Goal: Task Accomplishment & Management: Use online tool/utility

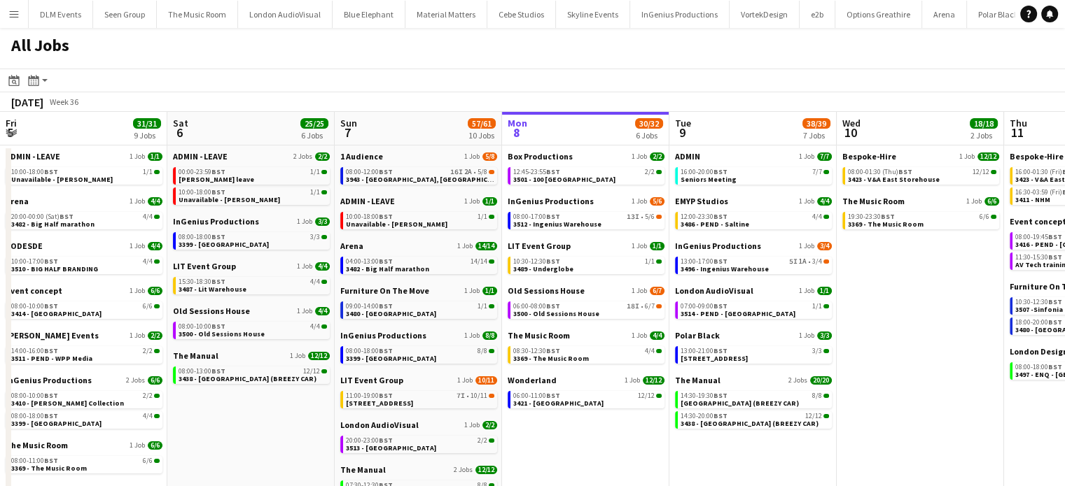
scroll to position [0, 335]
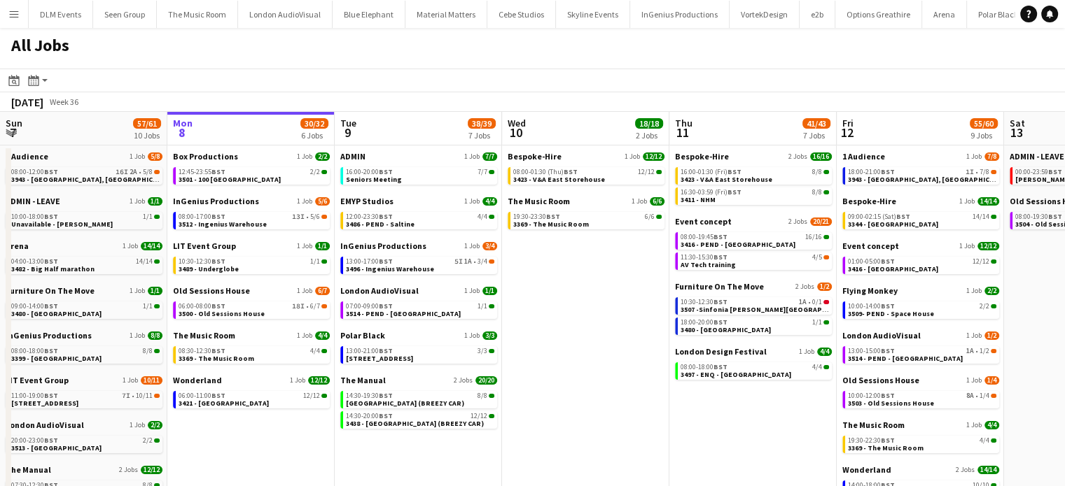
click at [22, 13] on button "Menu" at bounding box center [14, 14] width 28 height 28
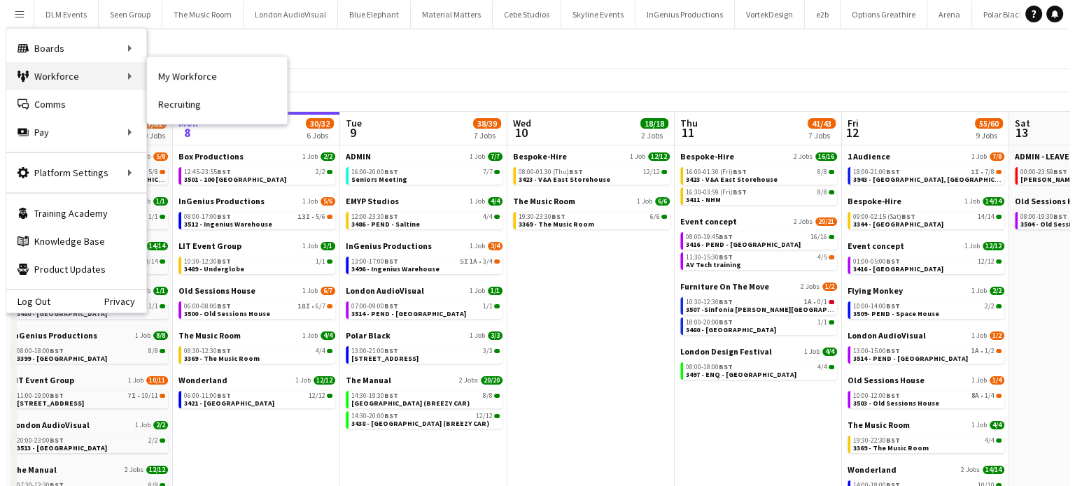
scroll to position [0, 0]
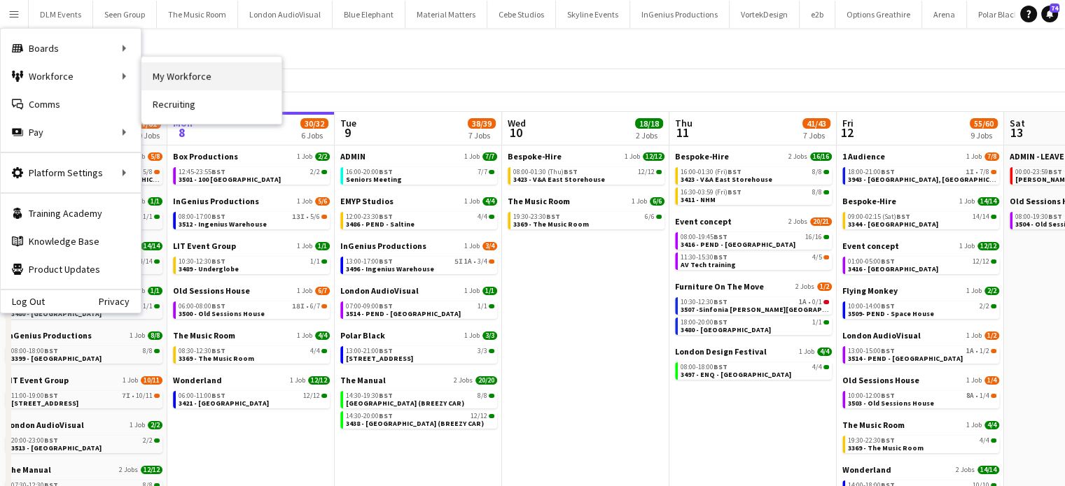
click at [210, 73] on link "My Workforce" at bounding box center [211, 76] width 140 height 28
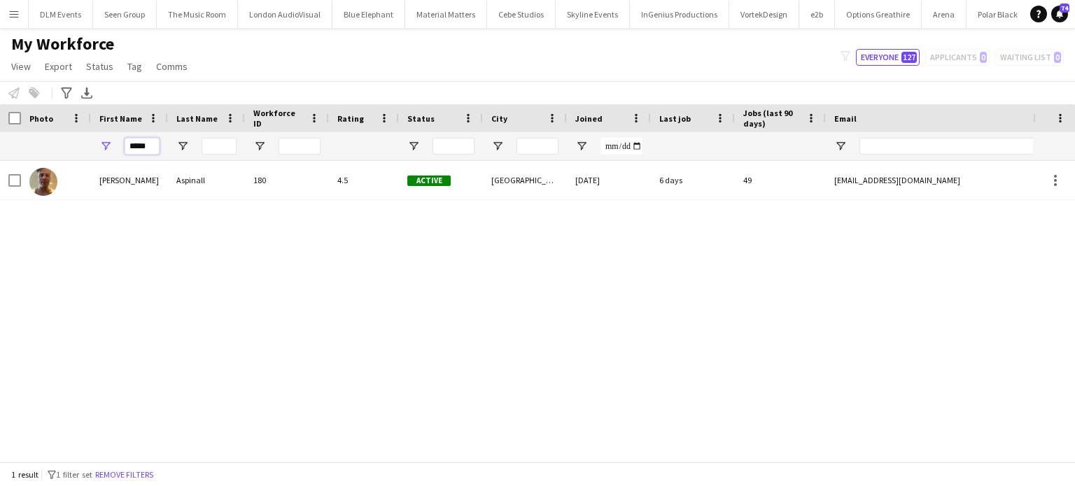
click at [139, 143] on input "*****" at bounding box center [142, 146] width 35 height 17
type input "***"
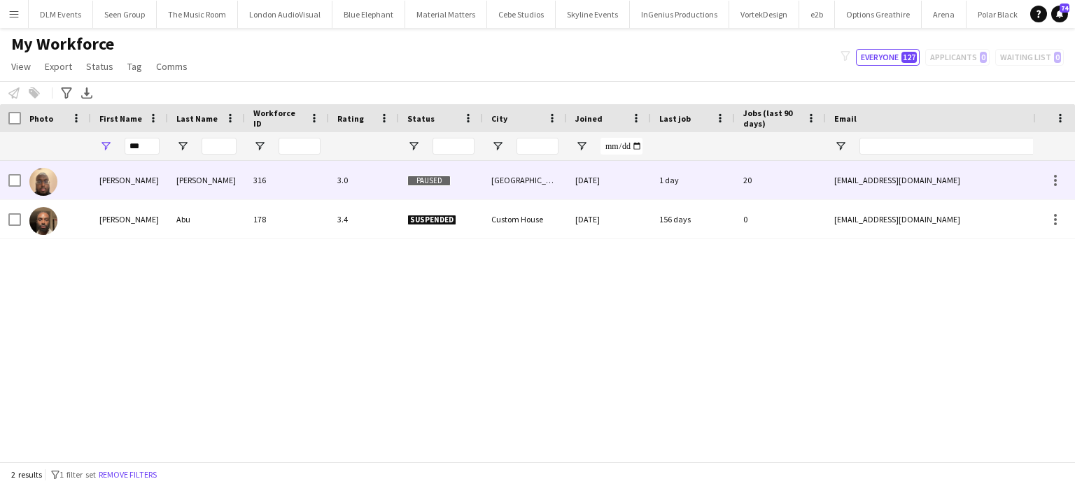
click at [155, 189] on div "Abdirahman" at bounding box center [129, 180] width 77 height 38
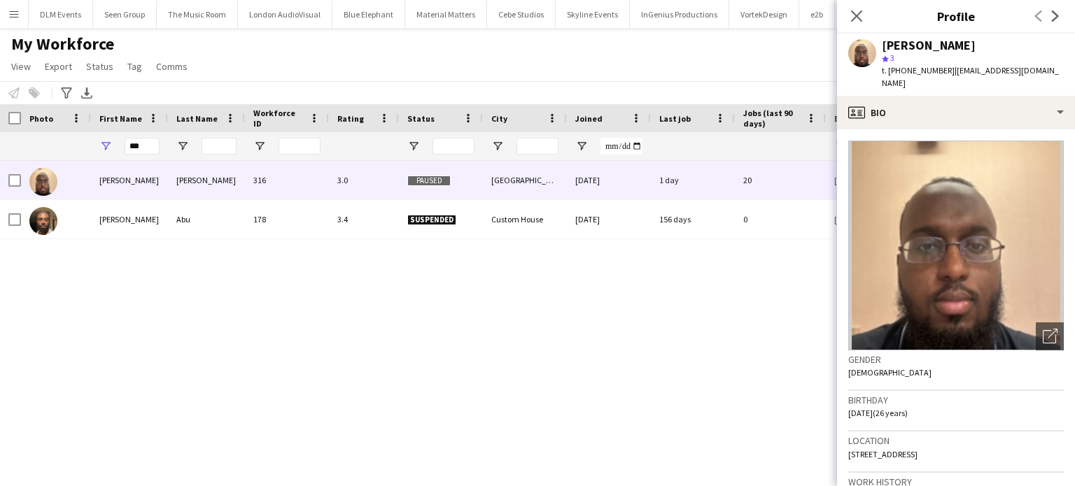
click at [2, 14] on button "Menu" at bounding box center [14, 14] width 28 height 28
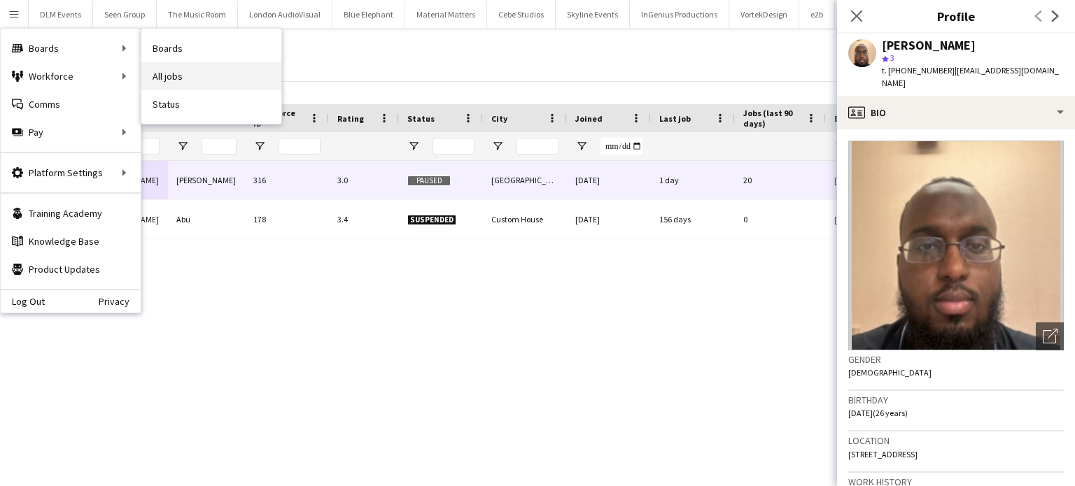
click at [195, 80] on link "All jobs" at bounding box center [211, 76] width 140 height 28
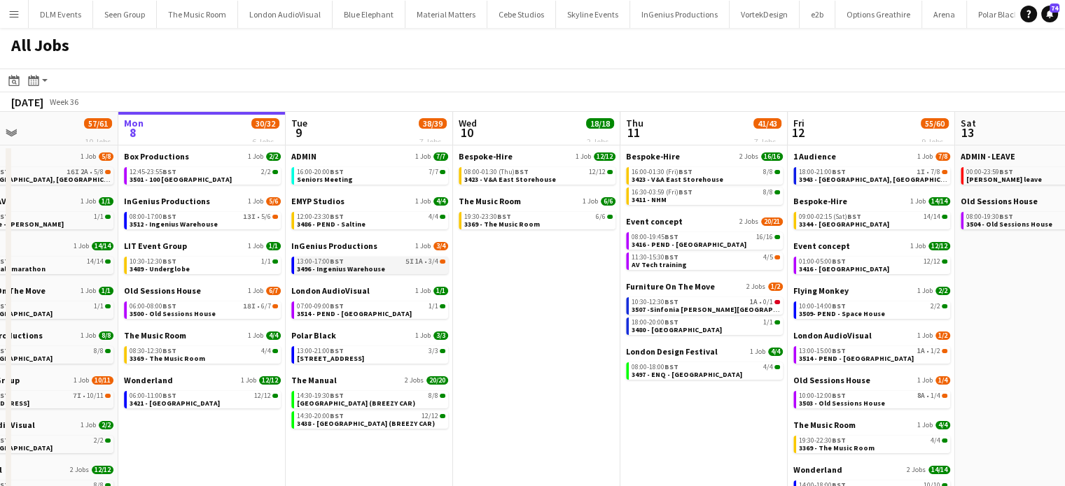
scroll to position [0, 398]
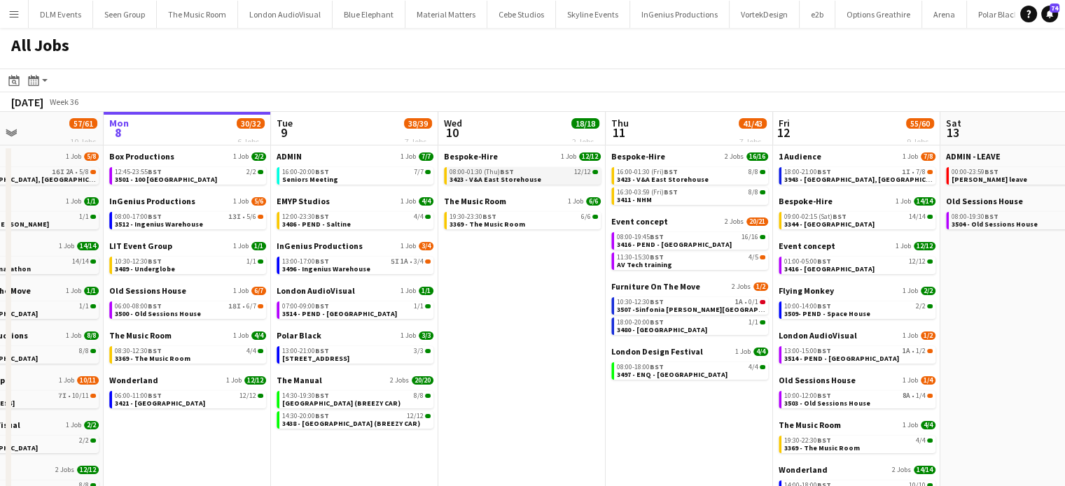
click at [575, 173] on span "12/12" at bounding box center [582, 172] width 17 height 7
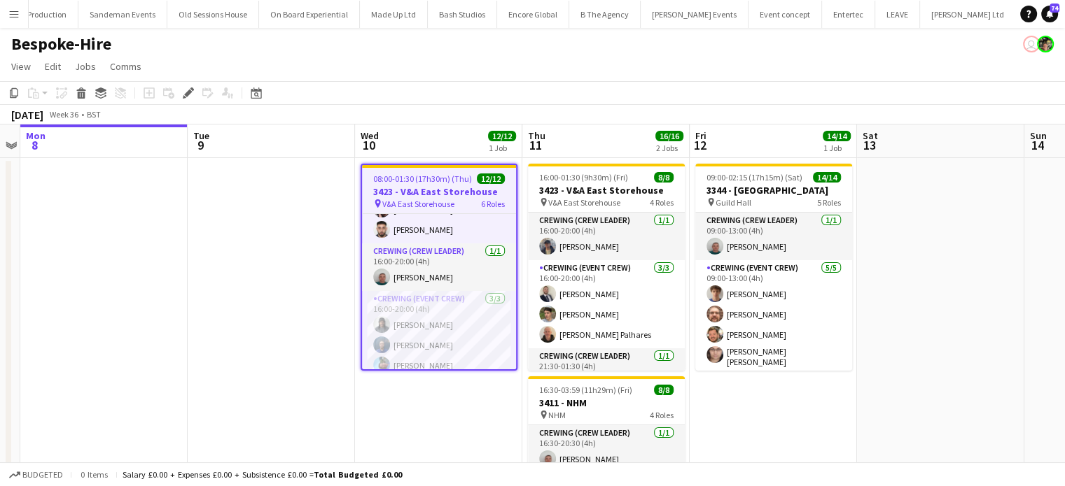
scroll to position [107, 0]
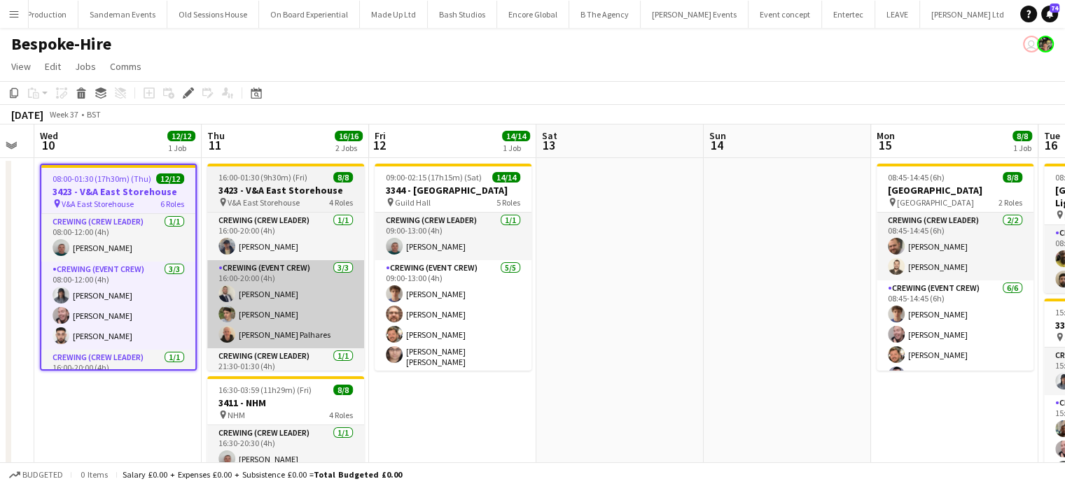
scroll to position [0, 490]
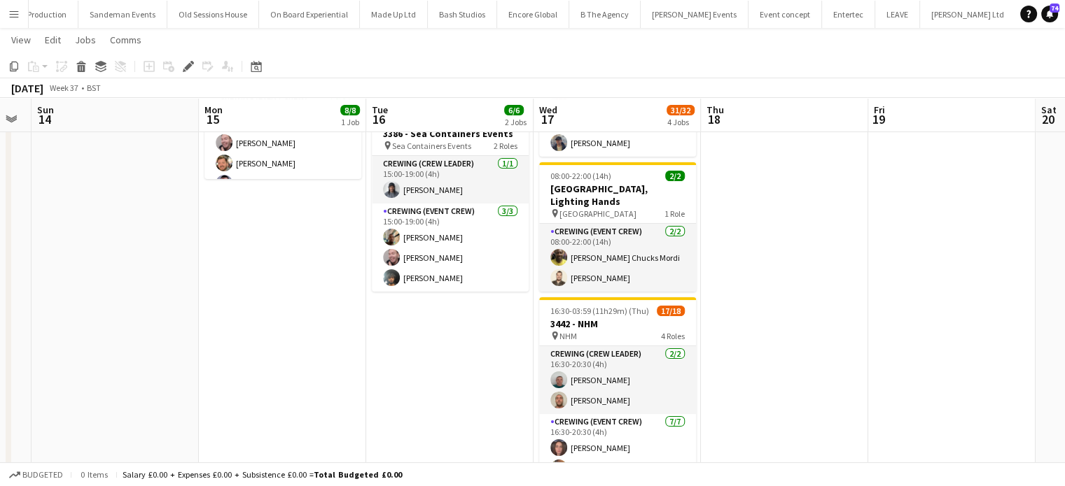
scroll to position [190, 0]
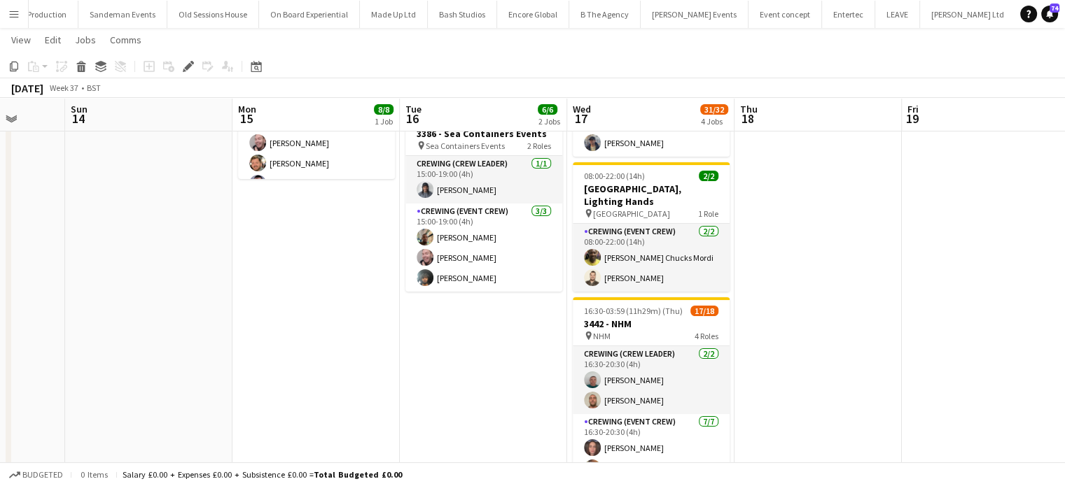
drag, startPoint x: 633, startPoint y: 296, endPoint x: 668, endPoint y: 391, distance: 101.4
click at [668, 391] on app-calendar-viewport "Wed 10 12/12 1 Job Thu 11 16/16 2 Jobs Fri 12 14/14 1 Job Sat 13 Sun 14 Mon 15 …" at bounding box center [532, 312] width 1065 height 896
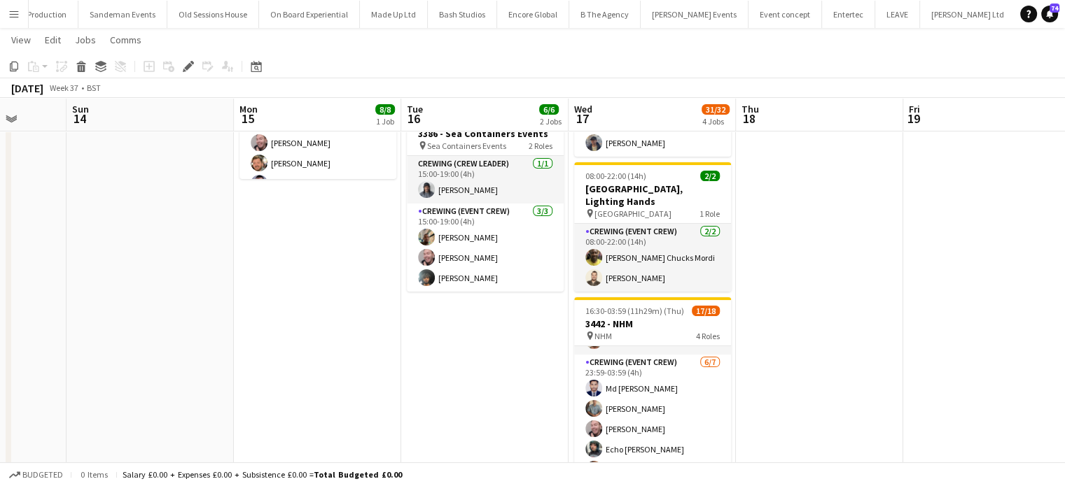
scroll to position [300, 0]
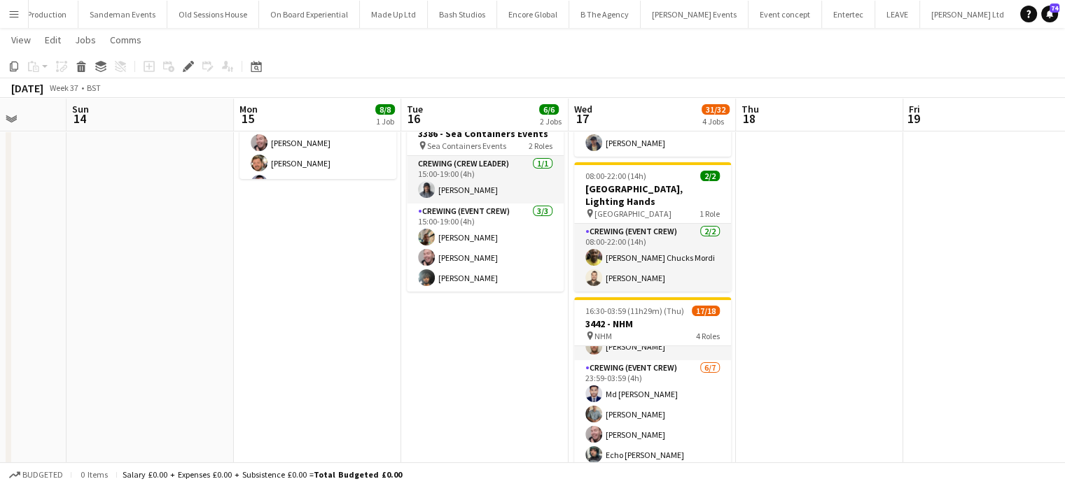
click at [668, 391] on app-card-role "Crewing (Event Crew) 6/7 23:59-03:59 (4h) Md Mosabbit Hridoy Daniel Slack Eldon…" at bounding box center [652, 447] width 157 height 174
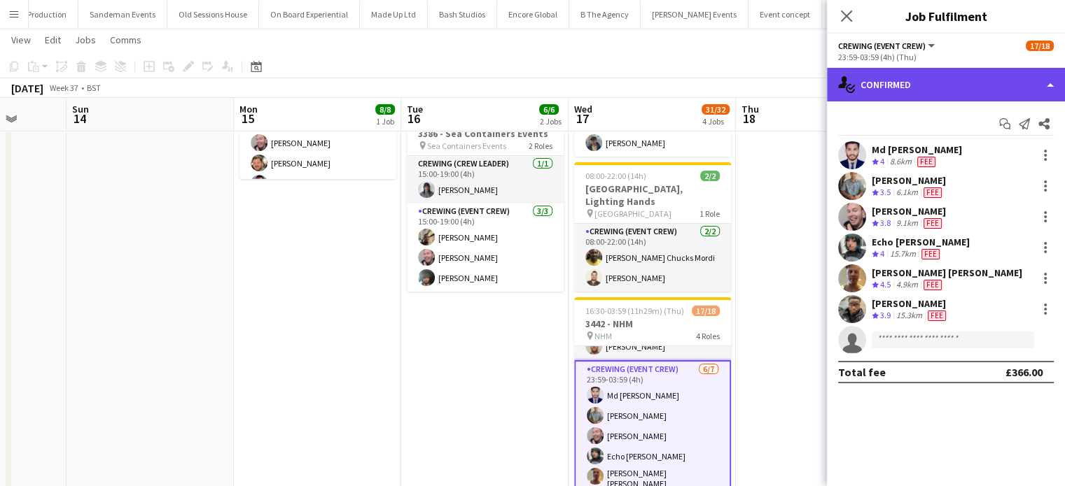
click at [967, 86] on div "single-neutral-actions-check-2 Confirmed" at bounding box center [946, 85] width 238 height 34
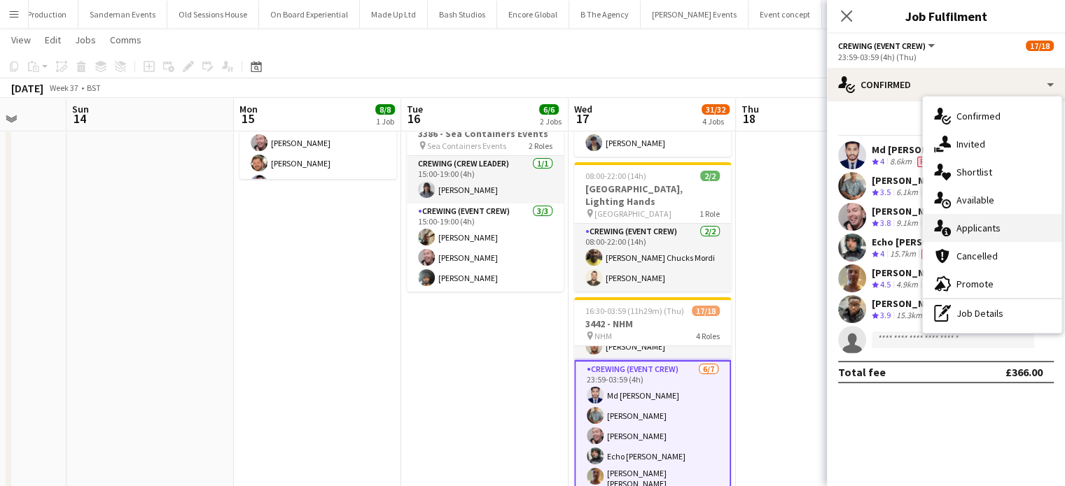
click at [986, 223] on span "Applicants" at bounding box center [978, 228] width 44 height 13
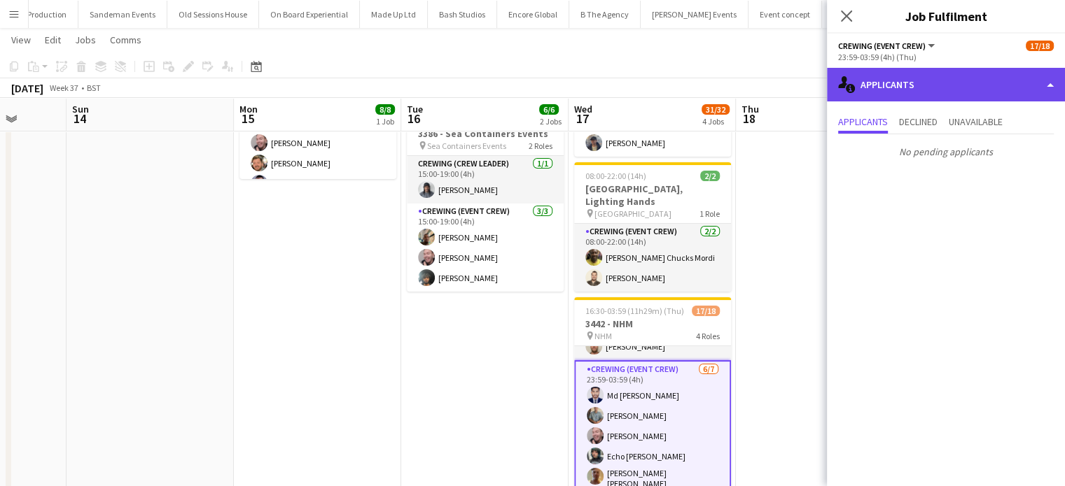
click at [955, 90] on div "single-neutral-actions-information Applicants" at bounding box center [946, 85] width 238 height 34
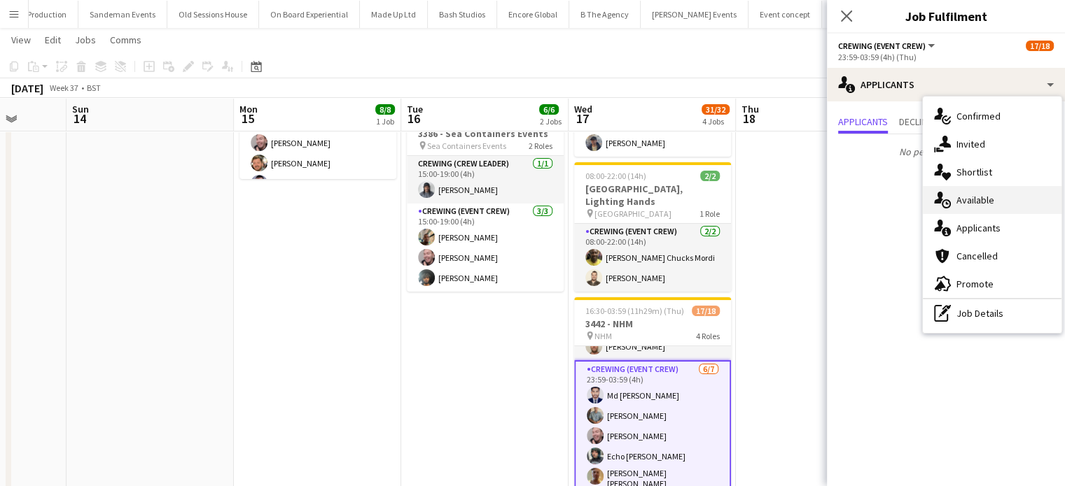
click at [976, 206] on span "Available" at bounding box center [975, 200] width 38 height 13
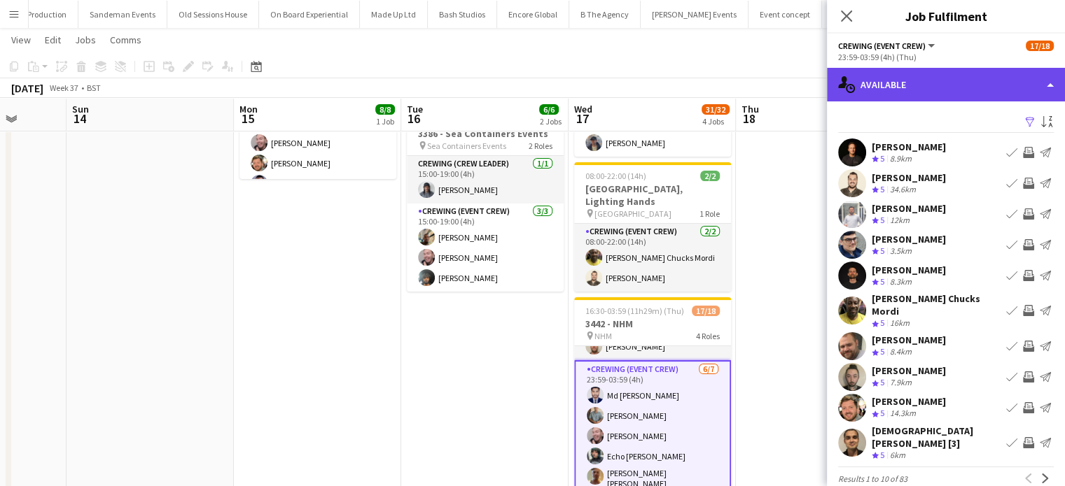
click at [966, 92] on div "single-neutral-actions-upload Available" at bounding box center [946, 85] width 238 height 34
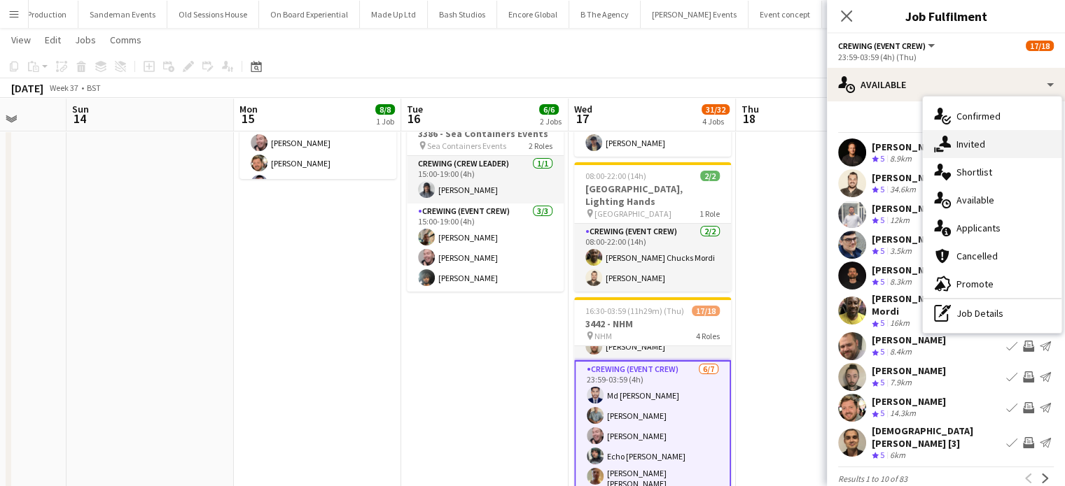
click at [986, 139] on div "single-neutral-actions-share-1 Invited" at bounding box center [992, 144] width 139 height 28
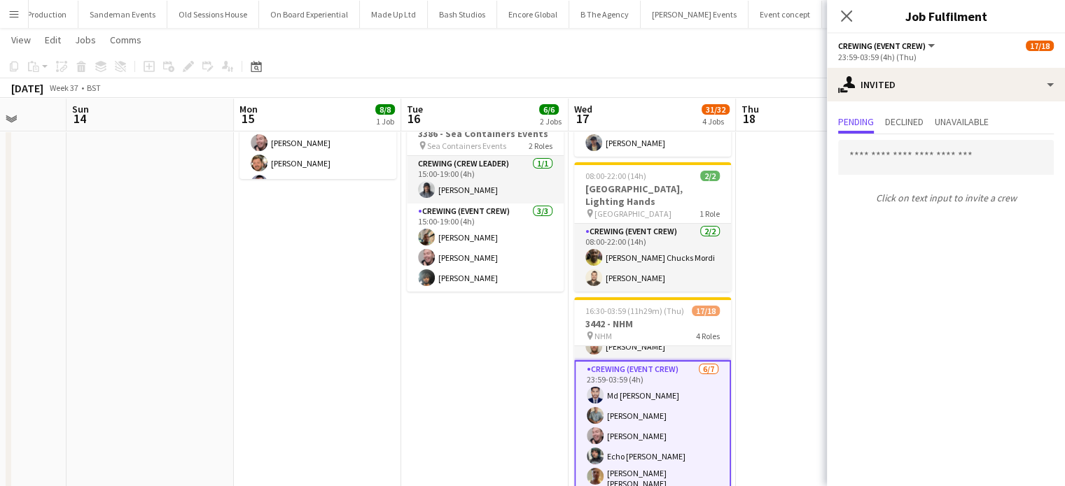
click at [934, 66] on app-options-switcher "Crewing (Event Crew) All roles Crewing (Event Crew) 17/18 23:59-03:59 (4h) (Thu)" at bounding box center [946, 51] width 238 height 34
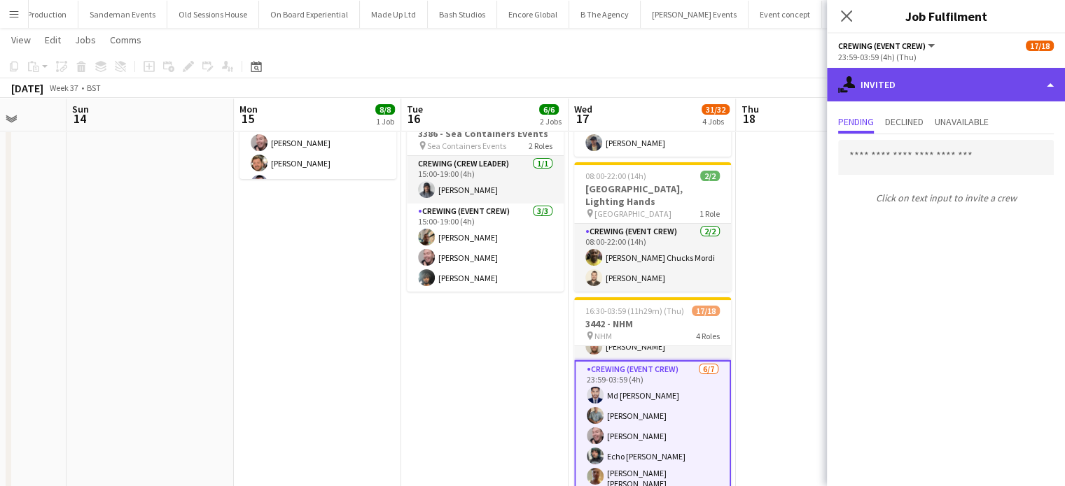
click at [940, 80] on div "single-neutral-actions-share-1 Invited" at bounding box center [946, 85] width 238 height 34
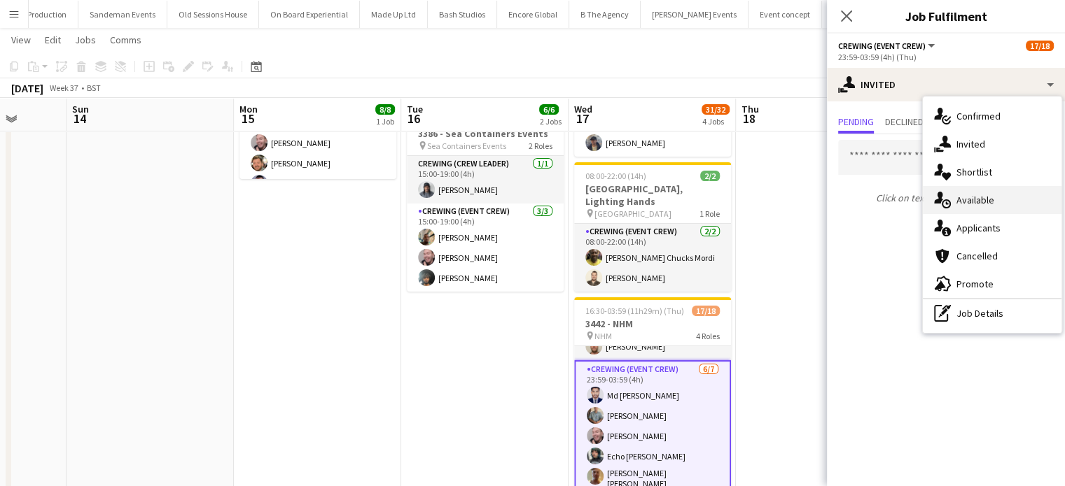
click at [961, 203] on span "Available" at bounding box center [975, 200] width 38 height 13
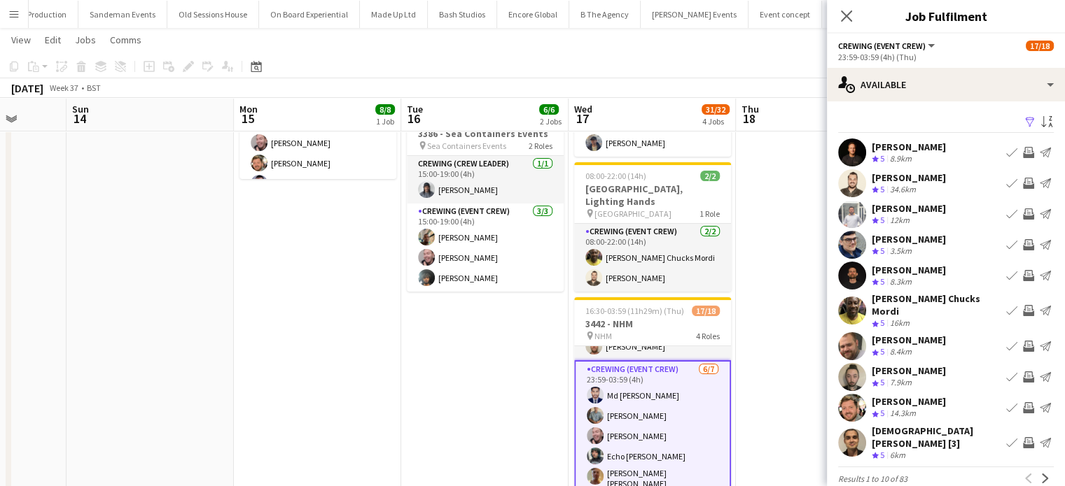
click at [1023, 341] on app-icon "Invite crew" at bounding box center [1028, 346] width 11 height 11
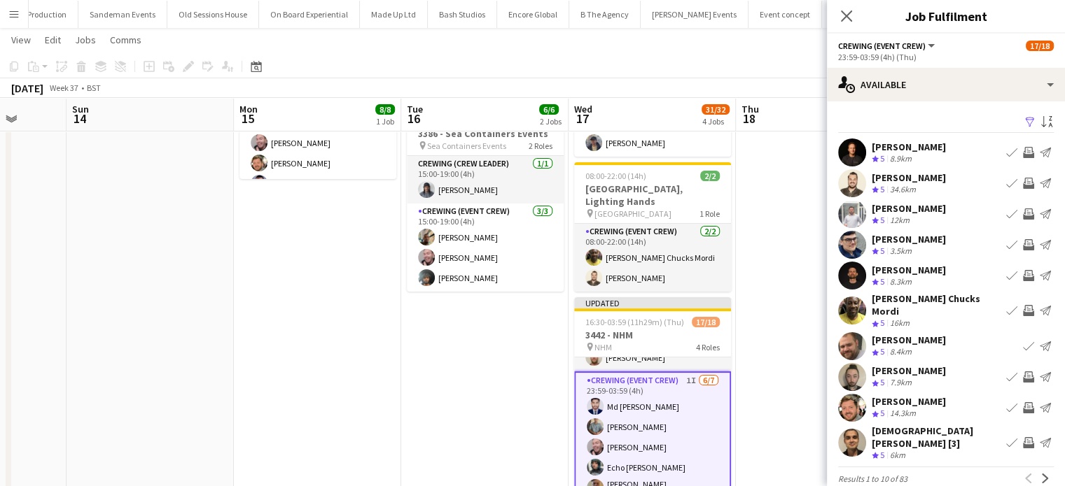
click at [1023, 310] on app-icon "Invite crew" at bounding box center [1028, 310] width 11 height 11
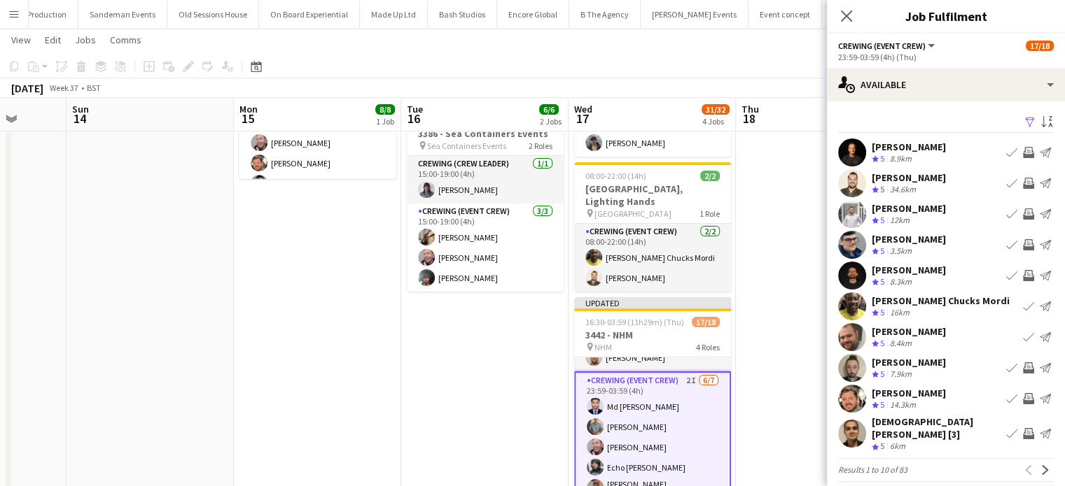
click at [1023, 209] on app-icon "Invite crew" at bounding box center [1028, 214] width 11 height 11
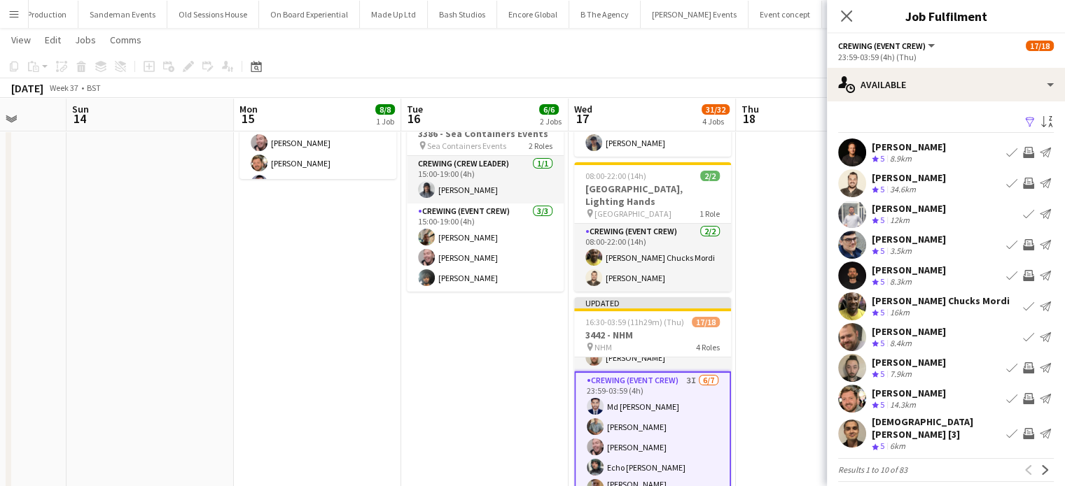
click at [1023, 181] on app-icon "Invite crew" at bounding box center [1028, 183] width 11 height 11
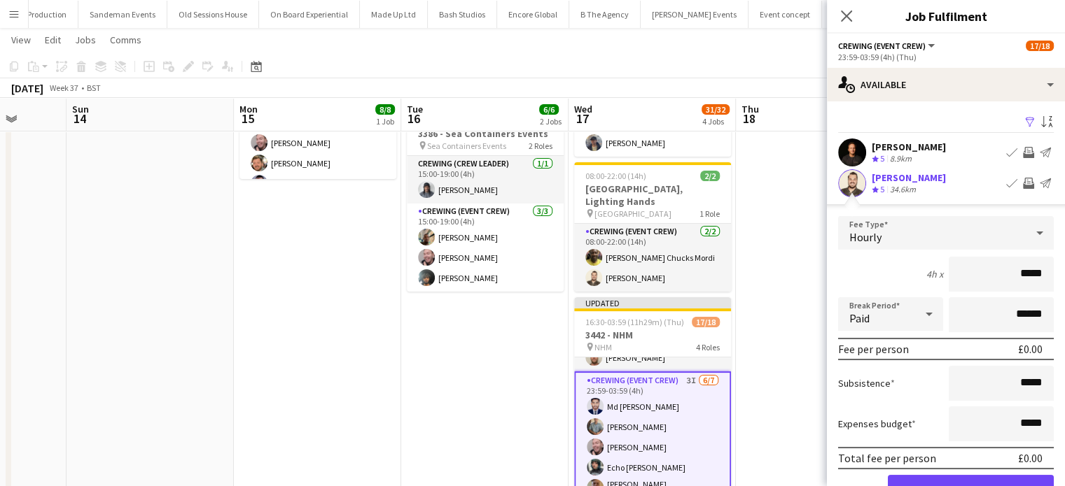
click button "Confirm" at bounding box center [971, 489] width 166 height 28
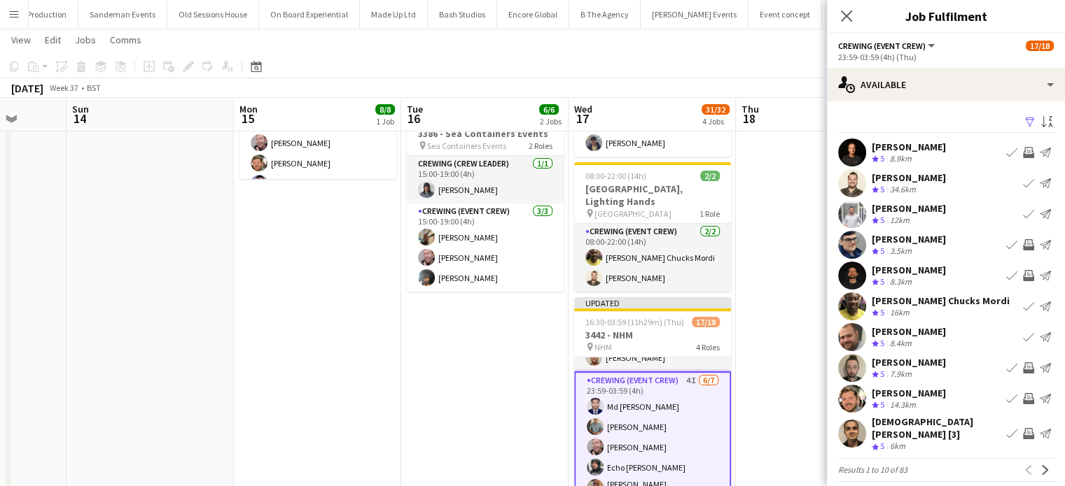
click at [1023, 395] on app-icon "Invite crew" at bounding box center [1028, 398] width 11 height 11
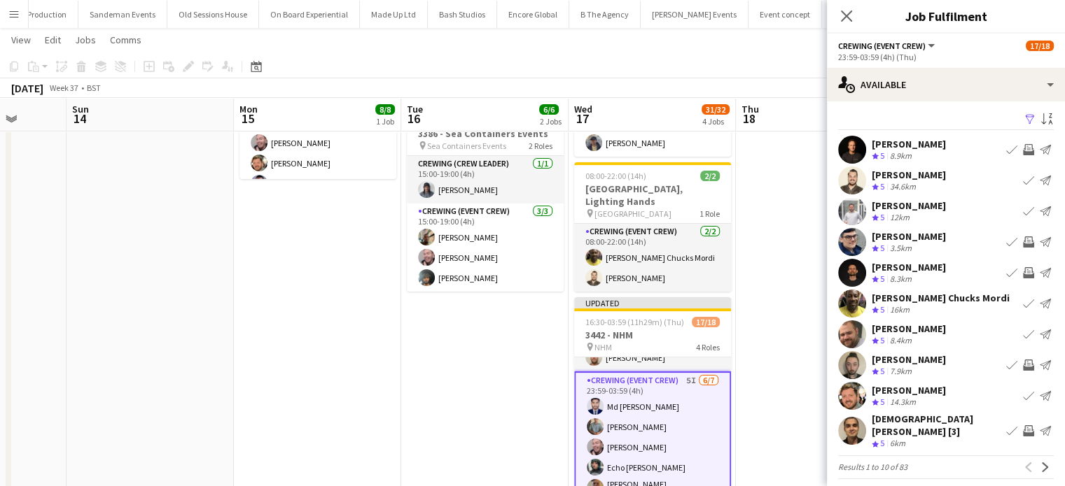
click at [1030, 468] on app-pager "Results 1 to 10 of 83 Previous Next" at bounding box center [946, 468] width 216 height 24
click at [1037, 463] on button "Next" at bounding box center [1045, 467] width 17 height 17
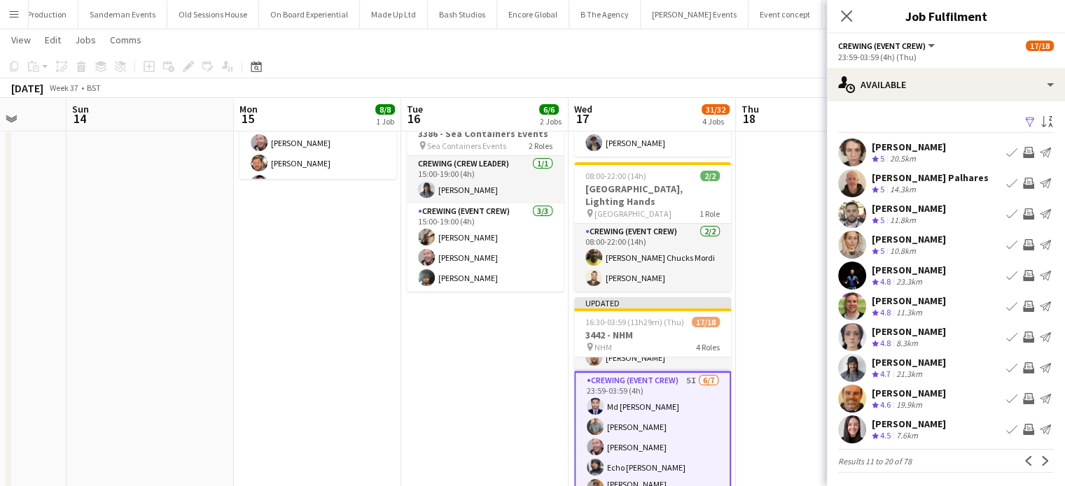
click at [1023, 307] on app-icon "Invite crew" at bounding box center [1028, 306] width 11 height 11
click at [1023, 370] on app-icon "Invite crew" at bounding box center [1028, 368] width 11 height 11
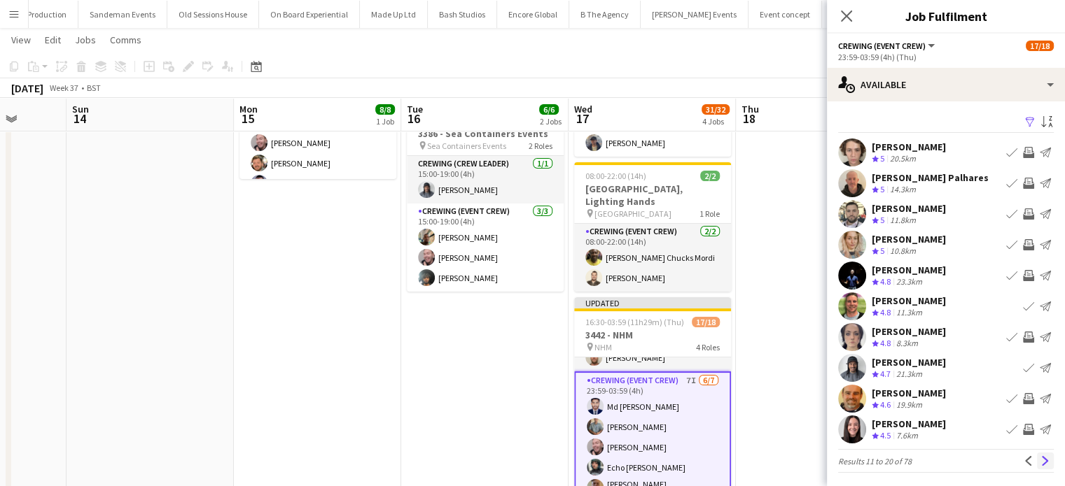
click at [1040, 464] on app-icon "Next" at bounding box center [1045, 461] width 10 height 10
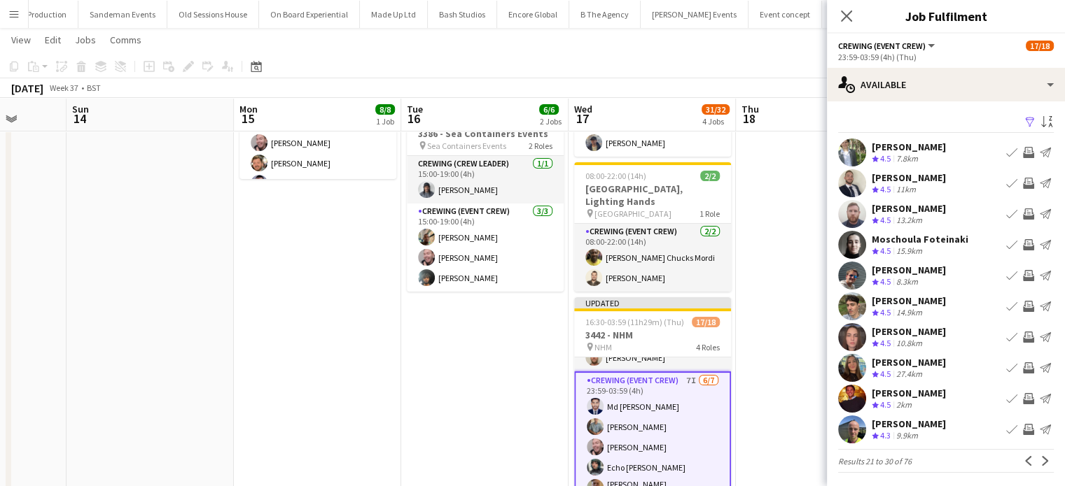
click at [1023, 186] on app-icon "Invite crew" at bounding box center [1028, 183] width 11 height 11
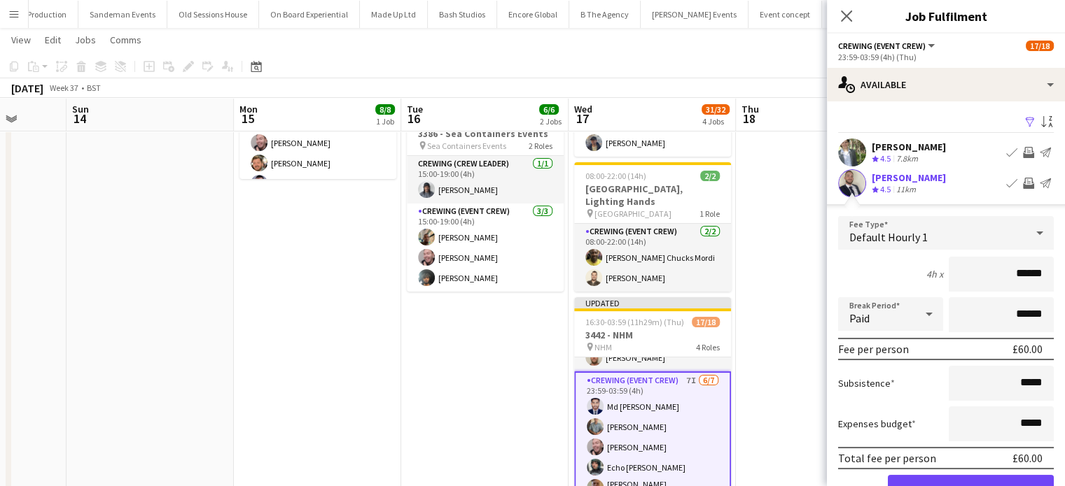
click button "Confirm" at bounding box center [971, 489] width 166 height 28
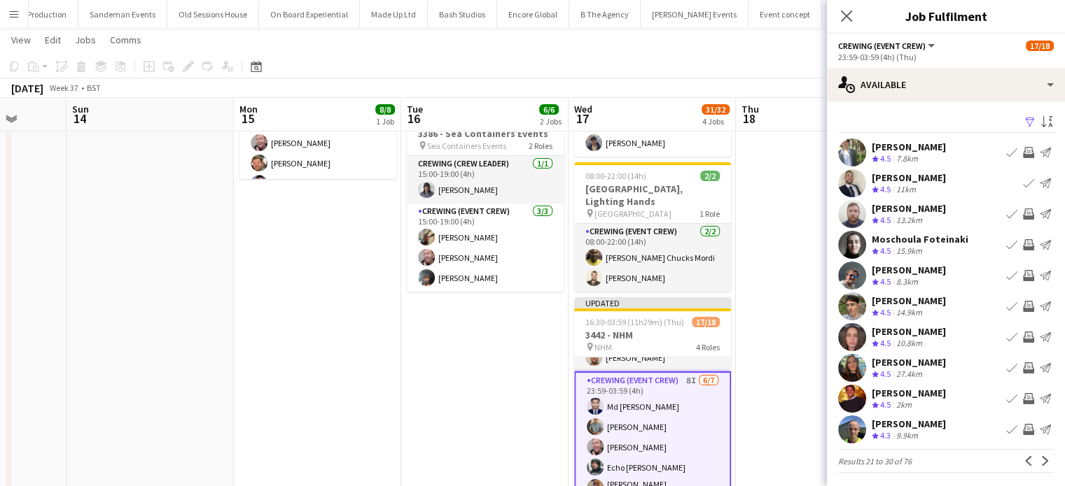
click at [1023, 155] on app-icon "Invite crew" at bounding box center [1028, 152] width 11 height 11
click at [1023, 402] on app-icon "Invite crew" at bounding box center [1028, 398] width 11 height 11
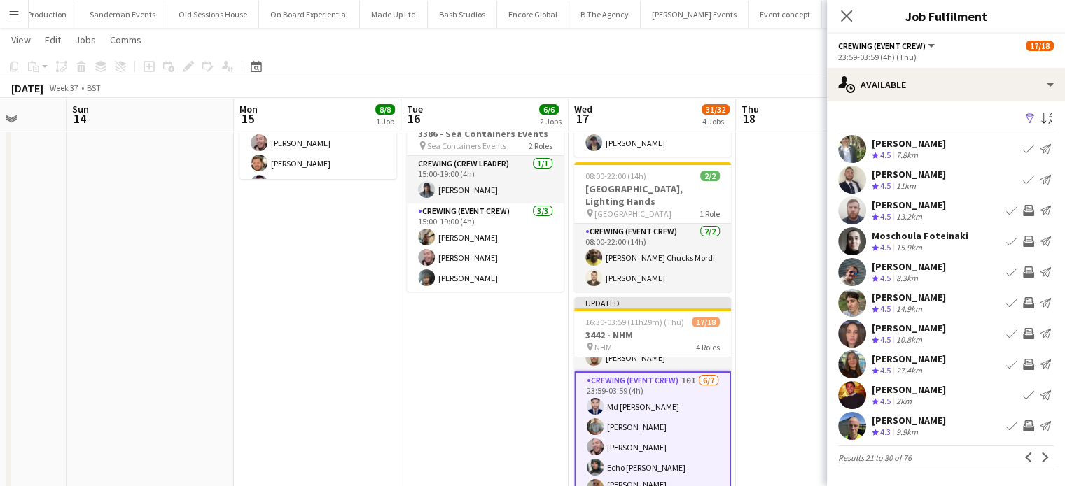
scroll to position [3, 0]
click at [1040, 454] on app-icon "Next" at bounding box center [1045, 459] width 10 height 10
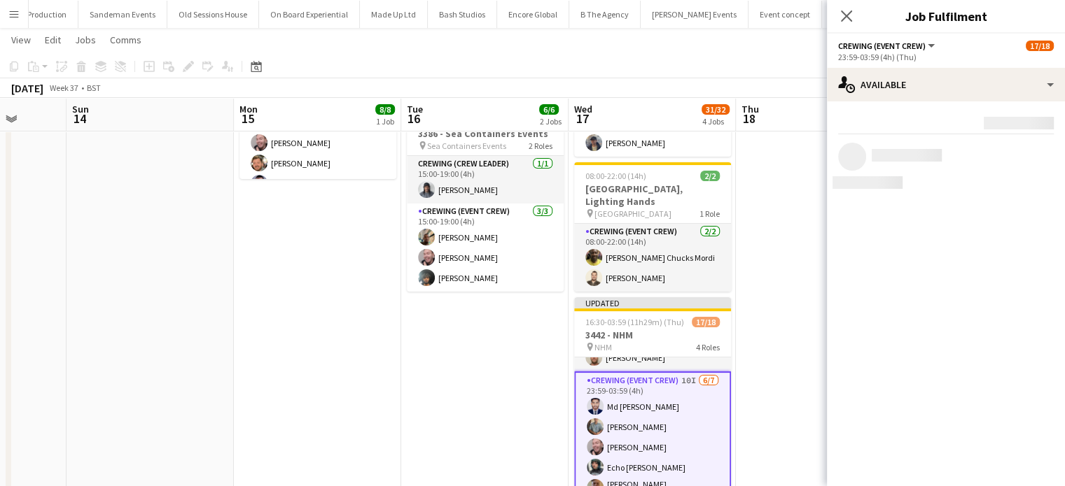
scroll to position [0, 0]
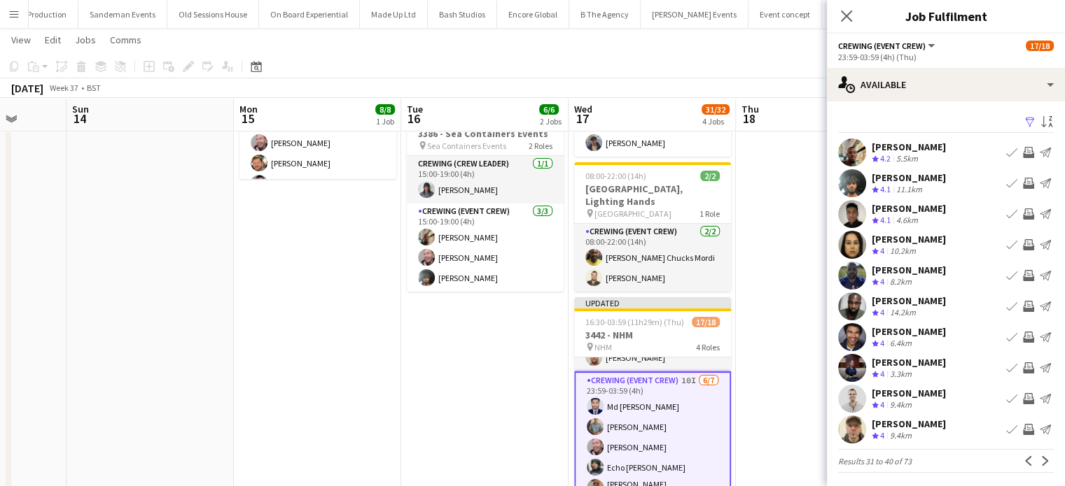
click at [1023, 154] on app-icon "Invite crew" at bounding box center [1028, 152] width 11 height 11
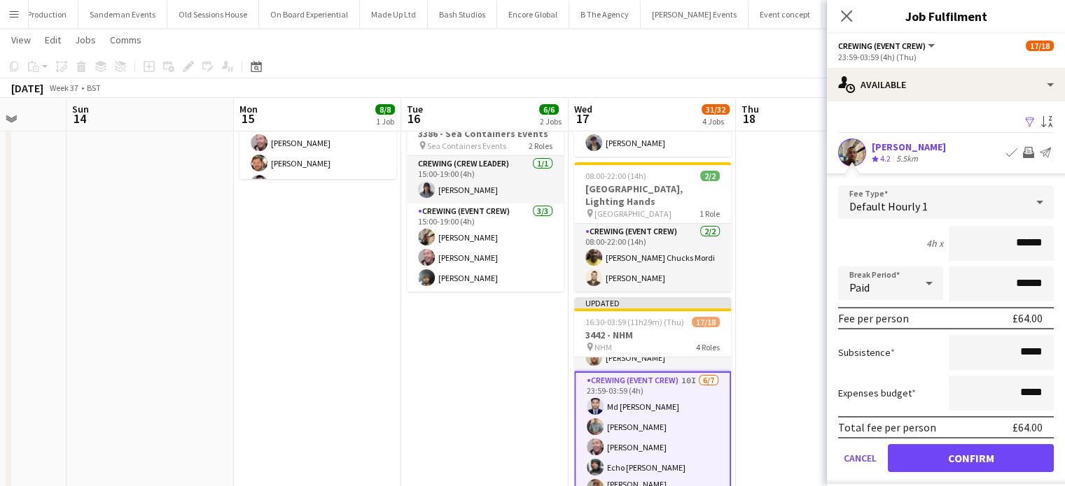
click button "Confirm" at bounding box center [971, 458] width 166 height 28
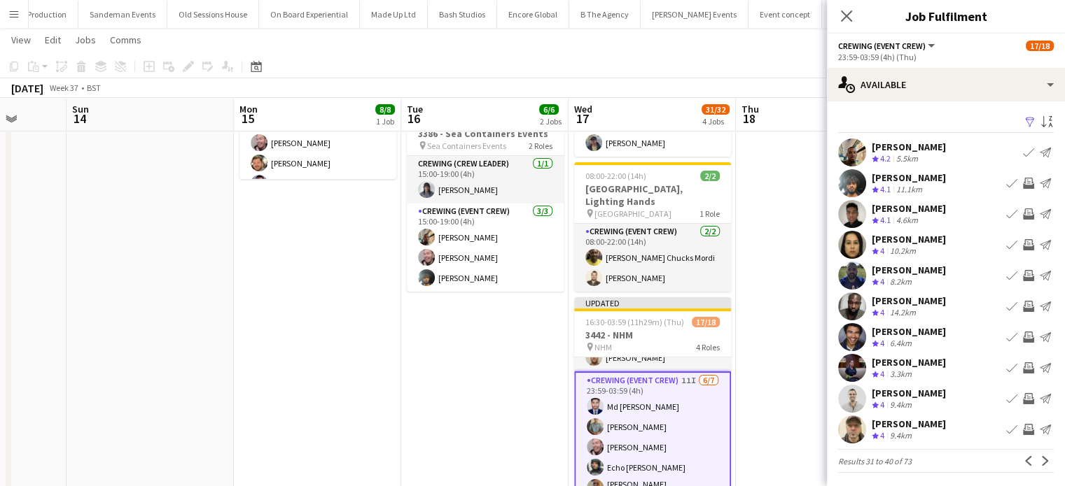
click at [1023, 185] on app-icon "Invite crew" at bounding box center [1028, 183] width 11 height 11
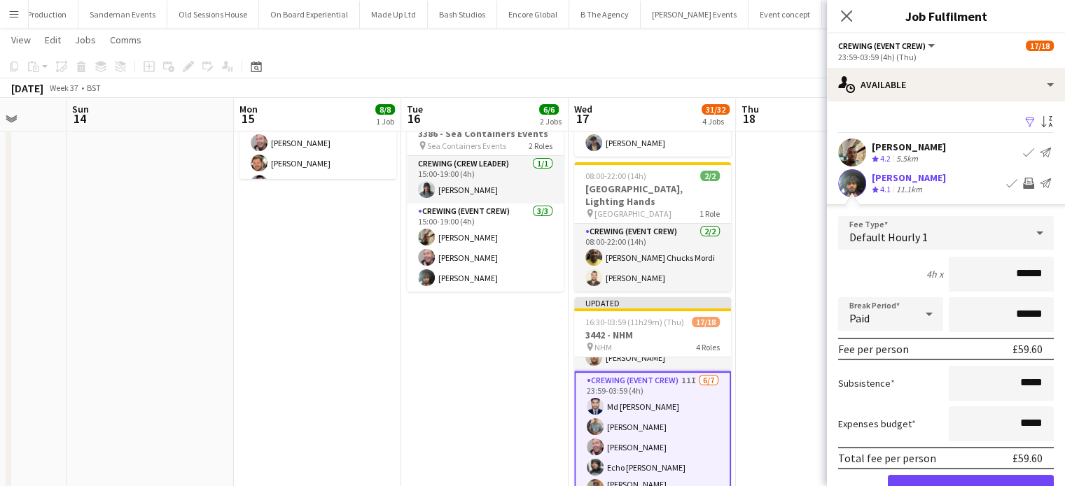
click button "Confirm" at bounding box center [971, 489] width 166 height 28
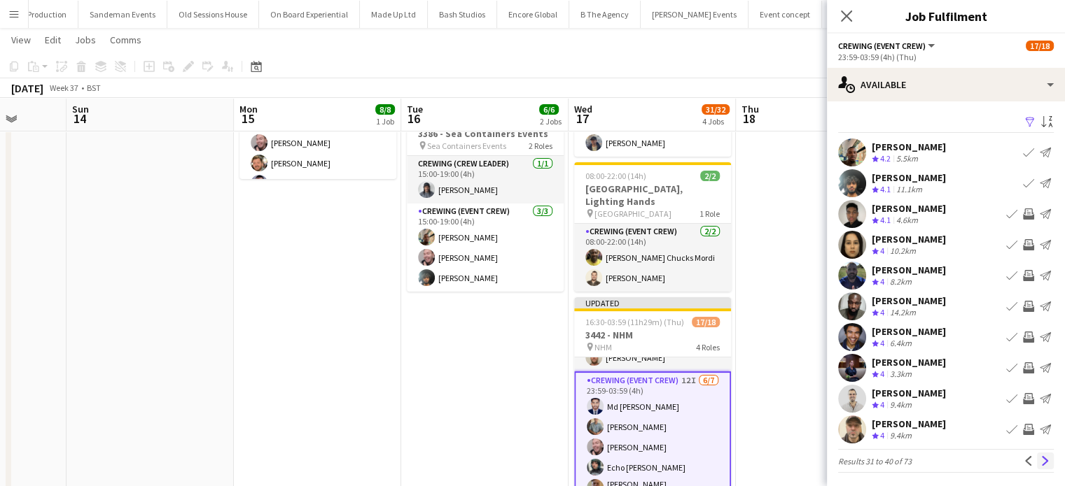
click at [1037, 454] on button "Next" at bounding box center [1045, 461] width 17 height 17
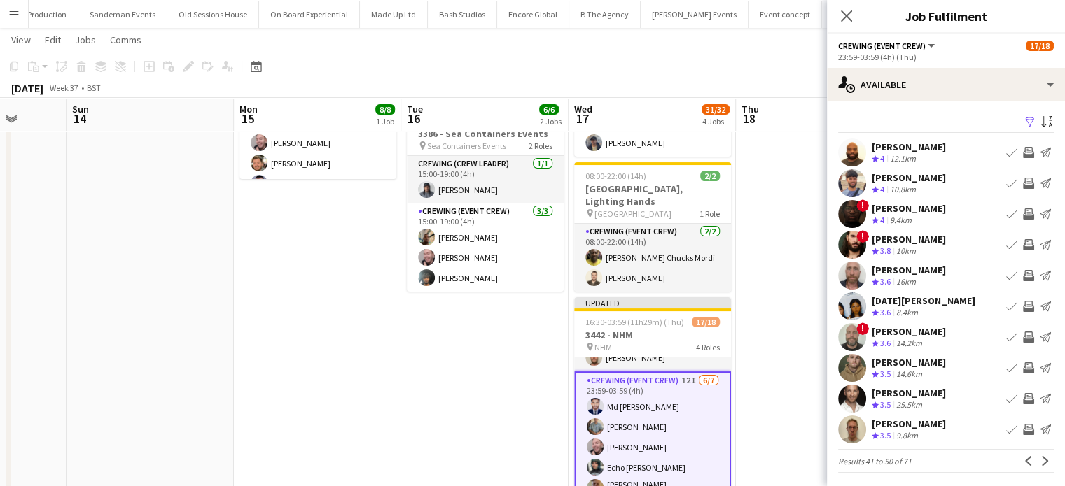
click at [1023, 185] on app-icon "Invite crew" at bounding box center [1028, 183] width 11 height 11
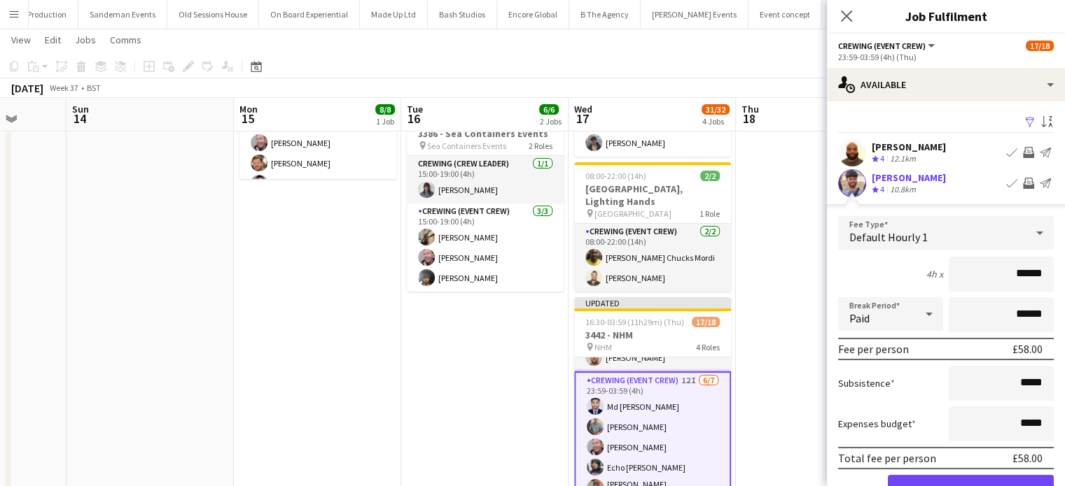
click button "Confirm" at bounding box center [971, 489] width 166 height 28
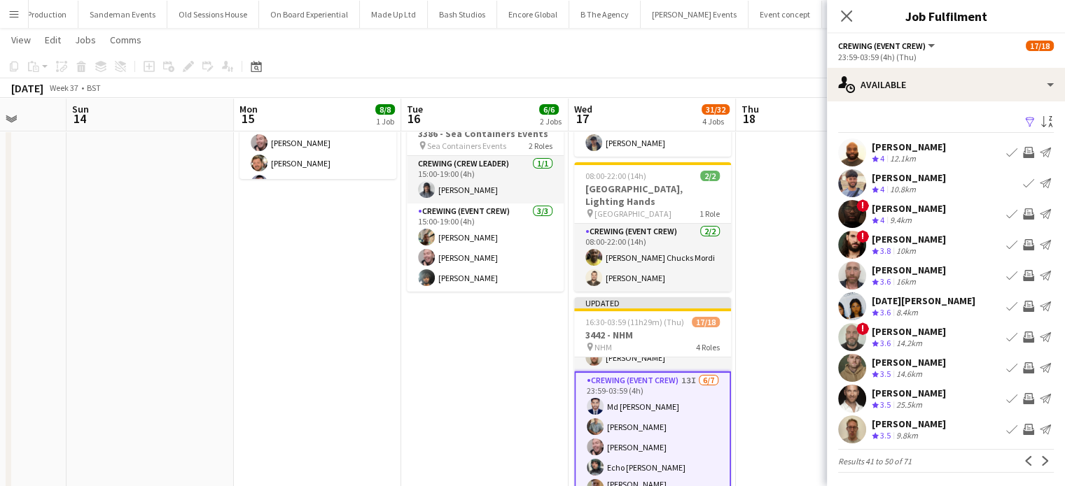
click at [1023, 302] on app-icon "Invite crew" at bounding box center [1028, 306] width 11 height 11
click at [1040, 460] on app-icon "Next" at bounding box center [1045, 461] width 10 height 10
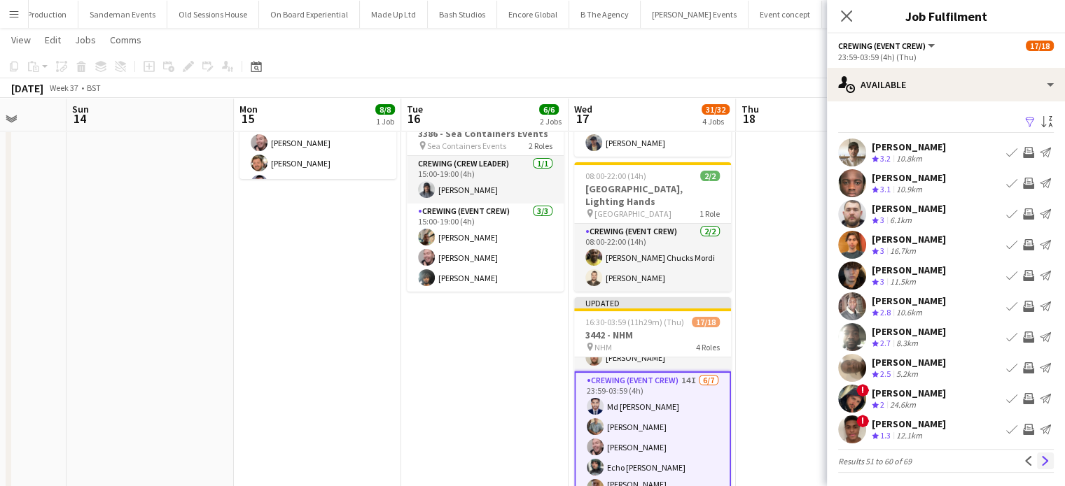
click at [1040, 456] on app-icon "Next" at bounding box center [1045, 461] width 10 height 10
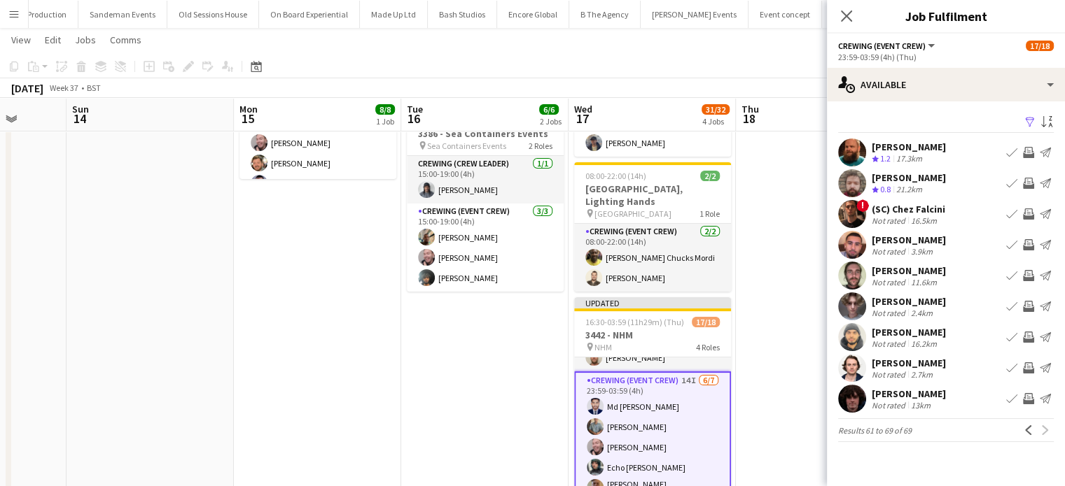
click at [812, 238] on app-date-cell at bounding box center [819, 363] width 167 height 794
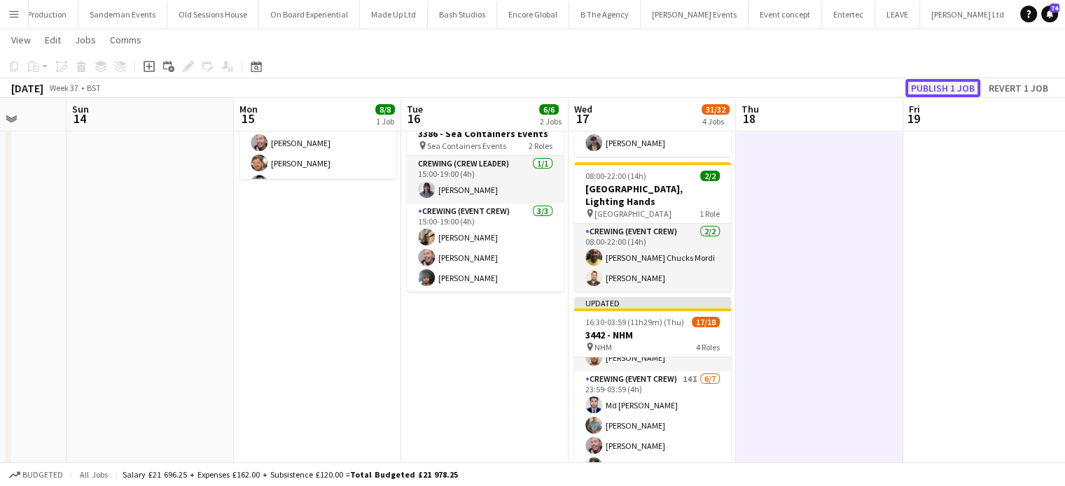
click at [966, 94] on button "Publish 1 job" at bounding box center [942, 88] width 75 height 18
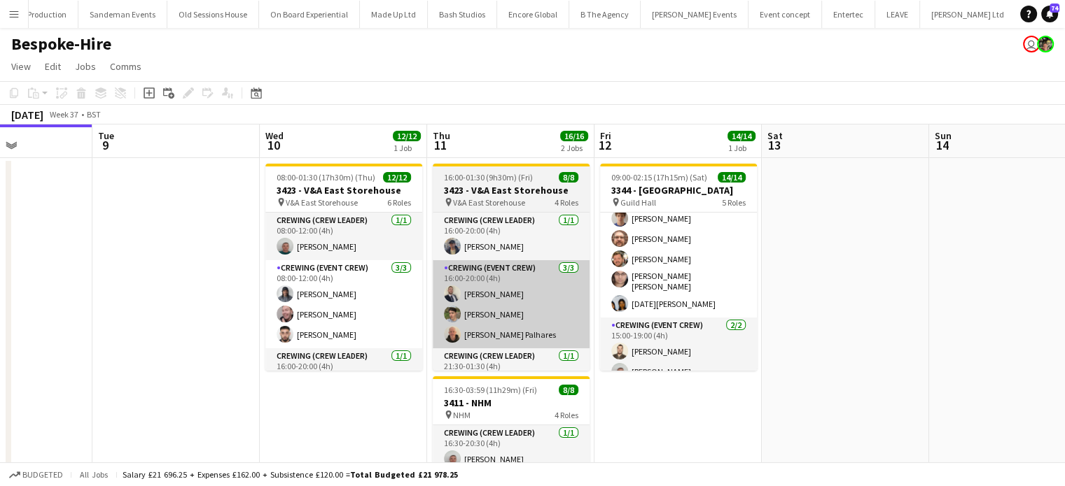
click at [350, 291] on app-card-role "Crewing (Event Crew) 3/3 08:00-12:00 (4h) Kaine Caldeira Eldon Taylor Caleb Caf…" at bounding box center [343, 304] width 157 height 88
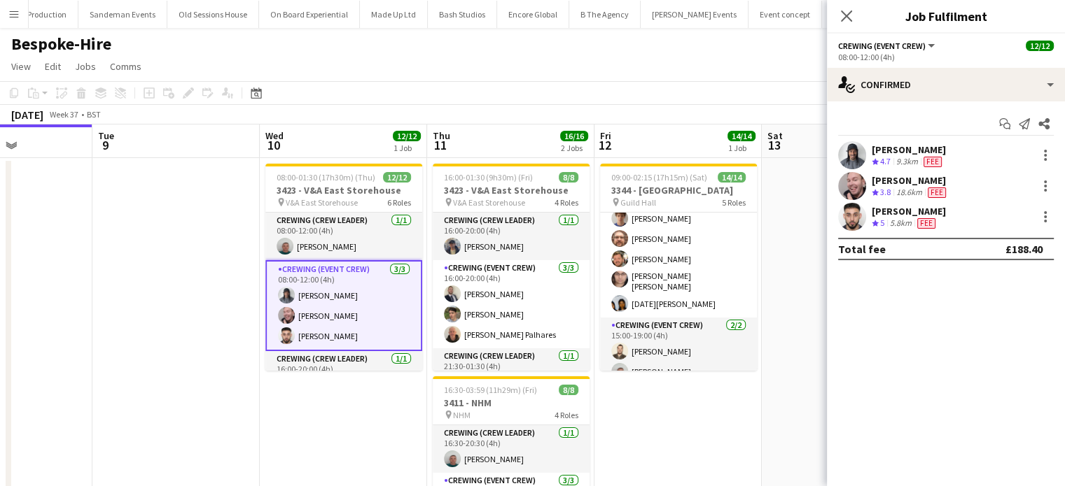
click at [990, 147] on div "Kaine Caldeira Crew rating 4.7 9.3km Fee" at bounding box center [946, 155] width 238 height 28
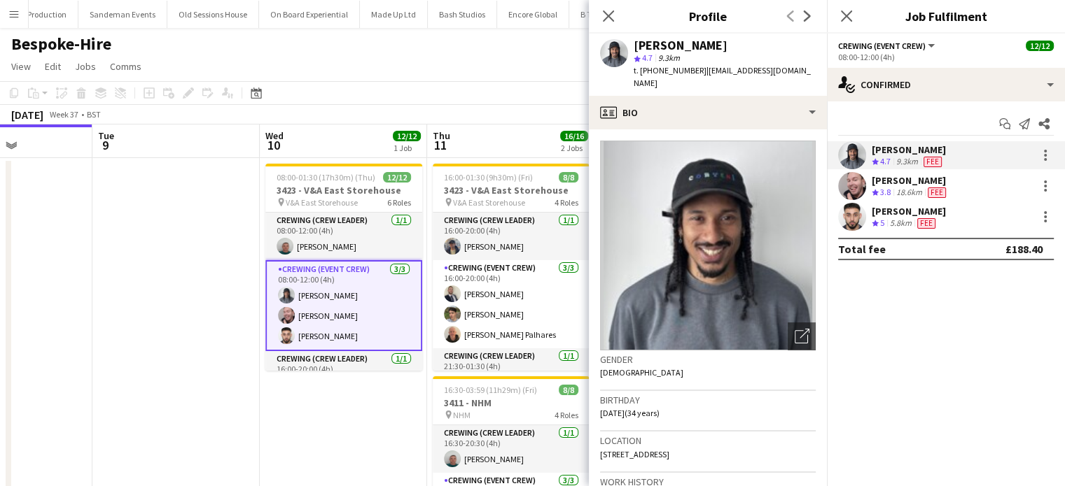
drag, startPoint x: 698, startPoint y: 68, endPoint x: 640, endPoint y: 72, distance: 57.5
click at [640, 72] on span "t. +4407507381322" at bounding box center [669, 70] width 73 height 10
copy span "+4407507381322"
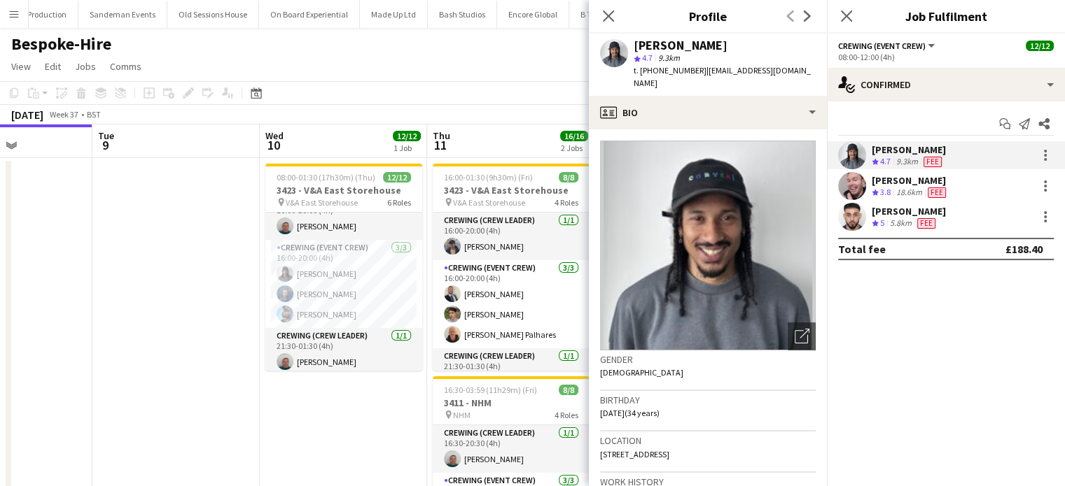
scroll to position [160, 0]
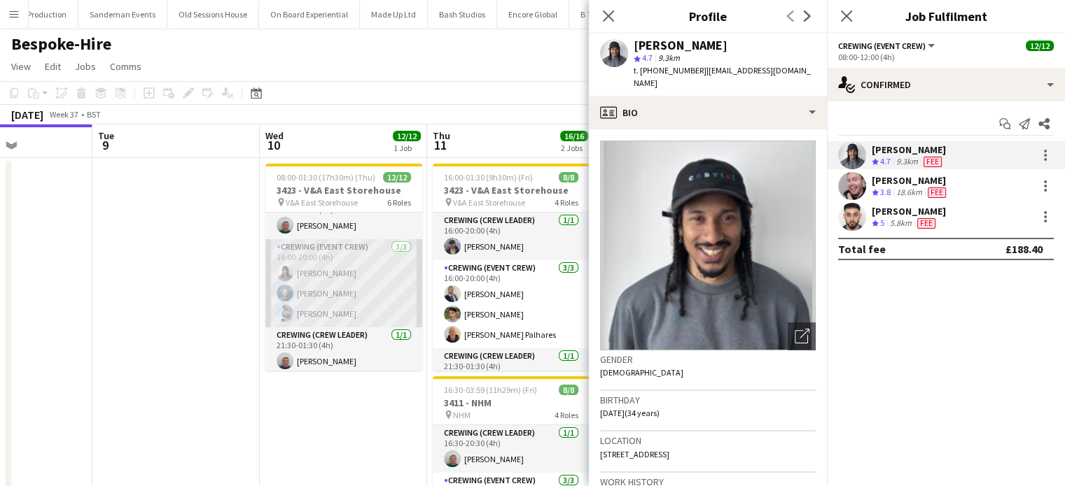
click at [332, 281] on app-card-role "Crewing (Event Crew) 3/3 16:00-20:00 (4h) Kaine Caldeira Bailey Michel Liam Kin…" at bounding box center [343, 283] width 157 height 88
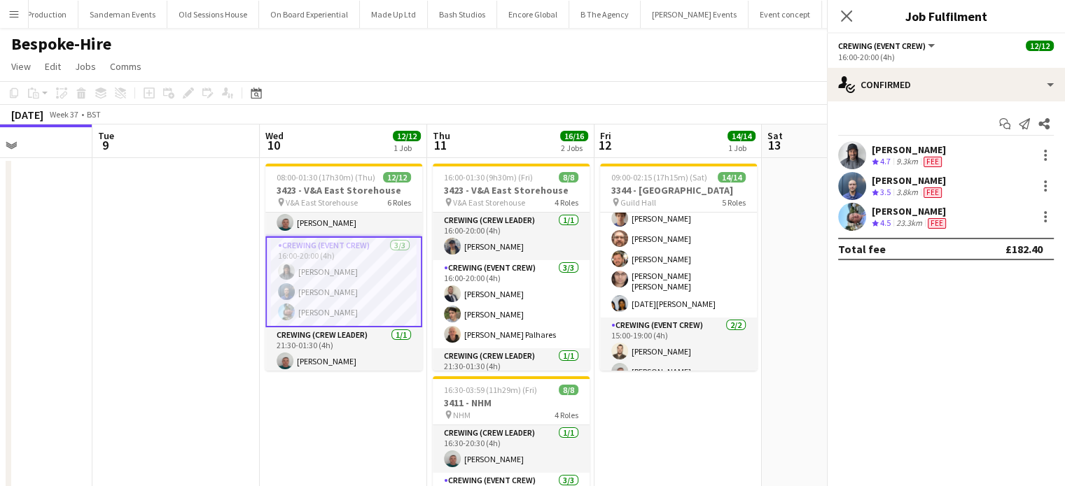
scroll to position [157, 0]
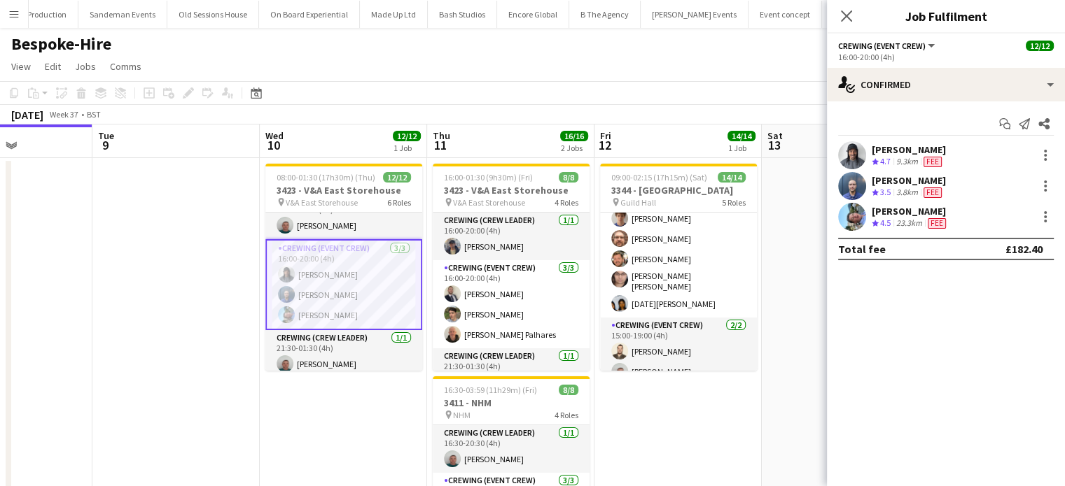
click at [1013, 179] on div "Bailey Michel Crew rating 3.5 3.8km Fee" at bounding box center [946, 186] width 238 height 28
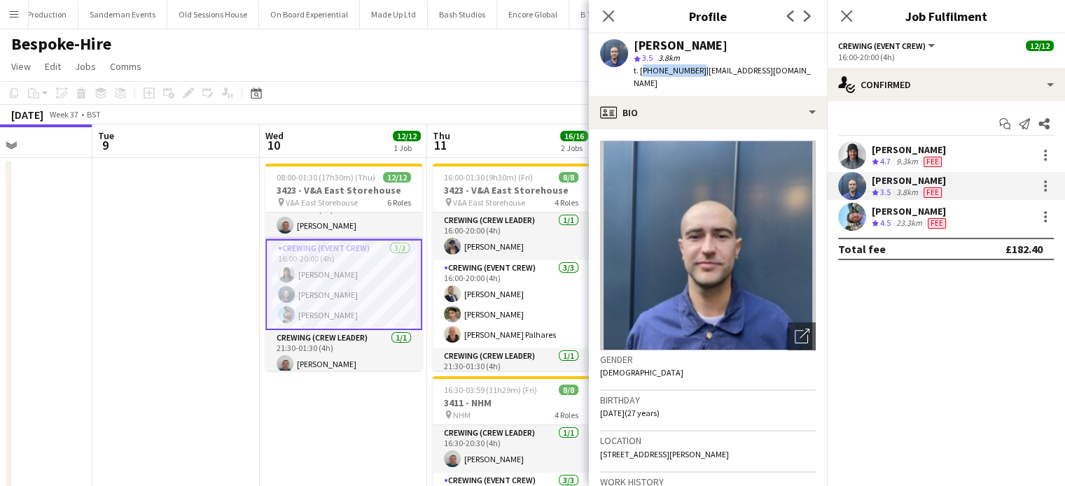
drag, startPoint x: 692, startPoint y: 69, endPoint x: 639, endPoint y: 72, distance: 53.3
click at [639, 72] on span "t. +447393621382" at bounding box center [669, 70] width 73 height 10
copy span "+447393621382"
click at [986, 212] on div "Liam Kinsella Crew rating 4.5 23.3km Fee" at bounding box center [946, 217] width 238 height 28
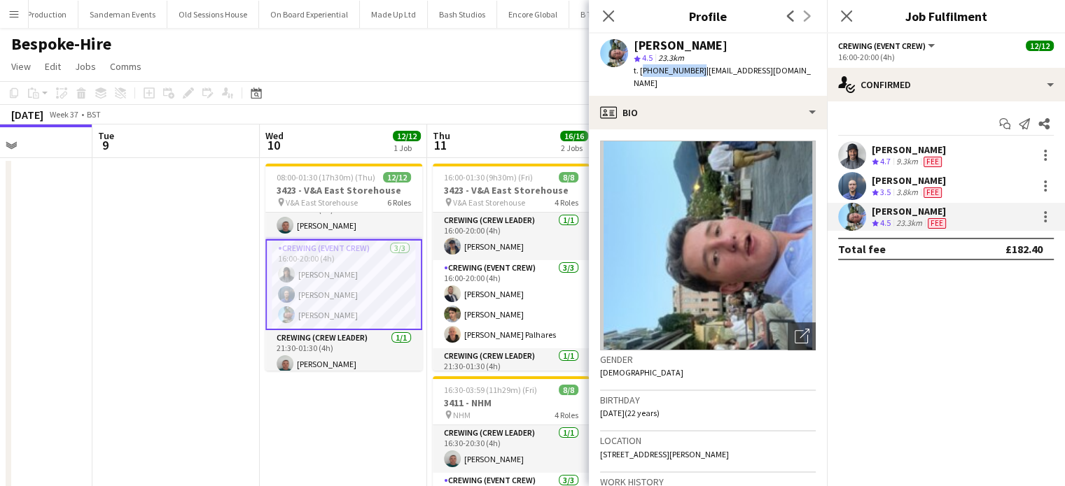
drag, startPoint x: 693, startPoint y: 75, endPoint x: 640, endPoint y: 72, distance: 53.3
click at [640, 72] on span "t. +447362728112" at bounding box center [669, 70] width 73 height 10
copy span "+447362728112"
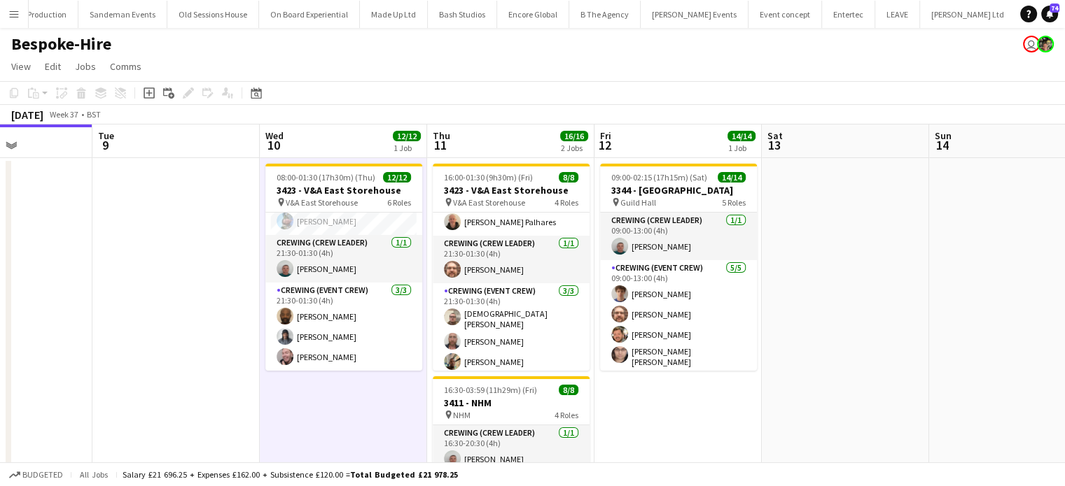
scroll to position [0, 0]
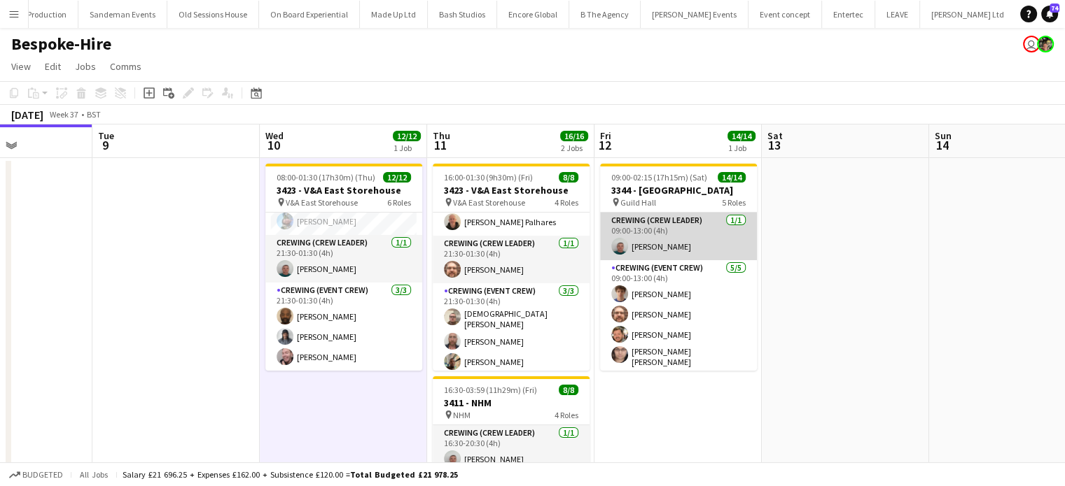
click at [685, 255] on app-card-role "Crewing (Crew Leader) 1/1 09:00-13:00 (4h) Brayden Davison" at bounding box center [678, 237] width 157 height 48
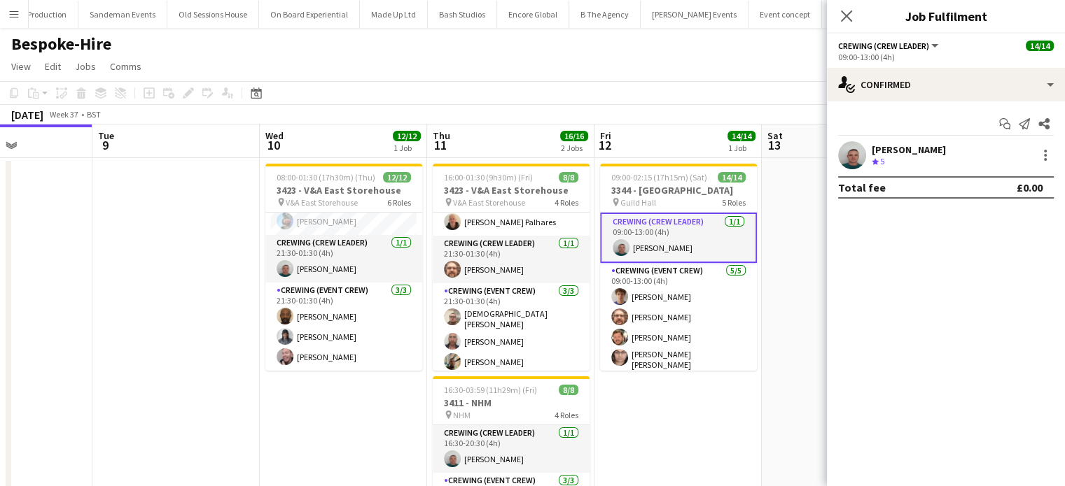
scroll to position [1, 0]
click at [968, 152] on div "Brayden Davison Crew rating 5 4km" at bounding box center [946, 155] width 238 height 28
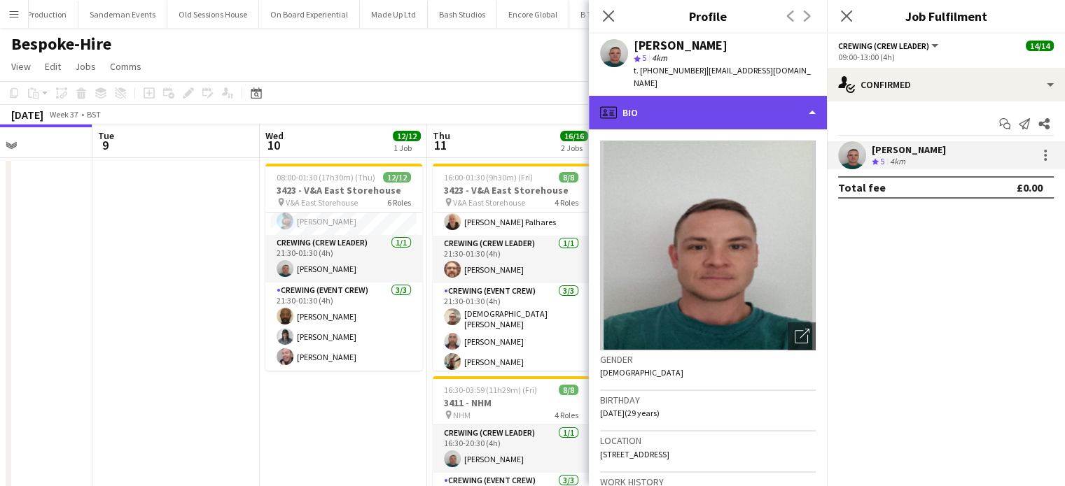
click at [738, 97] on div "profile Bio" at bounding box center [708, 113] width 238 height 34
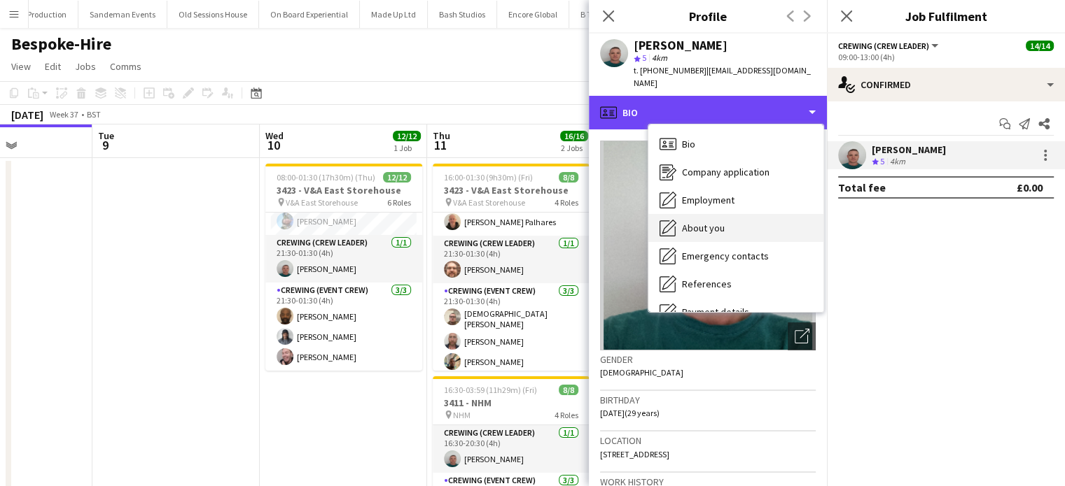
scroll to position [300, 0]
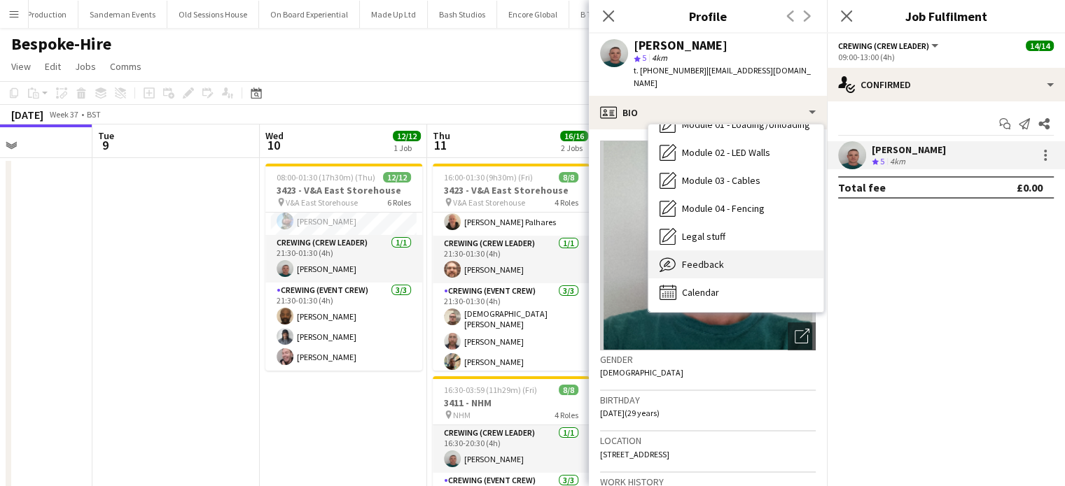
click at [731, 251] on div "Feedback Feedback" at bounding box center [735, 265] width 175 height 28
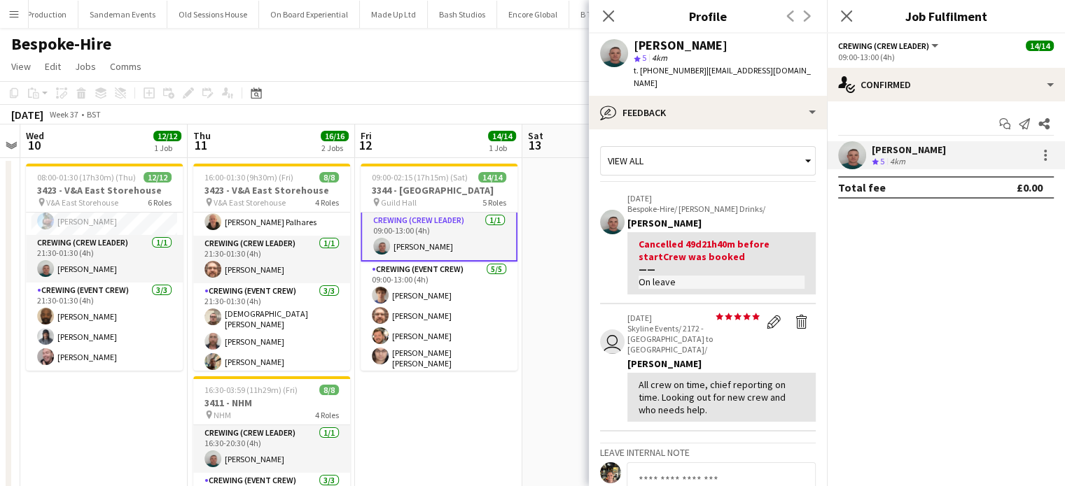
scroll to position [0, 648]
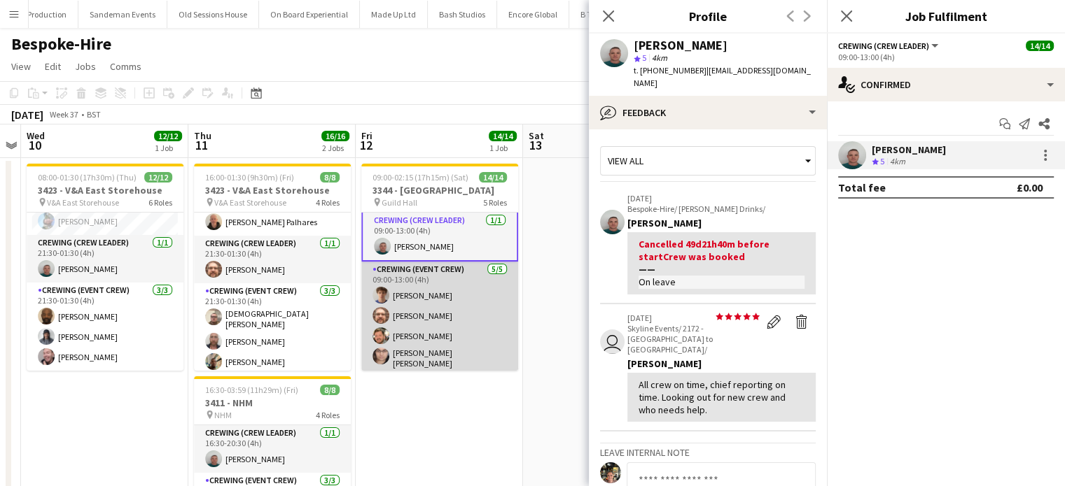
click at [431, 341] on app-card-role "Crewing (Event Crew) 5/5 09:00-13:00 (4h) Alexander Caseley Corey Arnold Adam M…" at bounding box center [439, 328] width 157 height 133
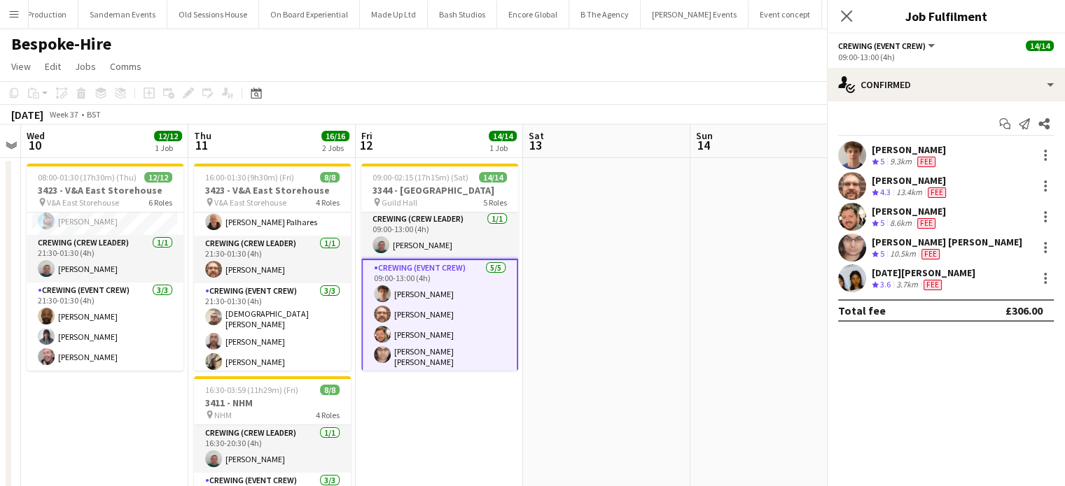
scroll to position [0, 0]
click at [932, 150] on div "Alexander Caseley" at bounding box center [908, 149] width 74 height 13
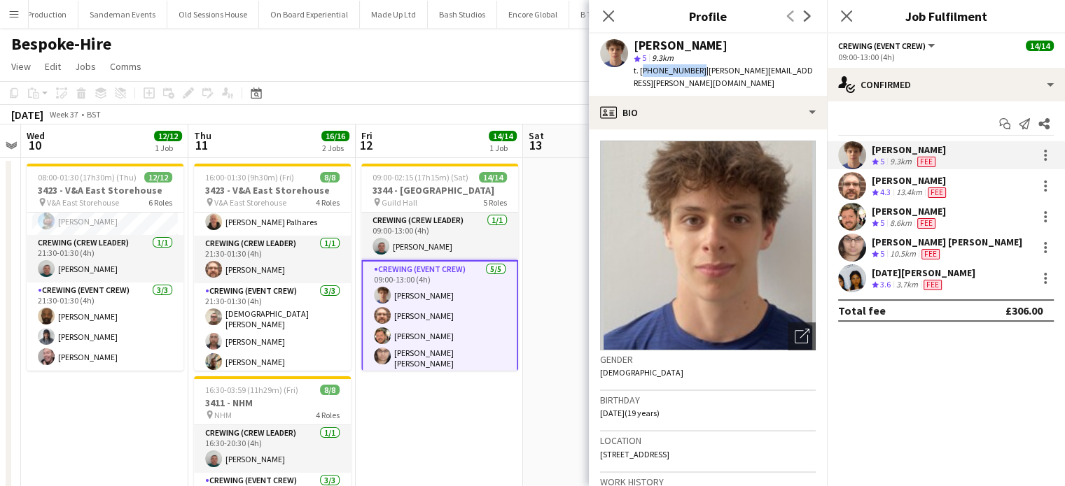
drag, startPoint x: 693, startPoint y: 69, endPoint x: 641, endPoint y: 76, distance: 52.3
click at [641, 76] on div "t. +447393638272 | alexander.caseley@gmail.com" at bounding box center [724, 76] width 182 height 25
copy span "+447393638272"
click at [939, 196] on span "Fee" at bounding box center [936, 193] width 18 height 10
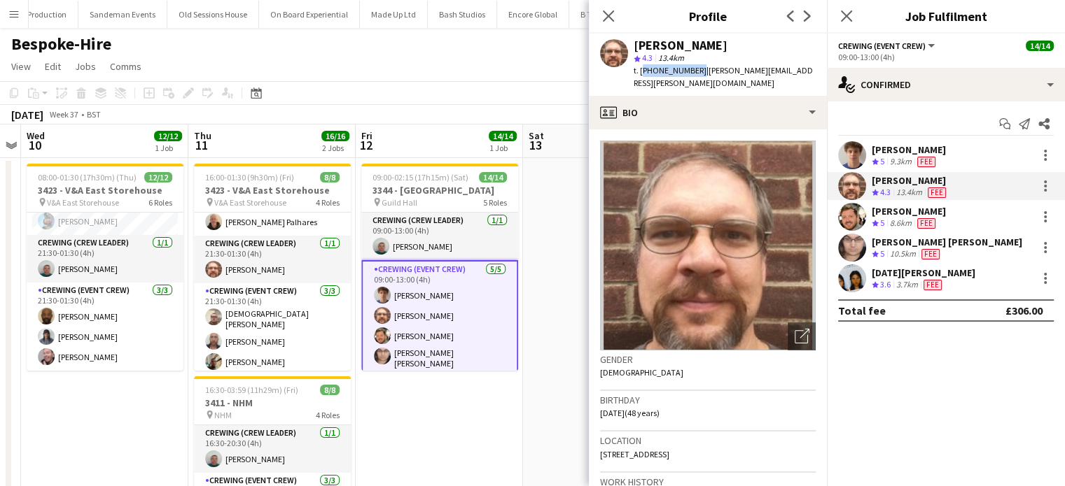
drag, startPoint x: 692, startPoint y: 69, endPoint x: 639, endPoint y: 70, distance: 53.2
click at [639, 70] on span "t. +447305480906" at bounding box center [669, 70] width 73 height 10
copy span "+447305480906"
click at [1005, 212] on div "Adam McCarter Crew rating 5 8.6km Fee" at bounding box center [946, 217] width 238 height 28
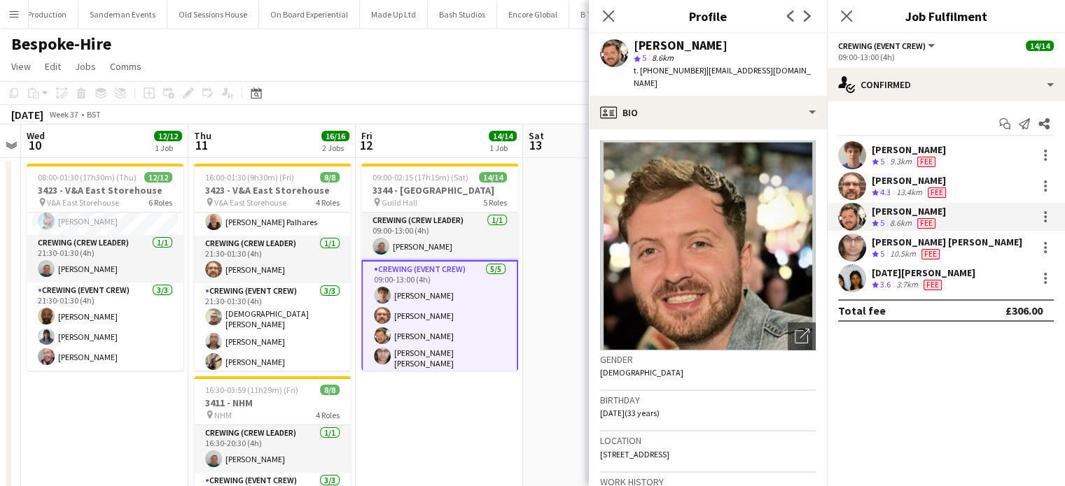
click at [691, 73] on span "t. +447852598823" at bounding box center [669, 70] width 73 height 10
drag, startPoint x: 694, startPoint y: 69, endPoint x: 640, endPoint y: 73, distance: 53.3
click at [640, 73] on span "t. +447852598823" at bounding box center [669, 70] width 73 height 10
copy span "+447852598823"
click at [895, 244] on div "Ells Jones" at bounding box center [946, 242] width 150 height 13
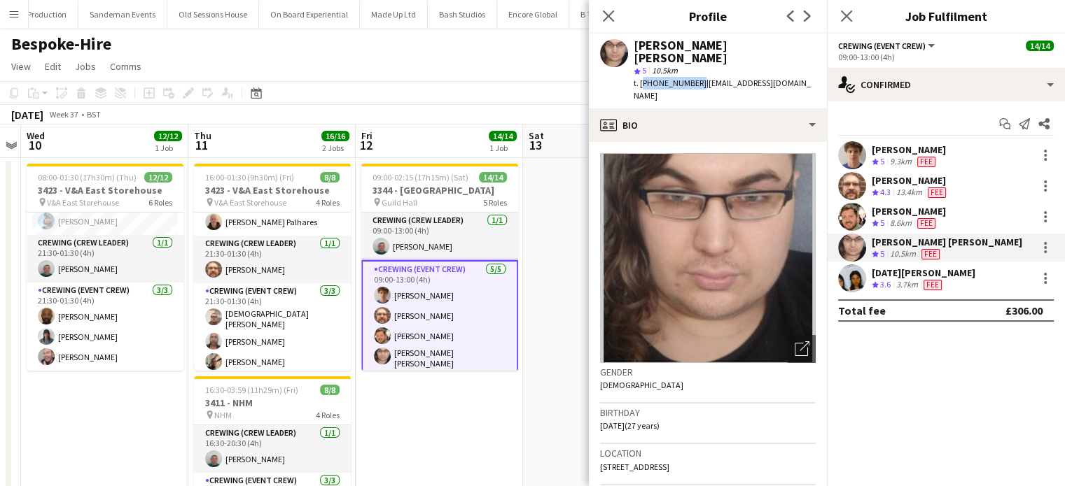
drag, startPoint x: 694, startPoint y: 72, endPoint x: 641, endPoint y: 72, distance: 53.2
click at [641, 78] on span "t. +447454492751" at bounding box center [669, 83] width 73 height 10
copy span "+447454492751"
click at [924, 288] on div "Fee" at bounding box center [932, 285] width 24 height 12
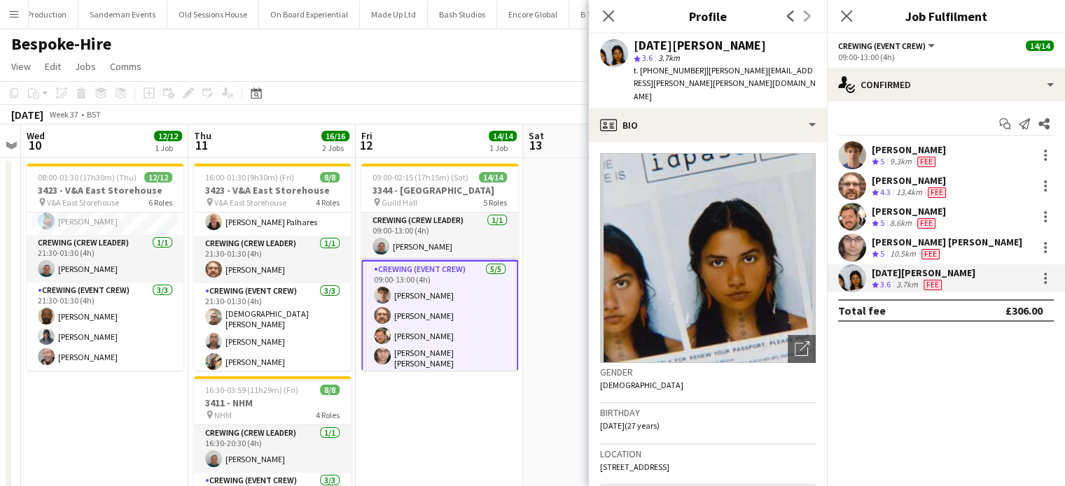
drag, startPoint x: 699, startPoint y: 69, endPoint x: 641, endPoint y: 77, distance: 58.6
click at [641, 77] on div "t. +4407795429386 | lucia.caceres.alves@gmail.com" at bounding box center [724, 83] width 182 height 38
copy span "+4407795429386"
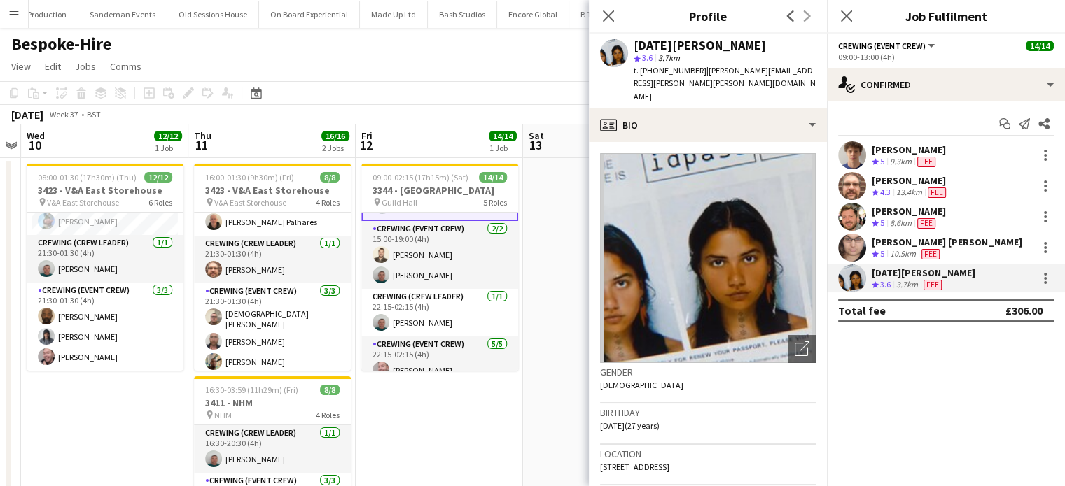
scroll to position [176, 0]
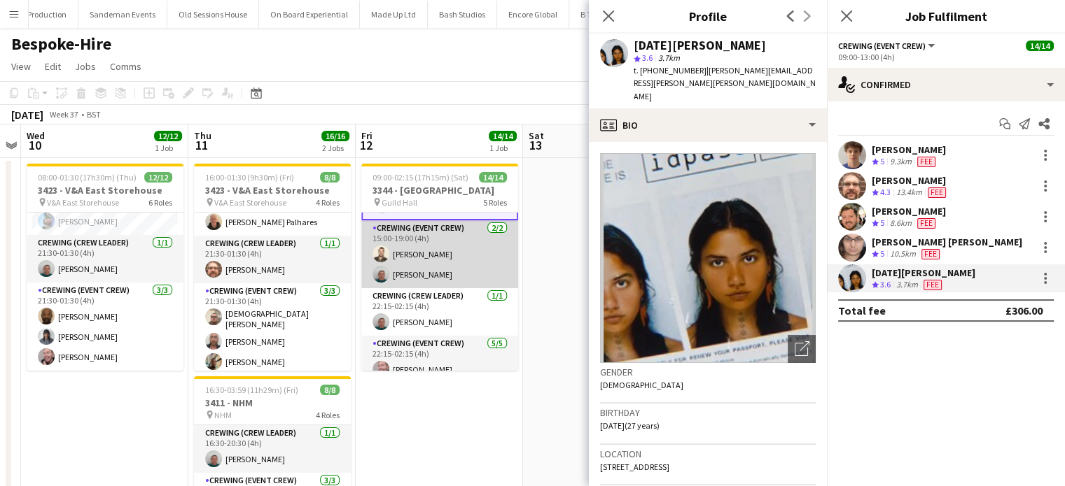
click at [403, 256] on app-card-role "Crewing (Event Crew) 2/2 15:00-19:00 (4h) Christopher Lane Brayden Davison" at bounding box center [439, 254] width 157 height 68
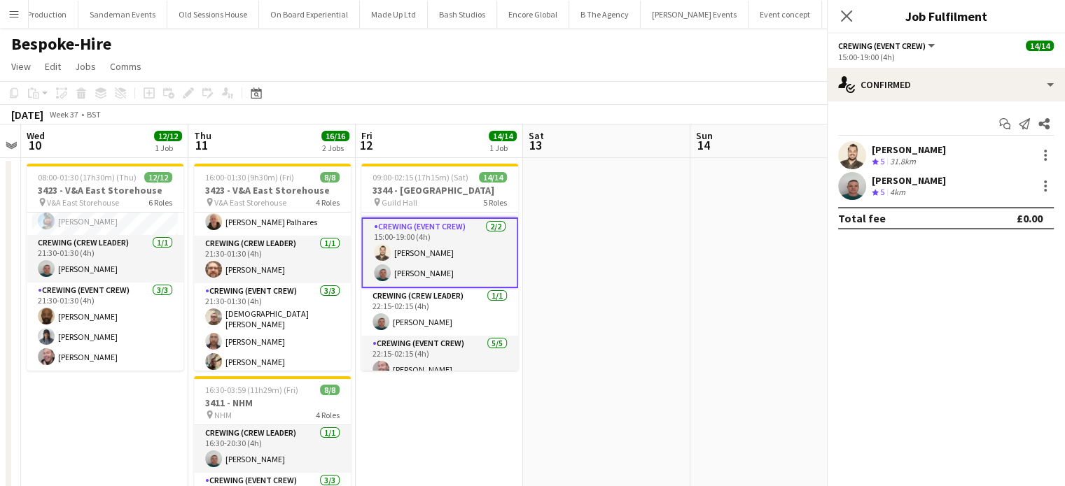
scroll to position [174, 0]
click at [920, 153] on div "Christopher Lane" at bounding box center [908, 149] width 74 height 13
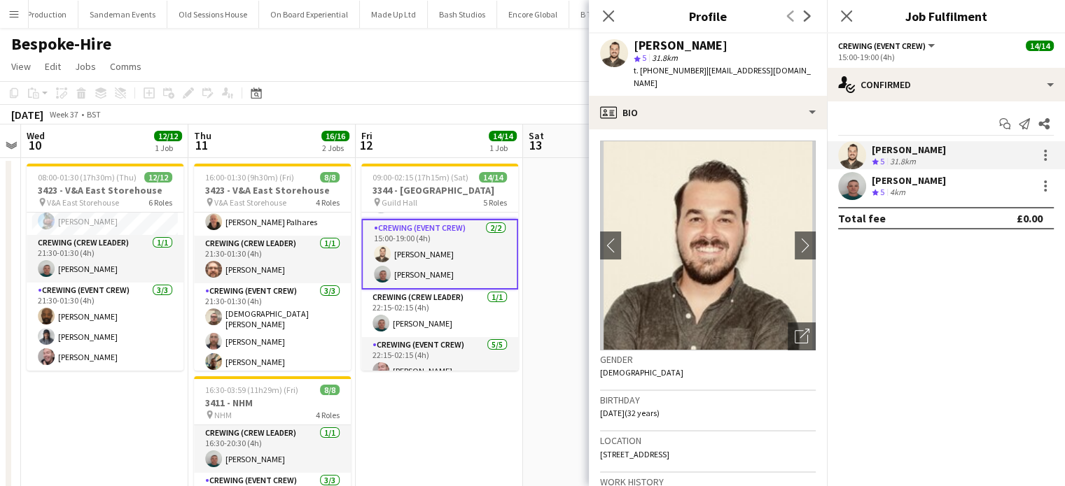
copy span "4407766257163"
copy span "+4407766257163"
drag, startPoint x: 698, startPoint y: 69, endPoint x: 639, endPoint y: 72, distance: 58.9
click at [639, 72] on span "t. +4407766257163" at bounding box center [669, 70] width 73 height 10
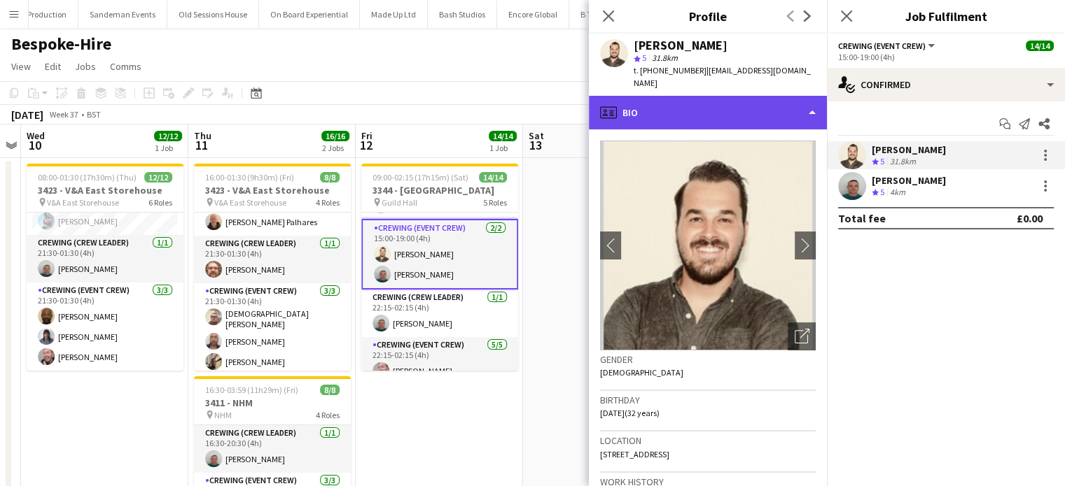
click at [655, 100] on div "profile Bio" at bounding box center [708, 113] width 238 height 34
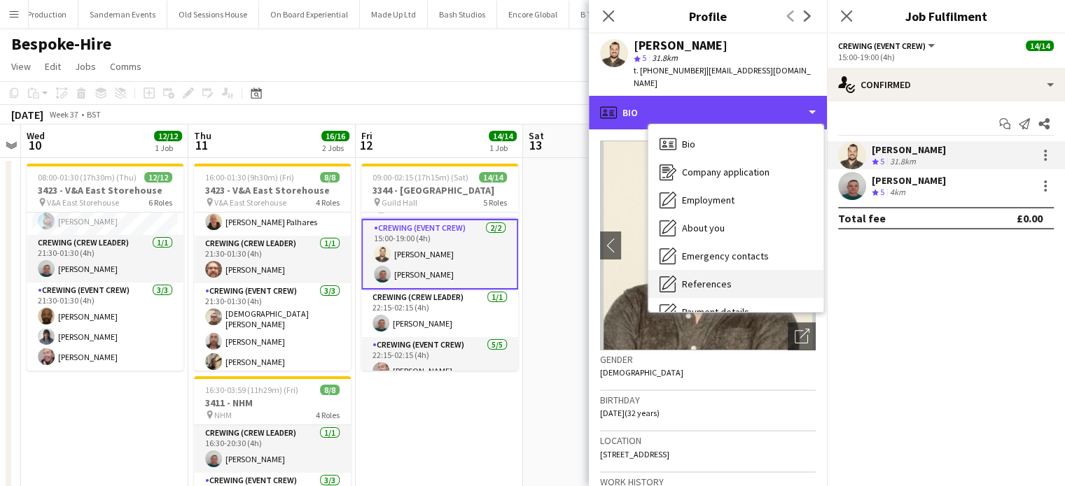
scroll to position [300, 0]
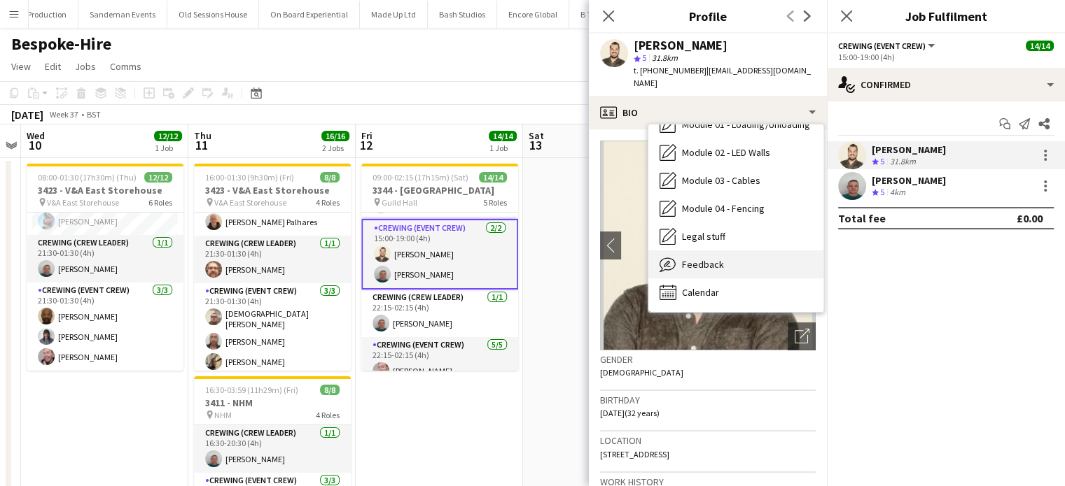
click at [717, 258] on span "Feedback" at bounding box center [703, 264] width 42 height 13
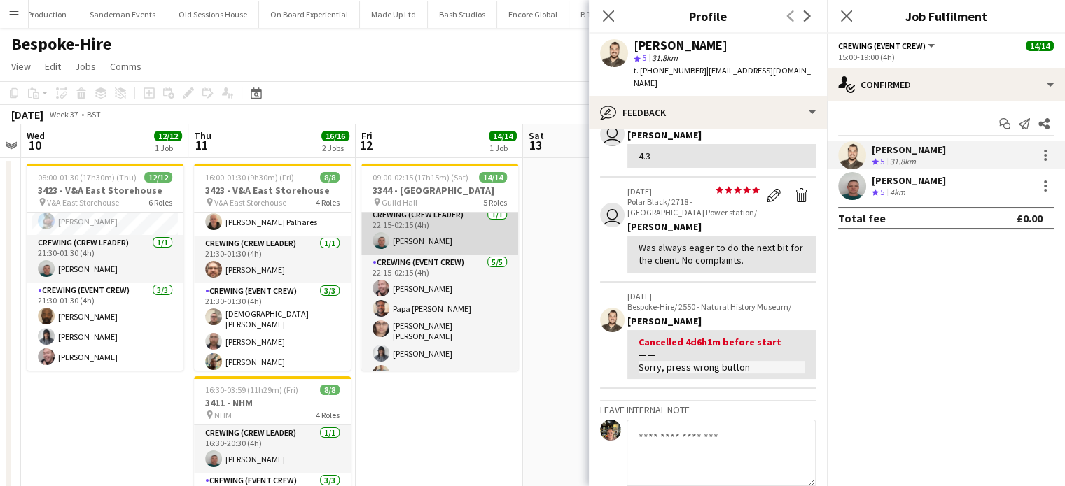
scroll to position [256, 0]
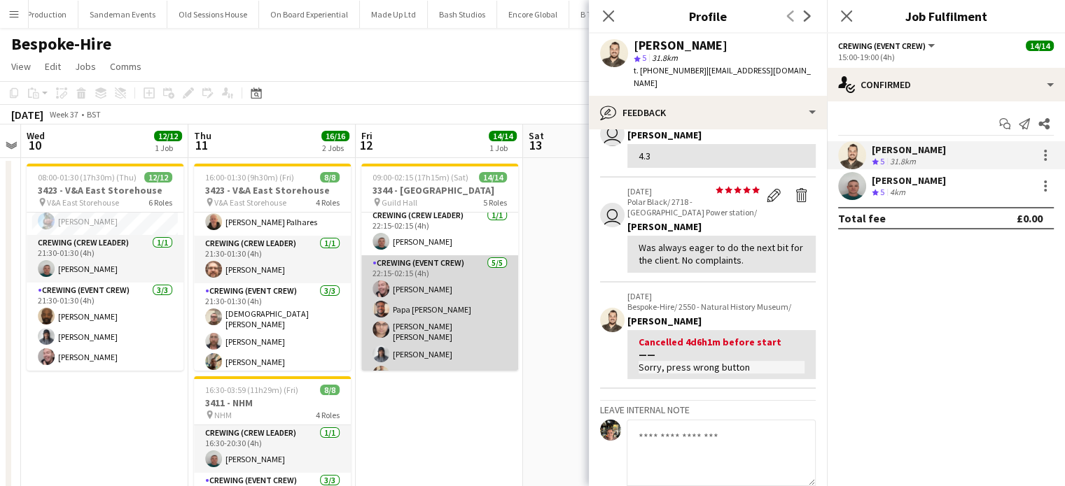
click at [475, 314] on app-card-role "Crewing (Event Crew) 5/5 22:15-02:15 (4h) Eldon Taylor Papa Opoku-Adjei Ells Jo…" at bounding box center [439, 321] width 157 height 133
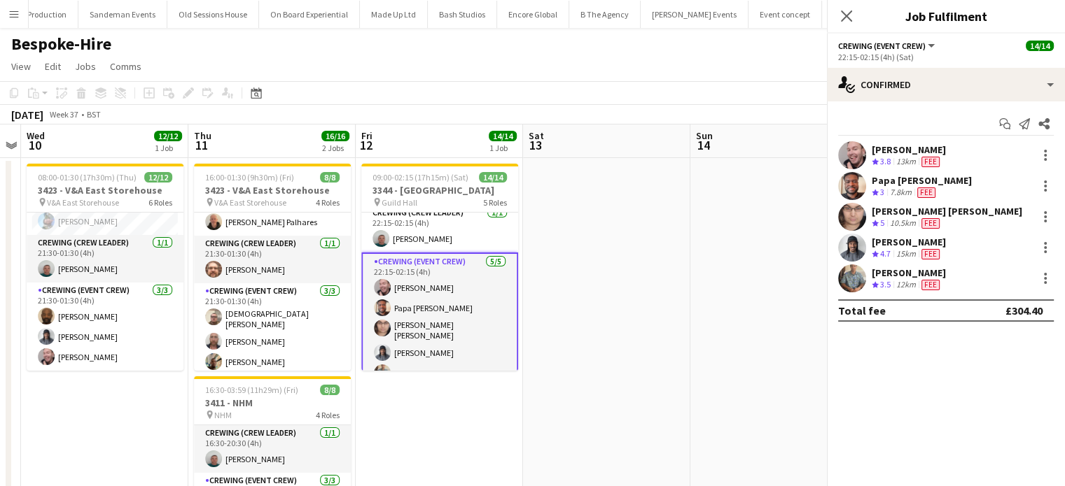
scroll to position [254, 0]
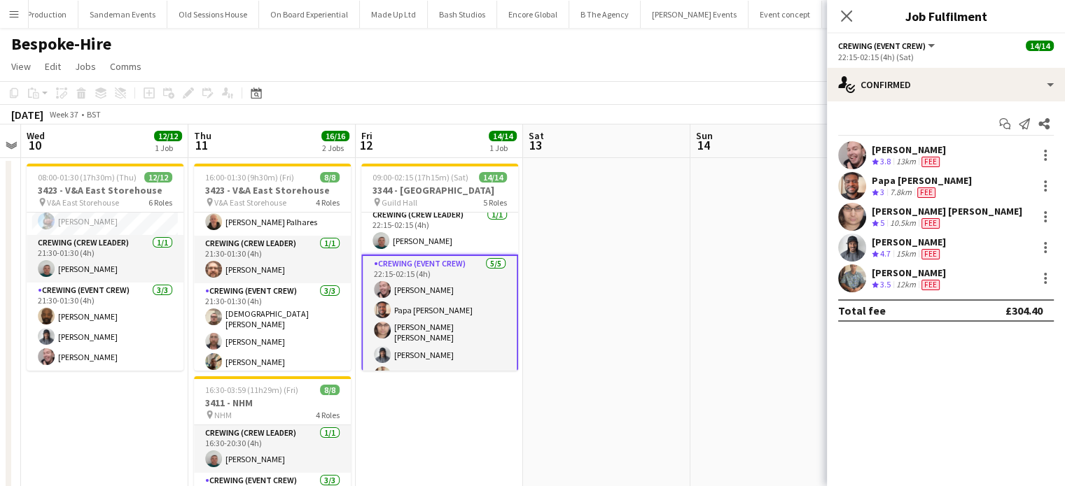
click at [946, 173] on div "Papa Opoku-Adjei Crew rating 3 7.8km Fee" at bounding box center [946, 186] width 238 height 28
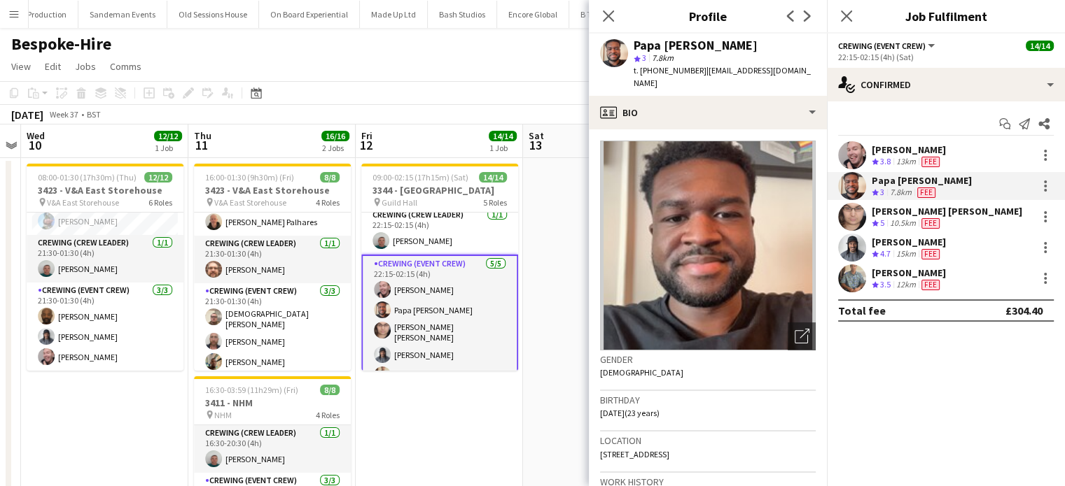
click at [666, 40] on div "Papa Opoku-Adjei" at bounding box center [695, 45] width 124 height 13
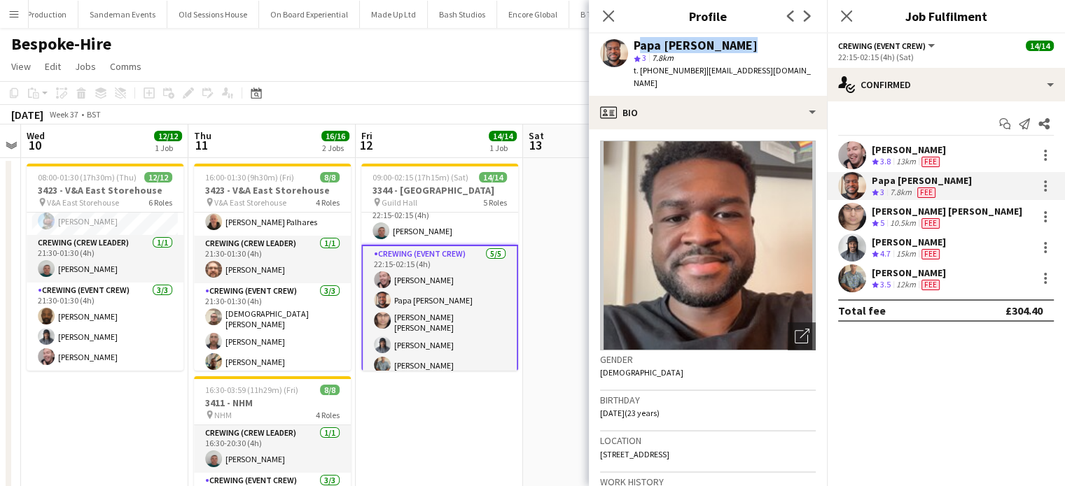
click at [452, 309] on app-card-role "Crewing (Event Crew) 5/5 22:15-02:15 (4h) Eldon Taylor Papa Opoku-Adjei Ells Jo…" at bounding box center [439, 313] width 157 height 136
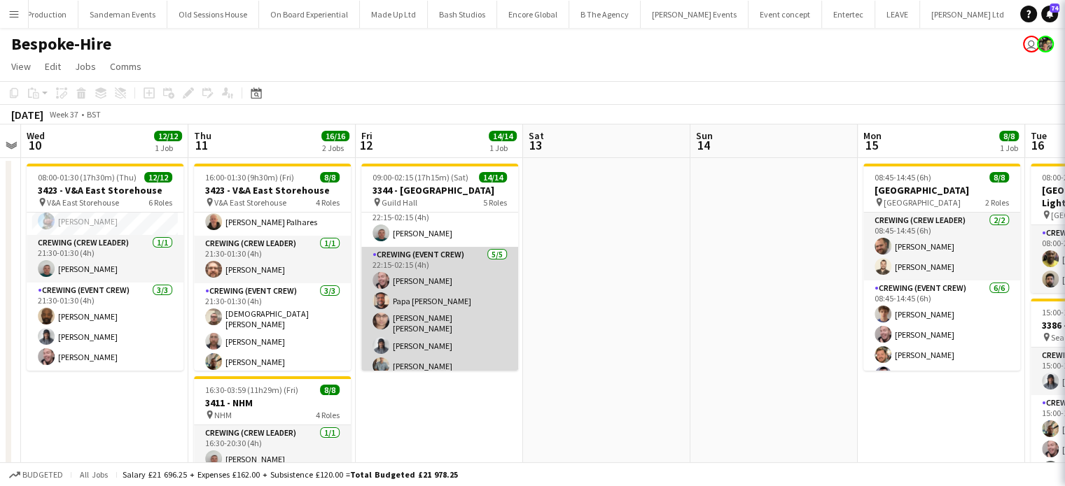
click at [452, 309] on app-card-role "Crewing (Event Crew) 5/5 22:15-02:15 (4h) Eldon Taylor Papa Opoku-Adjei Ells Jo…" at bounding box center [439, 313] width 157 height 133
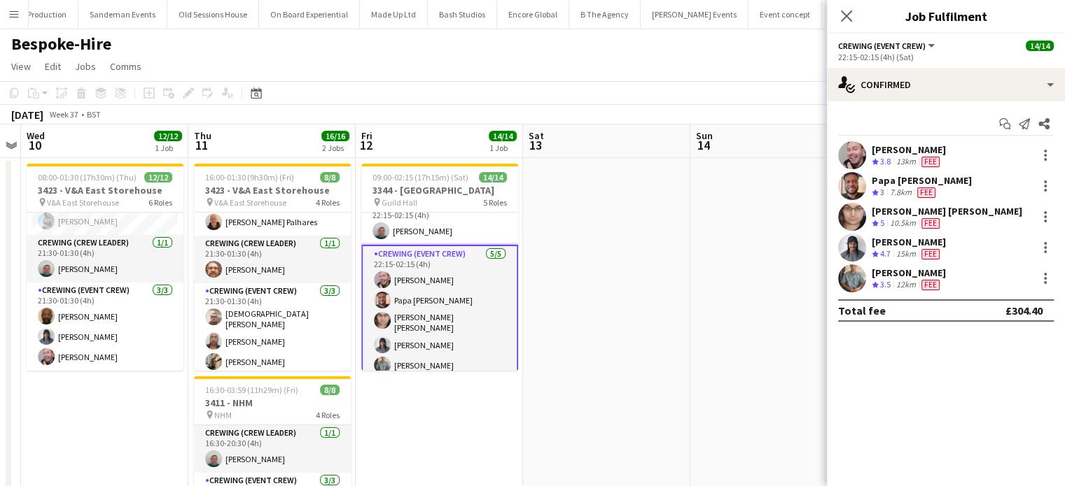
click at [974, 160] on div "Eldon Taylor Crew rating 3.8 13km Fee" at bounding box center [946, 155] width 238 height 28
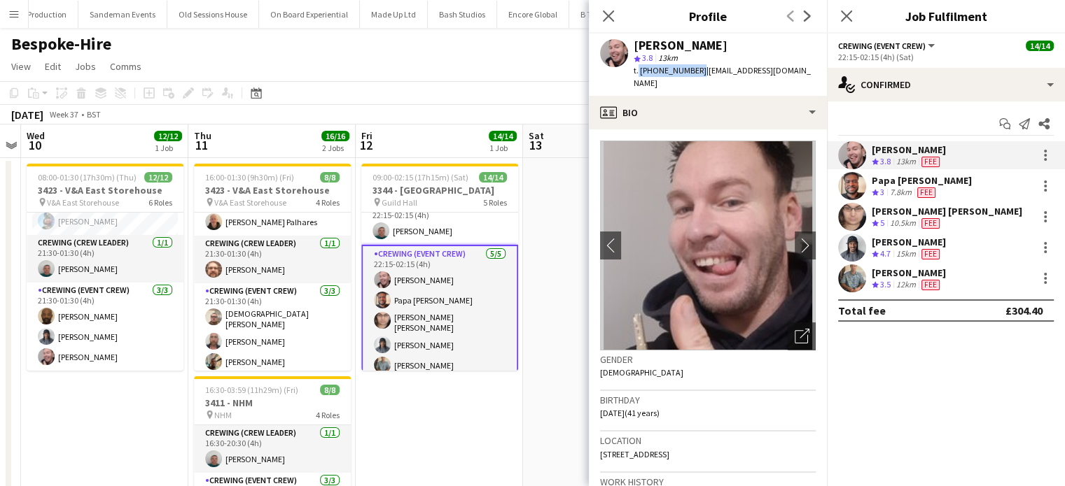
drag, startPoint x: 694, startPoint y: 70, endPoint x: 637, endPoint y: 76, distance: 57.7
click at [637, 76] on div "t. +447853246368 | eldonalexandre@yahoo.com" at bounding box center [724, 76] width 182 height 25
click at [932, 199] on div "Papa Opoku-Adjei Crew rating 3 7.8km Fee" at bounding box center [946, 186] width 238 height 28
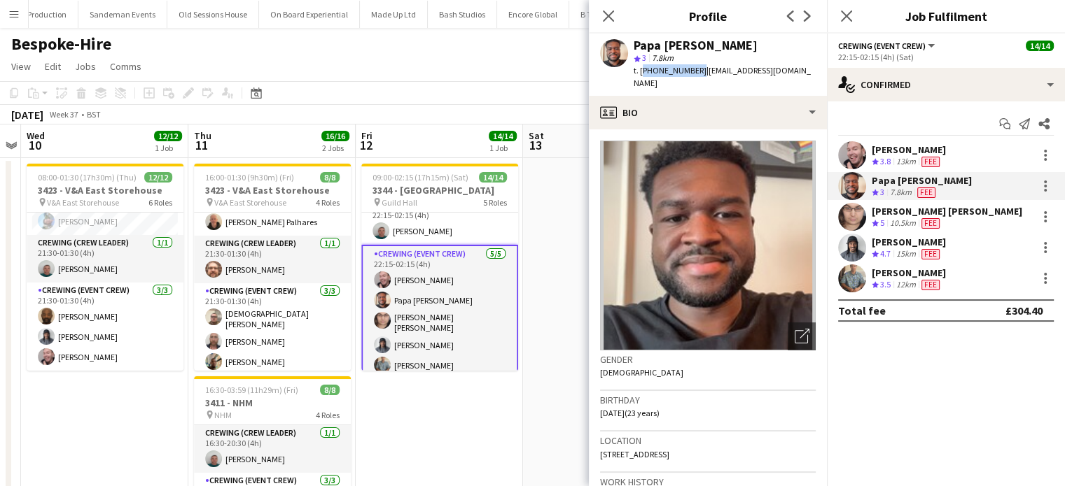
drag, startPoint x: 692, startPoint y: 71, endPoint x: 639, endPoint y: 76, distance: 53.4
click at [639, 76] on div "t. +447480152787 | papaoadjei@gmail.com" at bounding box center [724, 76] width 182 height 25
click at [916, 255] on div "15km" at bounding box center [905, 254] width 25 height 12
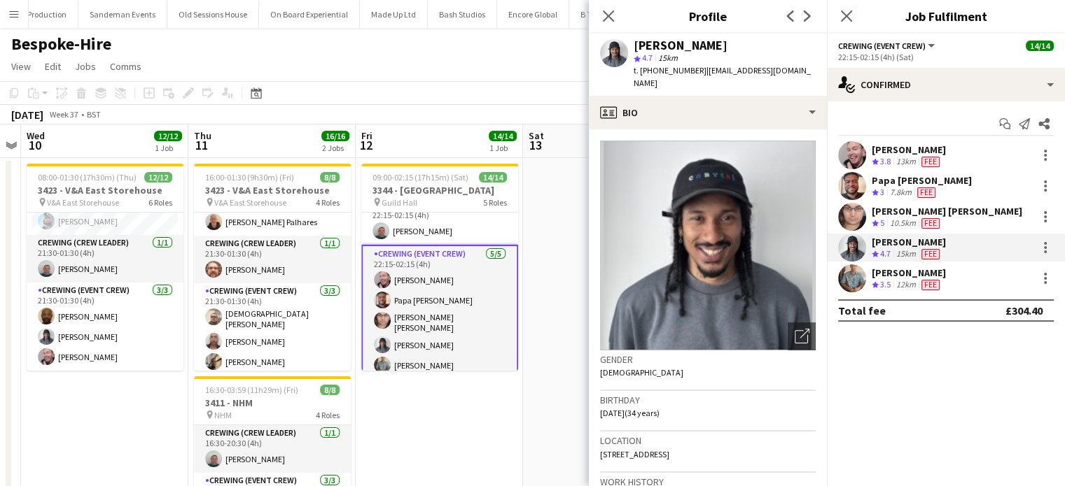
drag, startPoint x: 697, startPoint y: 73, endPoint x: 640, endPoint y: 76, distance: 57.4
click at [640, 76] on div "t. +4407507381322 | kainecaldeira@hotmail.co.uk" at bounding box center [724, 76] width 182 height 25
click at [951, 273] on div "Daniel Slack Crew rating 3.5 12km Fee" at bounding box center [946, 279] width 238 height 28
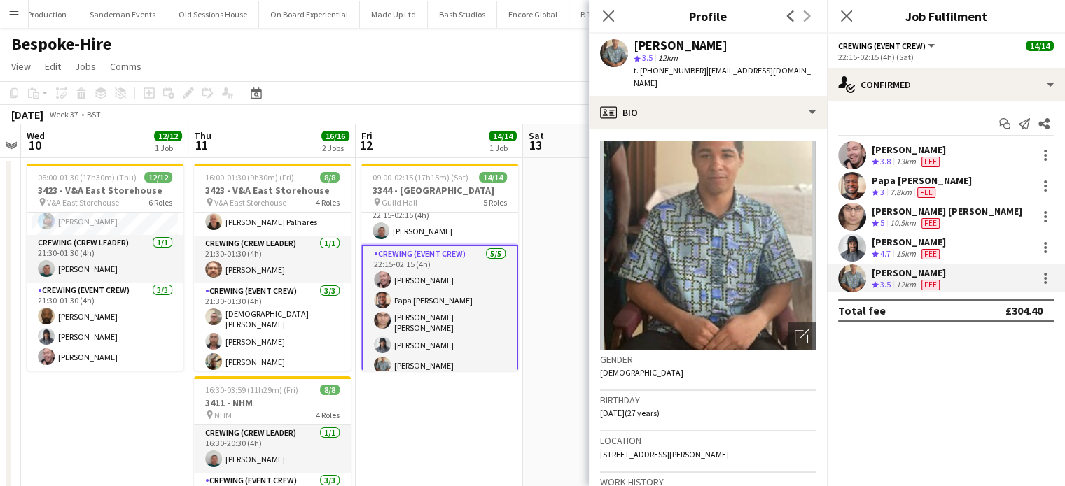
drag, startPoint x: 697, startPoint y: 72, endPoint x: 640, endPoint y: 73, distance: 57.4
click at [640, 73] on span "t. +4407761650349" at bounding box center [669, 70] width 73 height 10
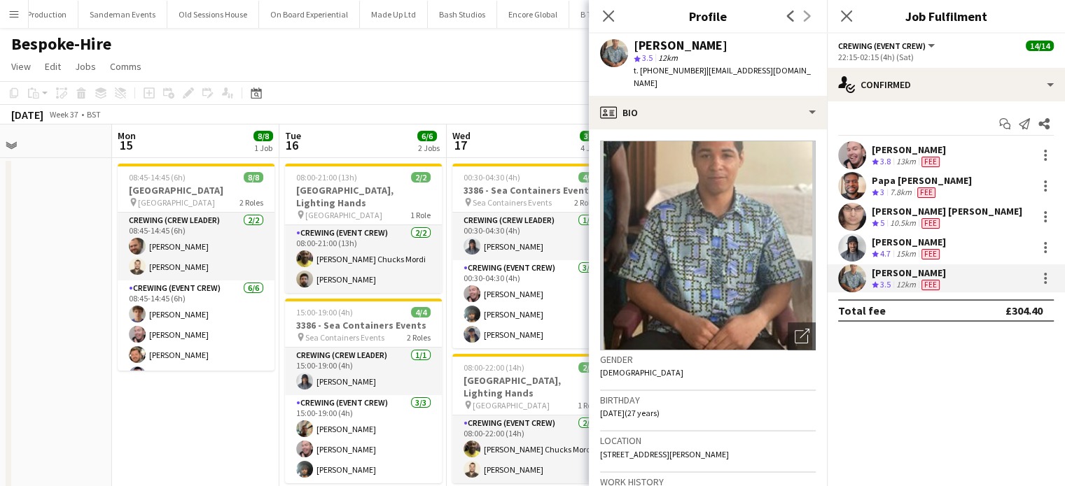
scroll to position [0, 386]
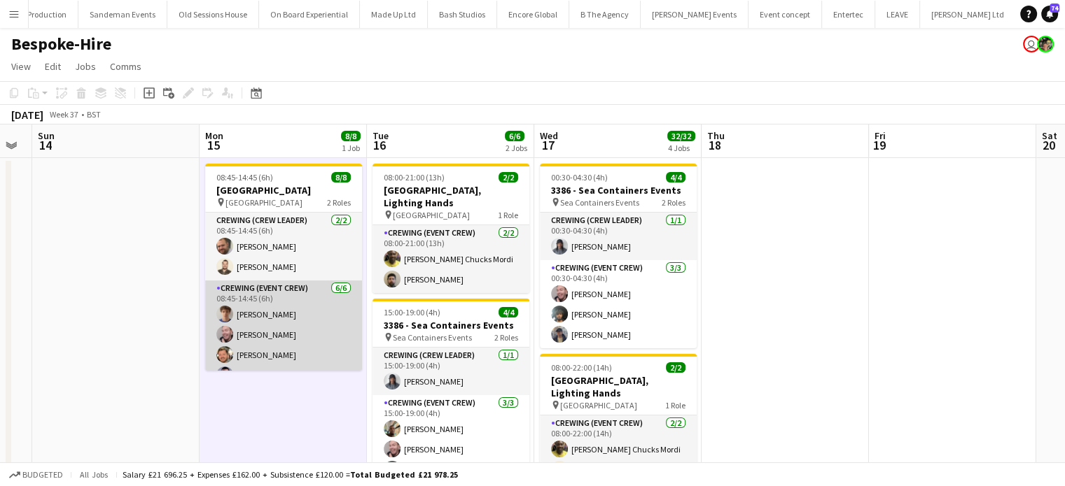
scroll to position [59, 0]
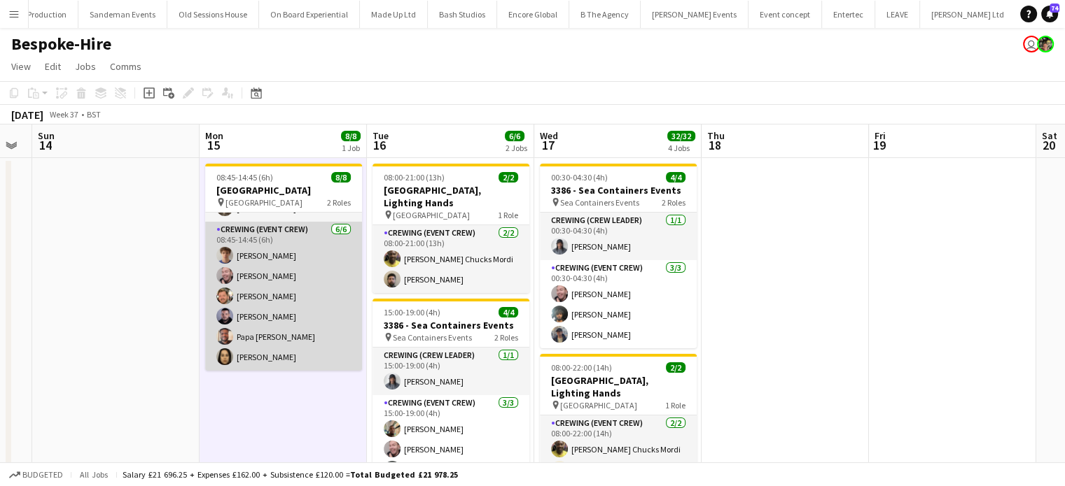
click at [274, 326] on app-card-role "Crewing (Event Crew) 6/6 08:45-14:45 (6h) Alexander Caseley Eldon Taylor Adam M…" at bounding box center [283, 296] width 157 height 149
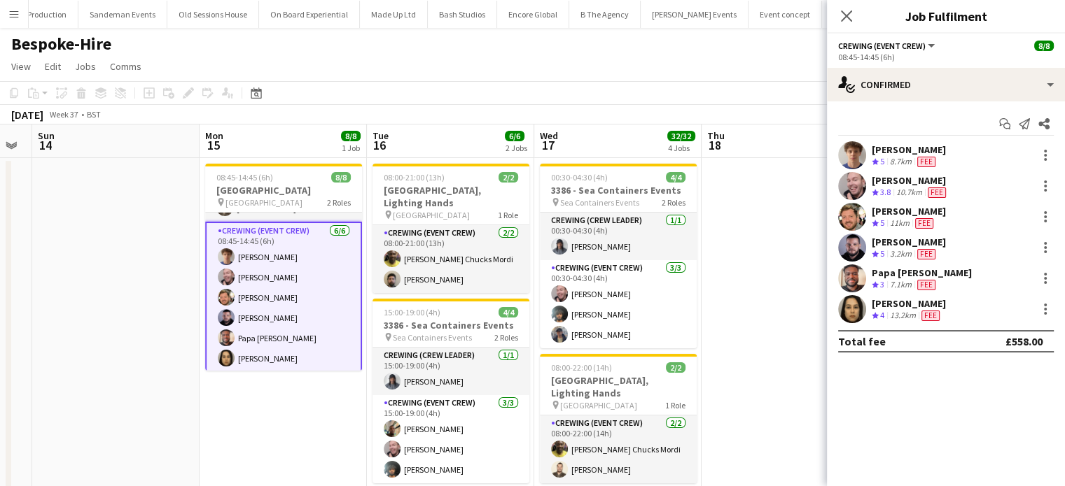
scroll to position [61, 0]
click at [929, 268] on div "Papa Opoku-Adjei" at bounding box center [921, 273] width 100 height 13
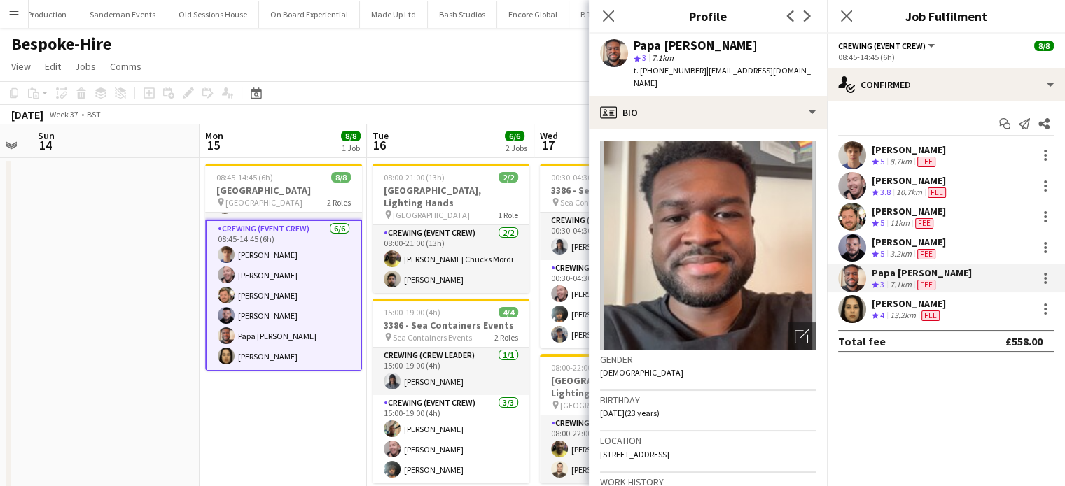
click at [722, 36] on div "Papa Opoku-Adjei star 3 7.1km t. +447480152787 | papaoadjei@gmail.com" at bounding box center [708, 65] width 238 height 62
click at [925, 306] on div "Ludmila Silveira" at bounding box center [908, 303] width 74 height 13
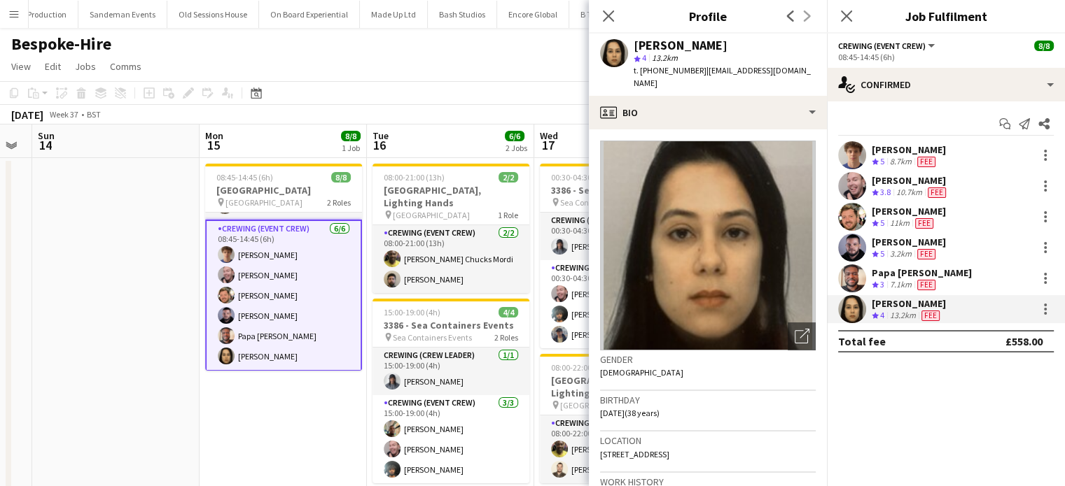
click at [689, 48] on div "Ludmila Silveira" at bounding box center [680, 45] width 94 height 13
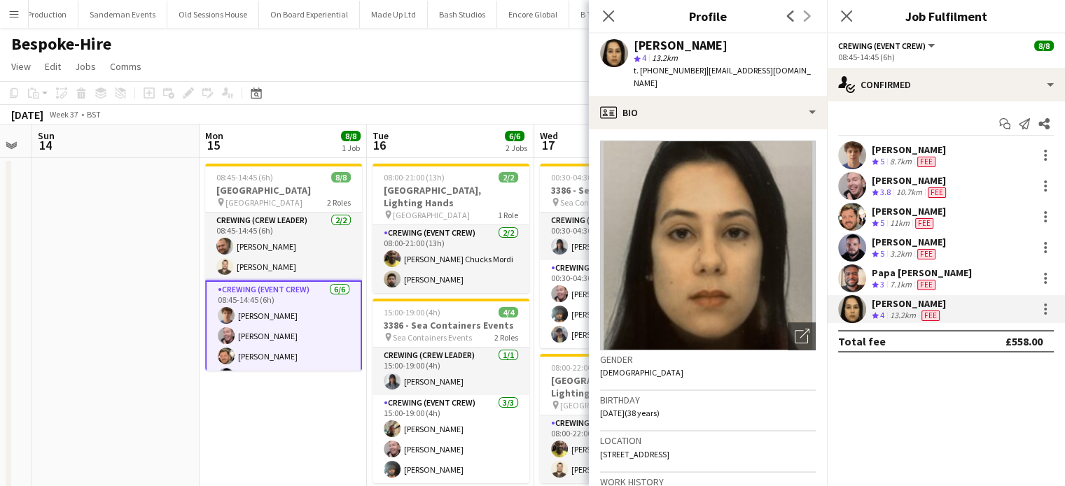
click at [966, 139] on div "Start chat Send notification Share Alexander Caseley Crew rating 5 8.7km Fee El…" at bounding box center [946, 232] width 238 height 262
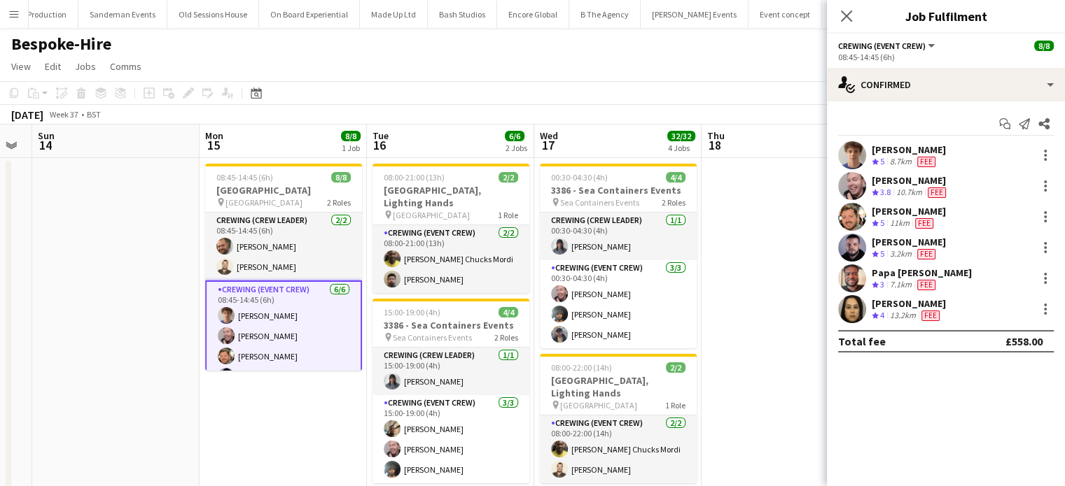
click at [966, 139] on div "Start chat Send notification Share Alexander Caseley Crew rating 5 8.7km Fee El…" at bounding box center [946, 232] width 238 height 262
click at [968, 147] on div "Alexander Caseley Crew rating 5 8.7km Fee" at bounding box center [946, 155] width 238 height 28
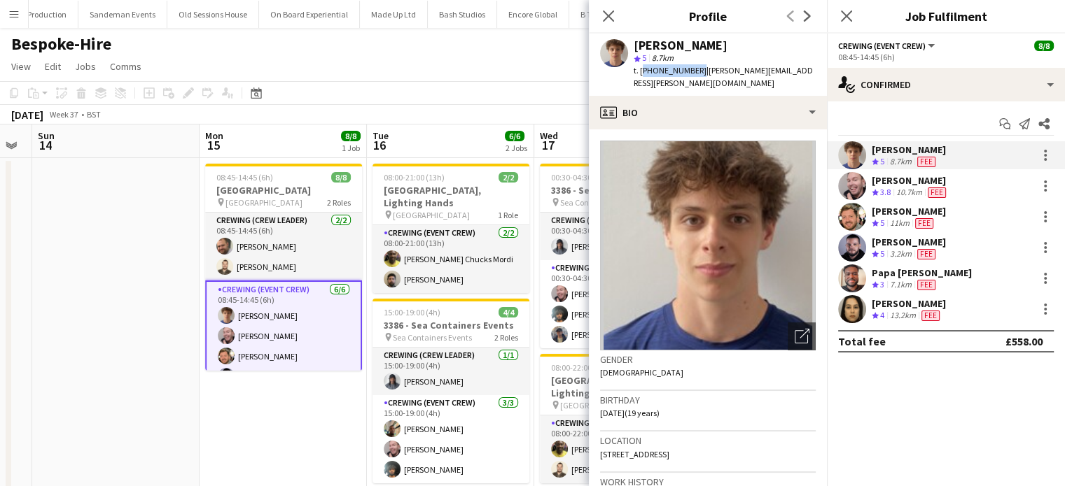
drag, startPoint x: 692, startPoint y: 72, endPoint x: 640, endPoint y: 73, distance: 52.5
click at [640, 73] on span "t. +447393638272" at bounding box center [669, 70] width 73 height 10
click at [904, 193] on div "10.7km" at bounding box center [908, 193] width 31 height 12
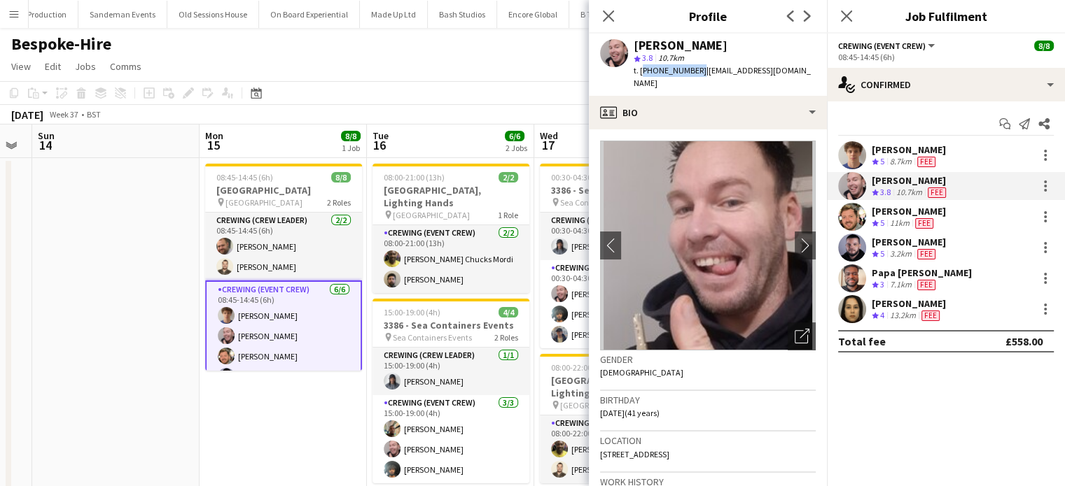
drag, startPoint x: 694, startPoint y: 72, endPoint x: 640, endPoint y: 76, distance: 54.8
click at [640, 76] on div "t. +447853246368 | eldonalexandre@yahoo.com" at bounding box center [724, 76] width 182 height 25
click at [902, 218] on div "11km" at bounding box center [899, 224] width 25 height 12
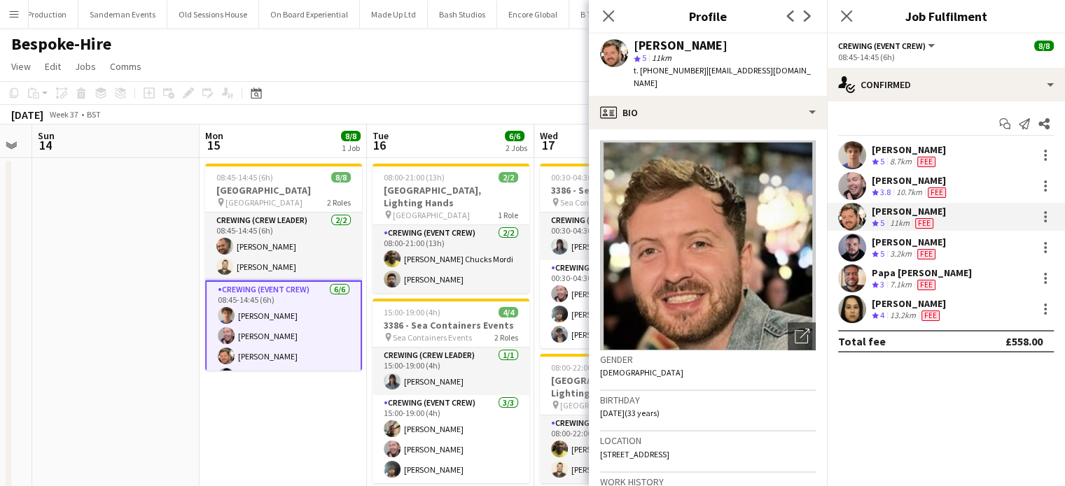
click at [694, 69] on div "t. +447852598823 | adammccarter@hotmail.co.uk" at bounding box center [724, 76] width 182 height 25
click at [694, 69] on span "t. +447852598823" at bounding box center [669, 70] width 73 height 10
drag, startPoint x: 693, startPoint y: 71, endPoint x: 640, endPoint y: 74, distance: 52.6
click at [640, 74] on span "t. +447852598823" at bounding box center [669, 70] width 73 height 10
click at [918, 239] on div "Paul Fisk" at bounding box center [908, 242] width 74 height 13
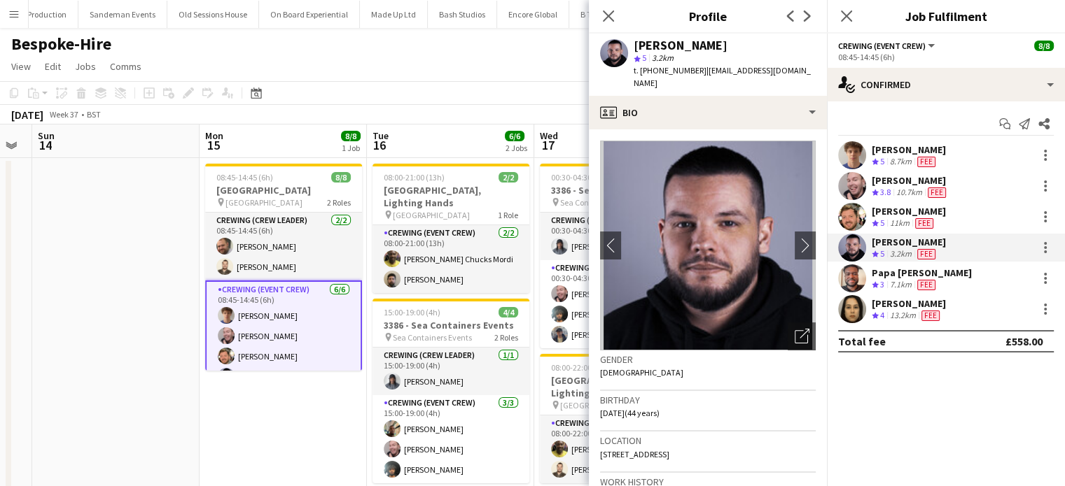
click at [691, 70] on span "t. +447399953371" at bounding box center [669, 70] width 73 height 10
drag, startPoint x: 692, startPoint y: 71, endPoint x: 647, endPoint y: 73, distance: 44.8
click at [647, 73] on span "t. +447399953371" at bounding box center [669, 70] width 73 height 10
click at [642, 73] on span "t. +447399953371" at bounding box center [669, 70] width 73 height 10
drag, startPoint x: 640, startPoint y: 72, endPoint x: 694, endPoint y: 71, distance: 53.9
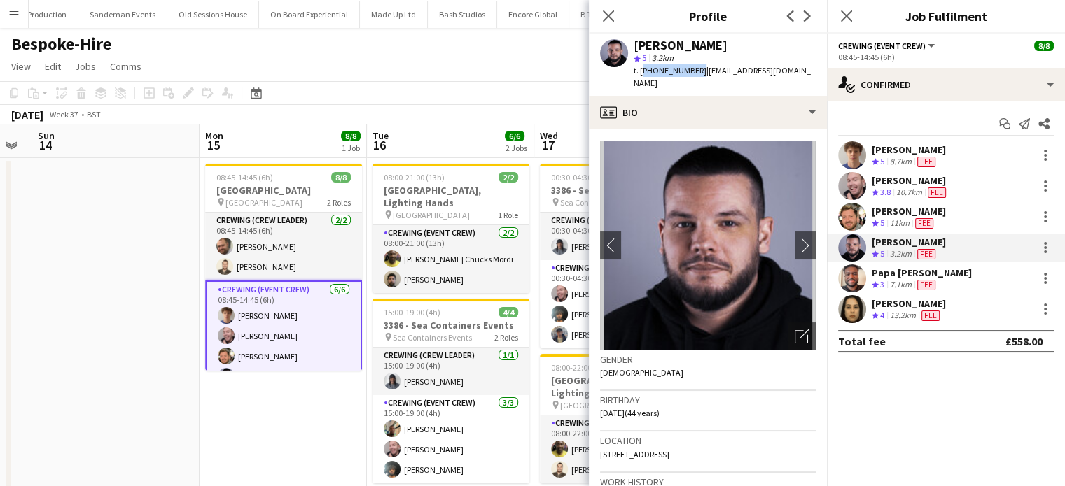
click at [694, 71] on span "t. +447399953371" at bounding box center [669, 70] width 73 height 10
click at [908, 276] on div "Papa Opoku-Adjei" at bounding box center [921, 273] width 100 height 13
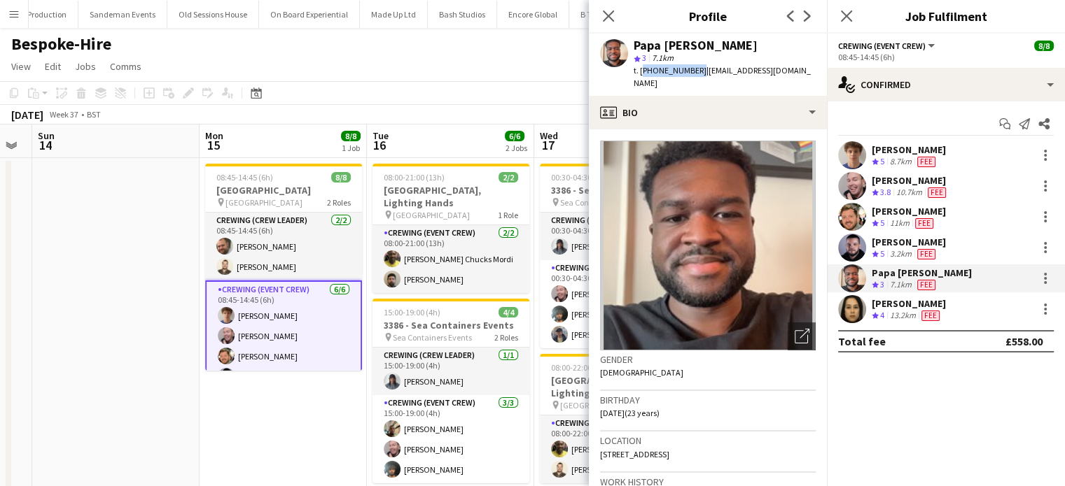
drag, startPoint x: 692, startPoint y: 71, endPoint x: 640, endPoint y: 71, distance: 52.5
click at [640, 71] on span "t. +447480152787" at bounding box center [669, 70] width 73 height 10
click at [971, 299] on div "Ludmila Silveira Crew rating 4 13.2km Fee" at bounding box center [946, 309] width 238 height 28
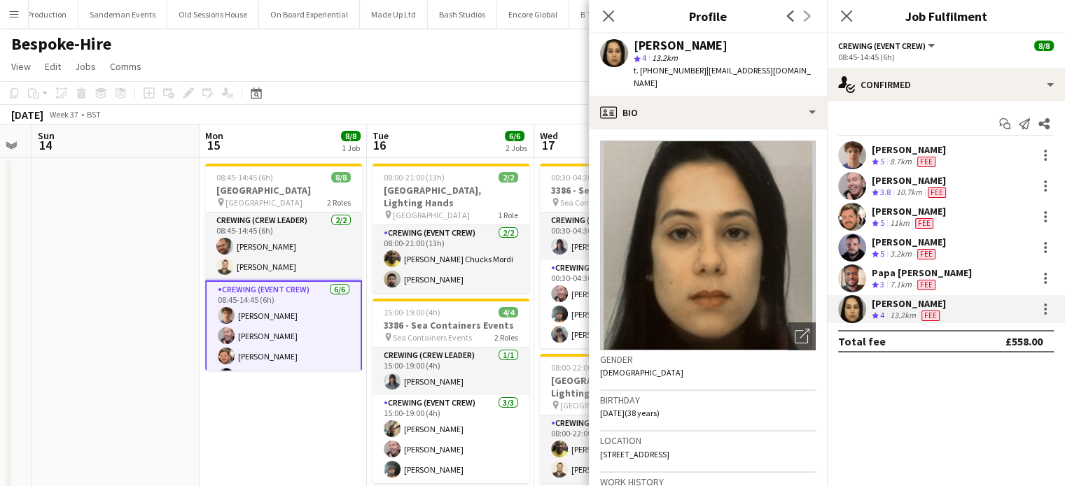
drag, startPoint x: 696, startPoint y: 71, endPoint x: 639, endPoint y: 70, distance: 57.4
click at [639, 70] on span "t. +4407377342566" at bounding box center [669, 70] width 73 height 10
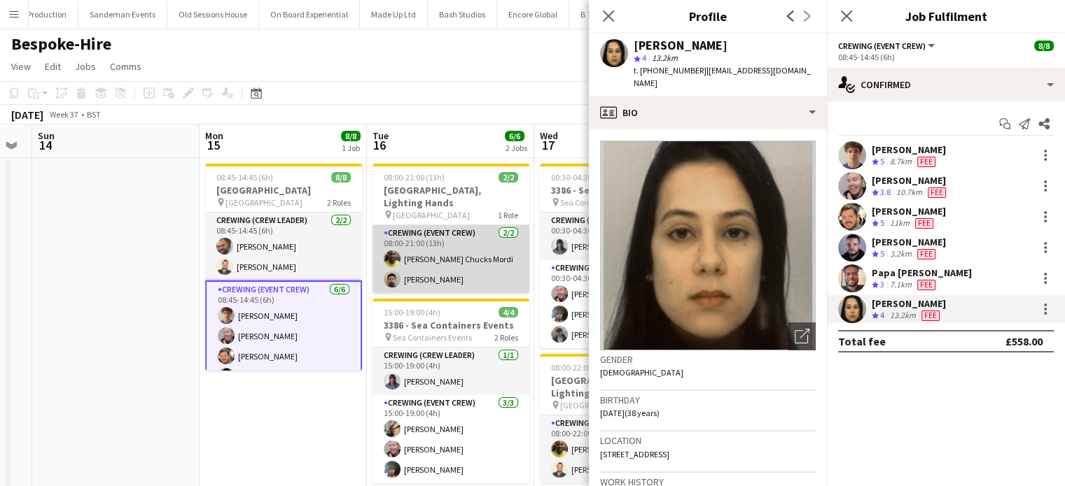
click at [442, 258] on app-card-role "Crewing (Event Crew) 2/2 08:00-21:00 (13h) Alphonsus Chucks Mordi Adam Kent" at bounding box center [450, 259] width 157 height 68
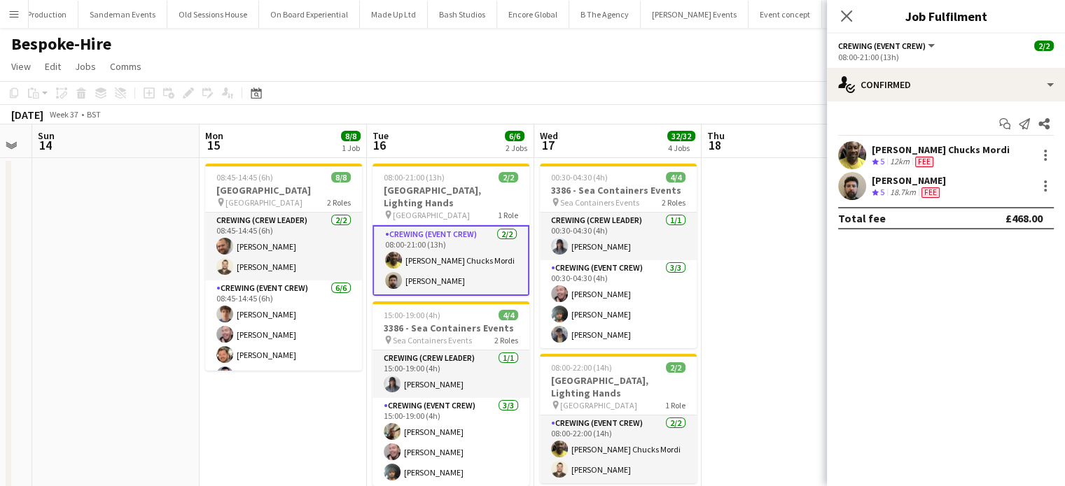
click at [935, 167] on div "Alphonsus Chucks Mordi Crew rating 5 12km Fee" at bounding box center [946, 155] width 238 height 28
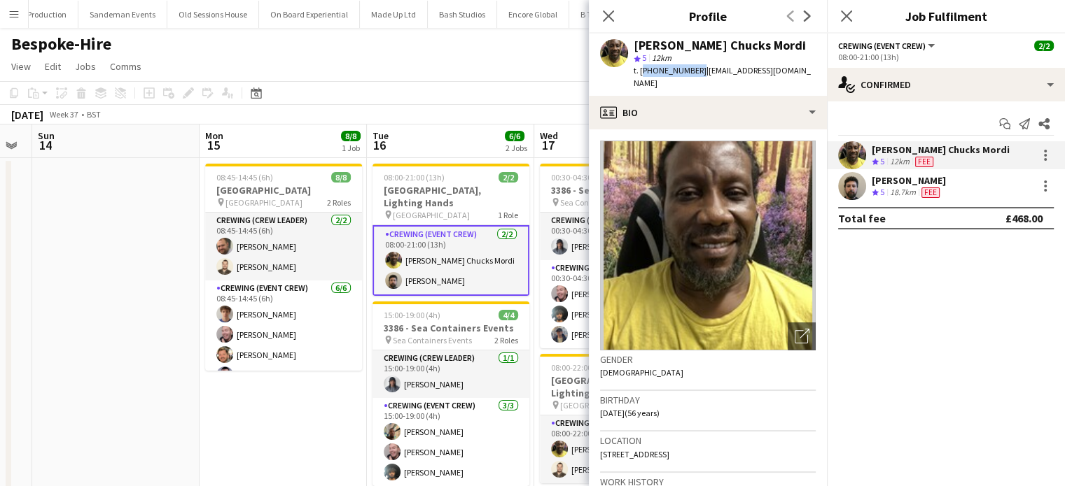
drag, startPoint x: 694, startPoint y: 72, endPoint x: 640, endPoint y: 72, distance: 53.9
click at [640, 72] on span "t. +447805926328" at bounding box center [669, 70] width 73 height 10
click at [964, 195] on div "Adam Kent Crew rating 5 18.7km Fee" at bounding box center [946, 186] width 238 height 28
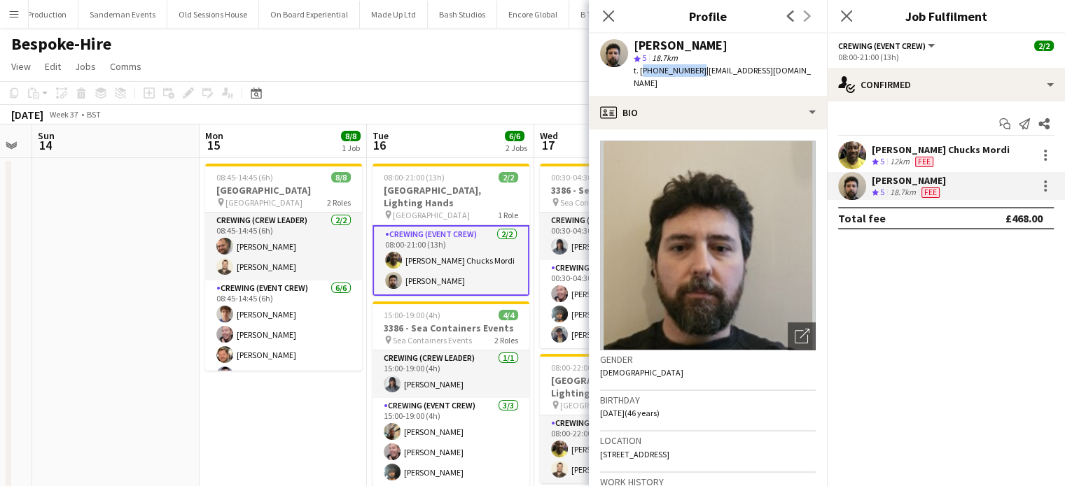
drag, startPoint x: 694, startPoint y: 71, endPoint x: 641, endPoint y: 78, distance: 53.0
click at [641, 78] on div "Adam Kent star 5 18.7km t. +447502265493 | madaayak@outlook.com" at bounding box center [708, 65] width 238 height 62
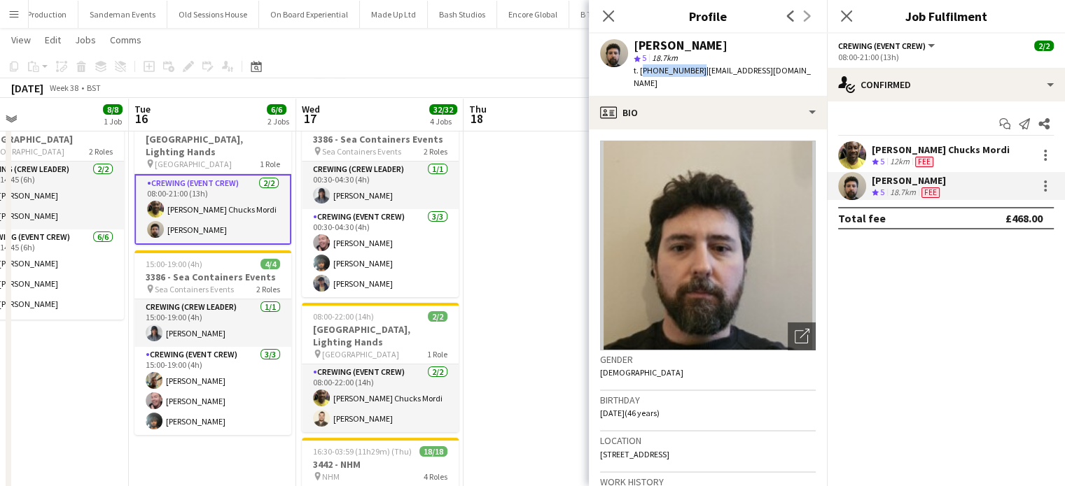
scroll to position [50, 0]
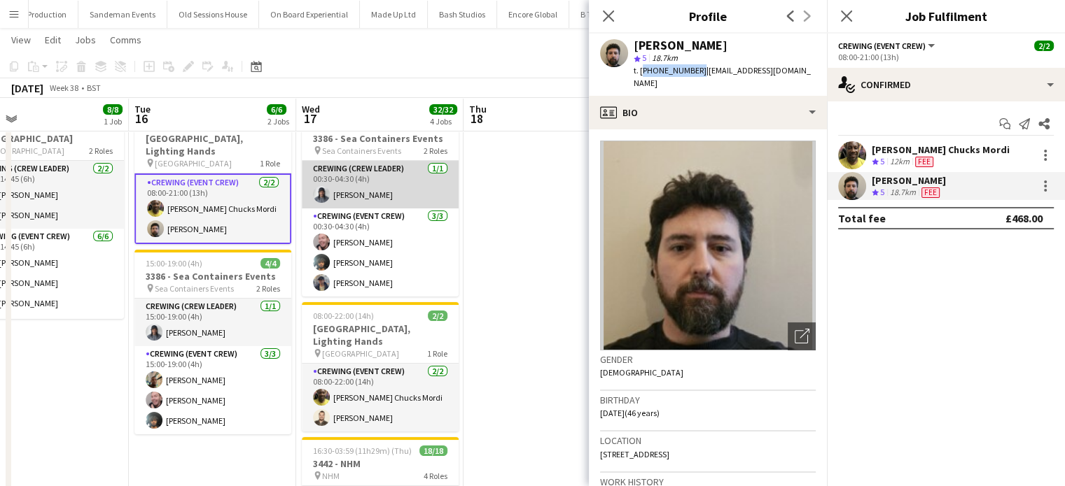
click at [419, 192] on app-card-role "Crewing (Crew Leader) 1/1 00:30-04:30 (4h) Kaine Caldeira" at bounding box center [380, 185] width 157 height 48
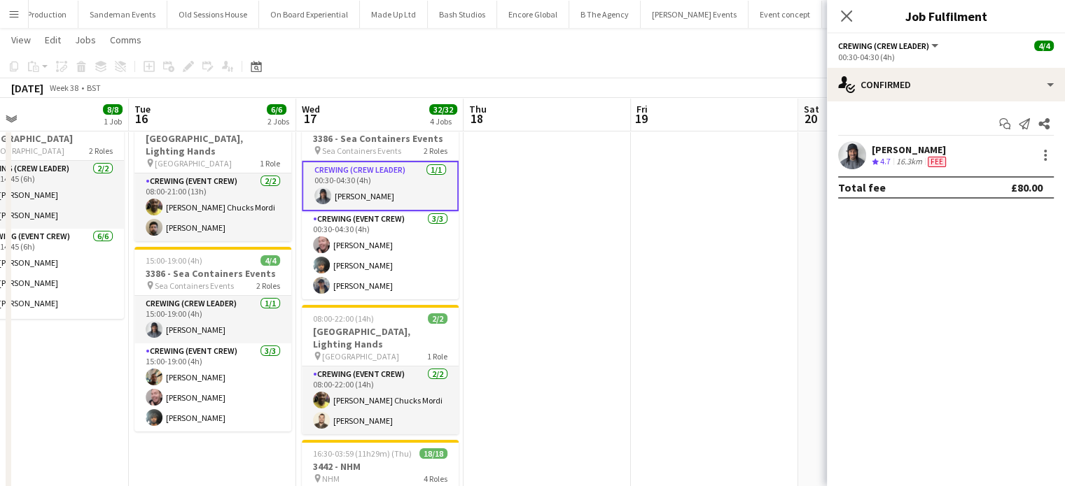
click at [951, 164] on div "Kaine Caldeira Crew rating 4.7 16.3km Fee" at bounding box center [946, 155] width 238 height 28
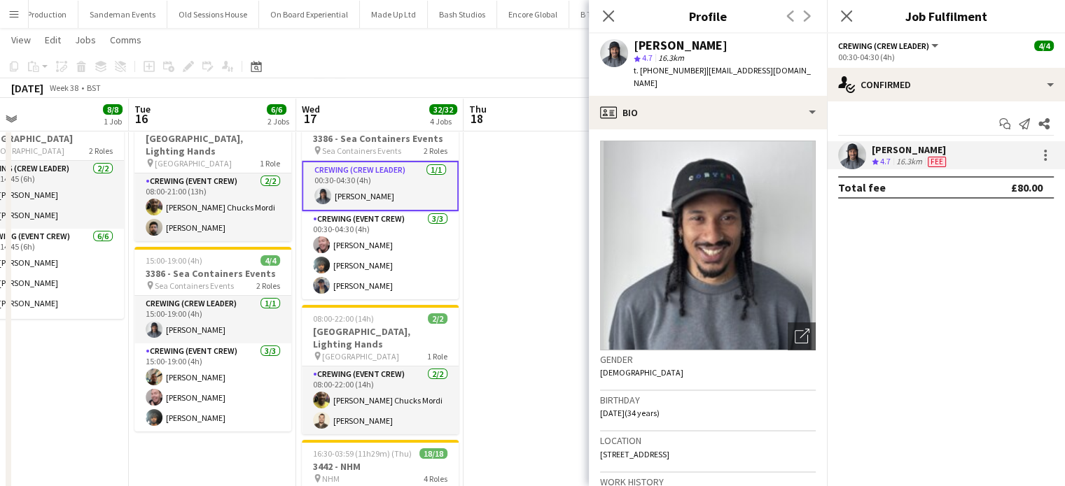
click at [692, 69] on span "t. +4407507381322" at bounding box center [669, 70] width 73 height 10
click at [697, 70] on span "t. +4407507381322" at bounding box center [669, 70] width 73 height 10
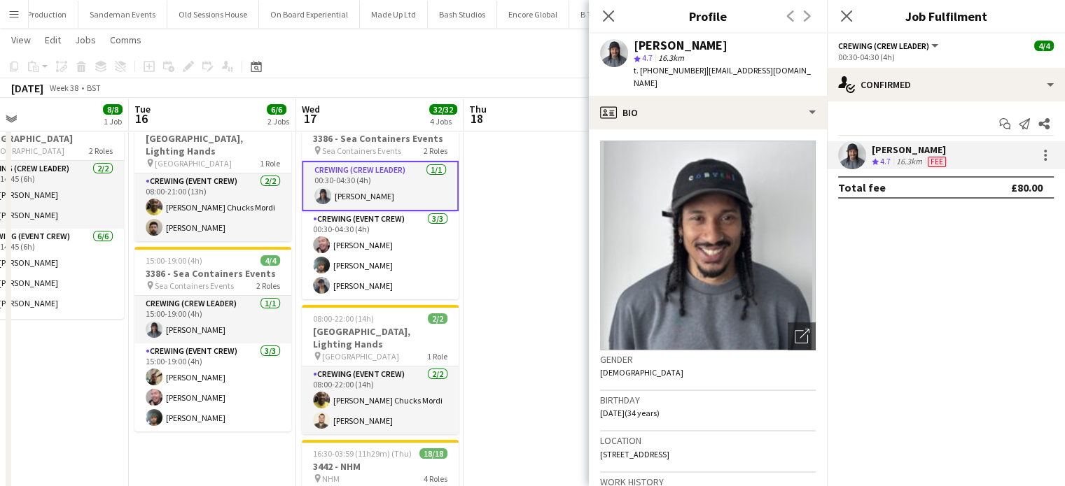
drag, startPoint x: 697, startPoint y: 71, endPoint x: 638, endPoint y: 71, distance: 58.8
click at [638, 71] on span "t. +4407507381322" at bounding box center [669, 70] width 73 height 10
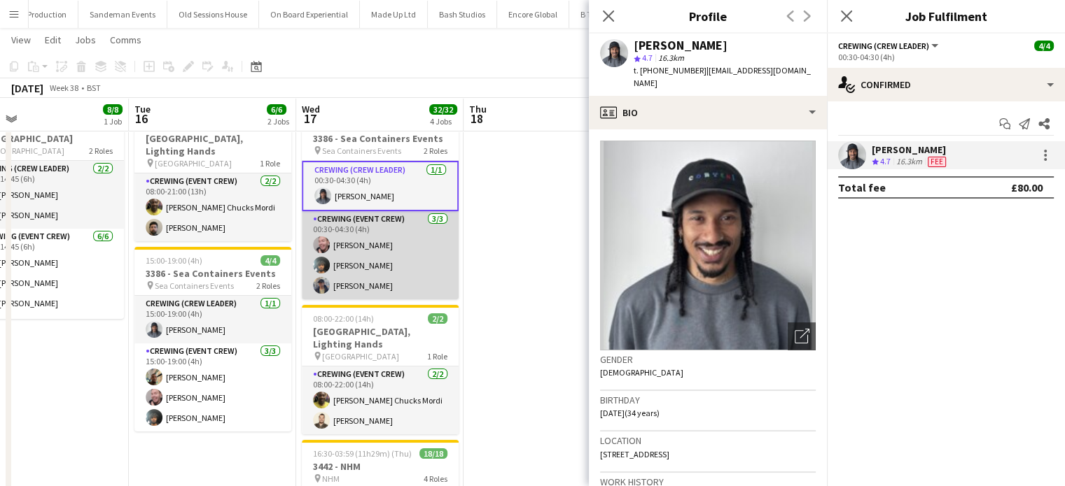
click at [412, 297] on app-card-role "Crewing (Event Crew) 3/3 00:30-04:30 (4h) Eldon Taylor Kian Chauhan William Con…" at bounding box center [380, 255] width 157 height 88
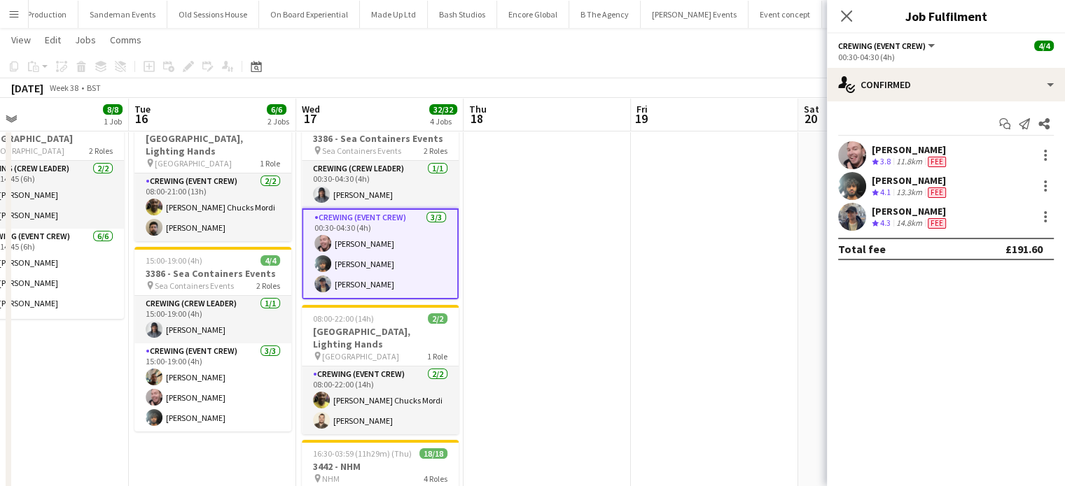
click at [914, 189] on div "13.3km" at bounding box center [908, 193] width 31 height 12
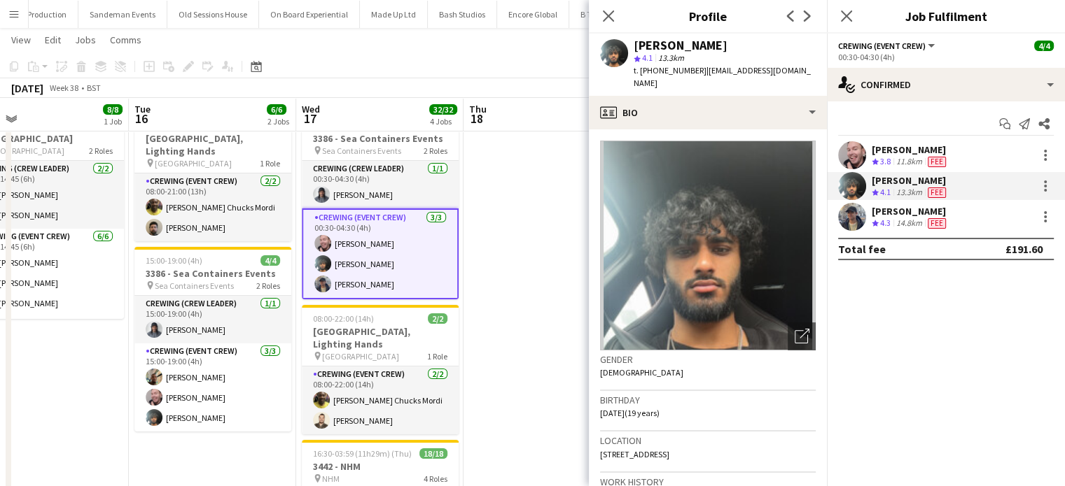
click at [683, 36] on div "Kian Chauhan star 4.1 13.3km t. +447908972474 | kian.chauhan@icloud.com" at bounding box center [708, 65] width 238 height 62
click at [684, 48] on div "Kian Chauhan" at bounding box center [680, 45] width 94 height 13
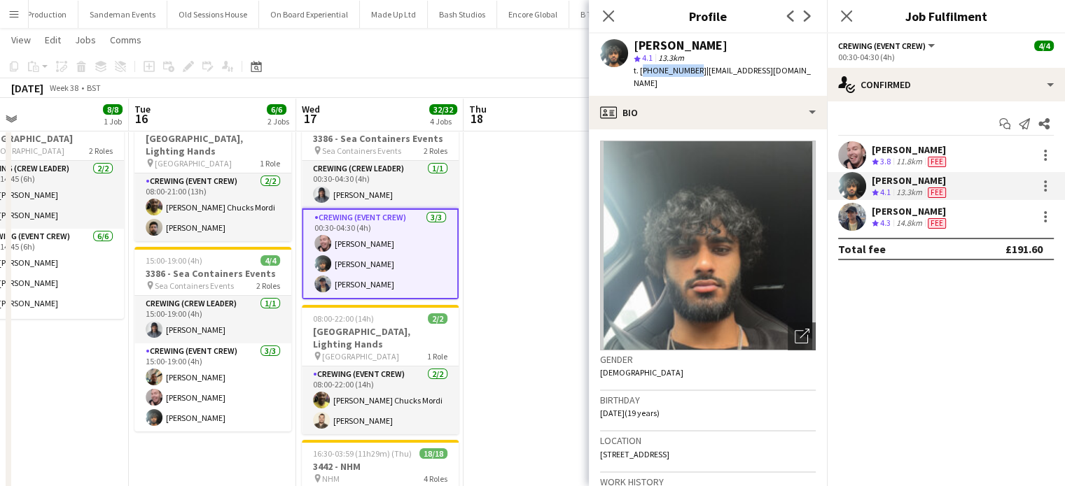
drag, startPoint x: 692, startPoint y: 69, endPoint x: 639, endPoint y: 74, distance: 52.7
click at [639, 74] on span "t. +447908972474" at bounding box center [669, 70] width 73 height 10
click at [890, 238] on div "Total fee £191.60" at bounding box center [946, 249] width 216 height 22
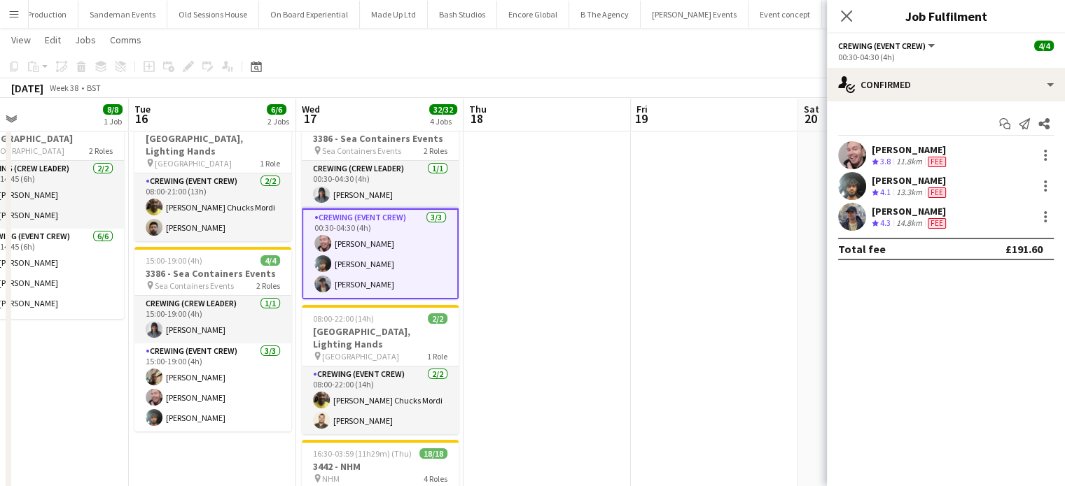
click at [991, 212] on div "William Connor Crew rating 4.3 14.8km Fee" at bounding box center [946, 217] width 238 height 28
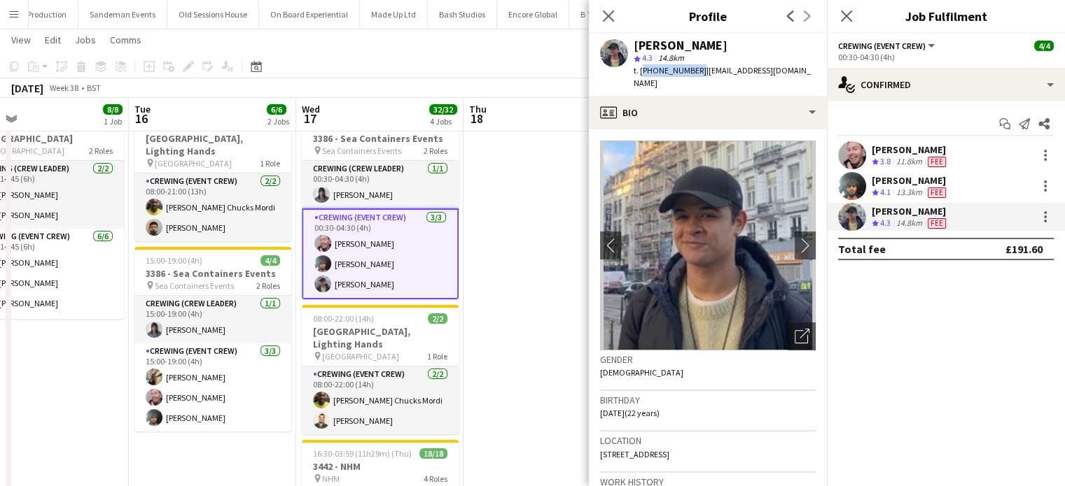
drag, startPoint x: 692, startPoint y: 69, endPoint x: 639, endPoint y: 74, distance: 53.4
click at [639, 74] on span "t. +447741467426" at bounding box center [669, 70] width 73 height 10
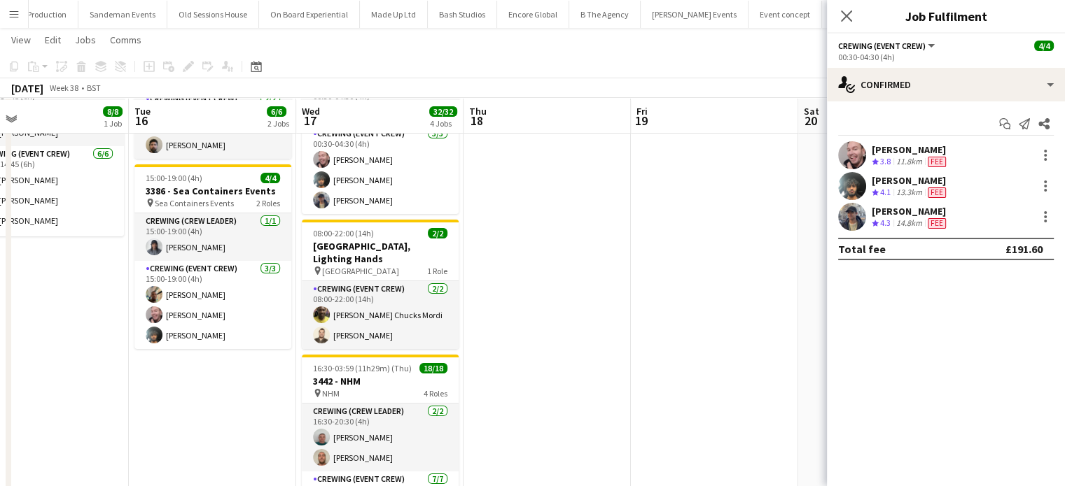
scroll to position [134, 0]
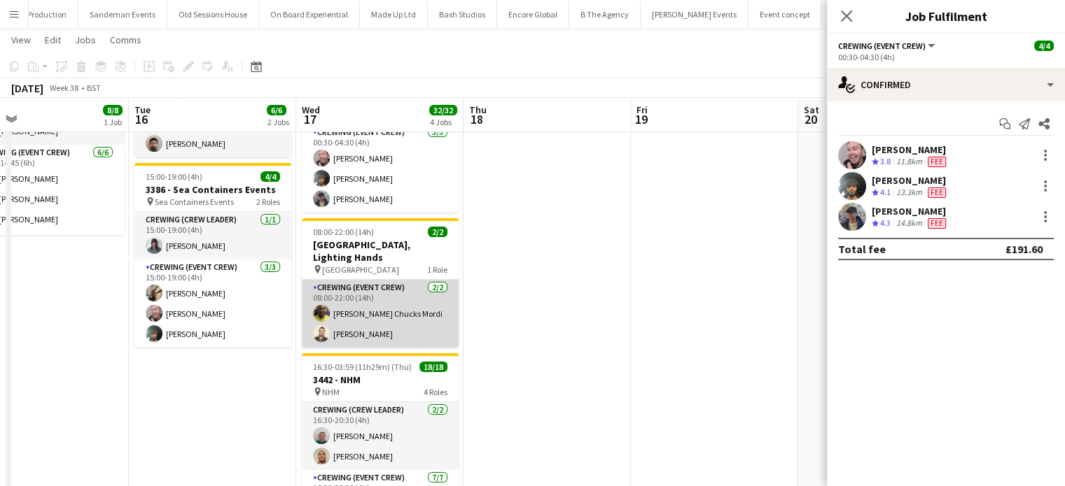
click at [445, 289] on app-card-role "Crewing (Event Crew) 2/2 08:00-22:00 (14h) Alphonsus Chucks Mordi Christopher L…" at bounding box center [380, 314] width 157 height 68
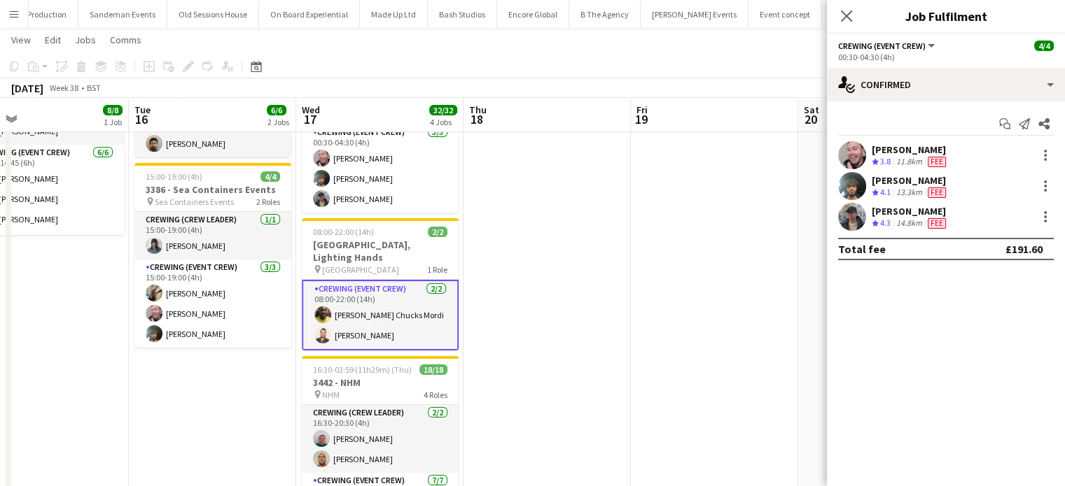
click at [381, 341] on app-card-role "Crewing (Event Crew) 2/2 08:00-22:00 (14h) Alphonsus Chucks Mordi Christopher L…" at bounding box center [380, 315] width 157 height 71
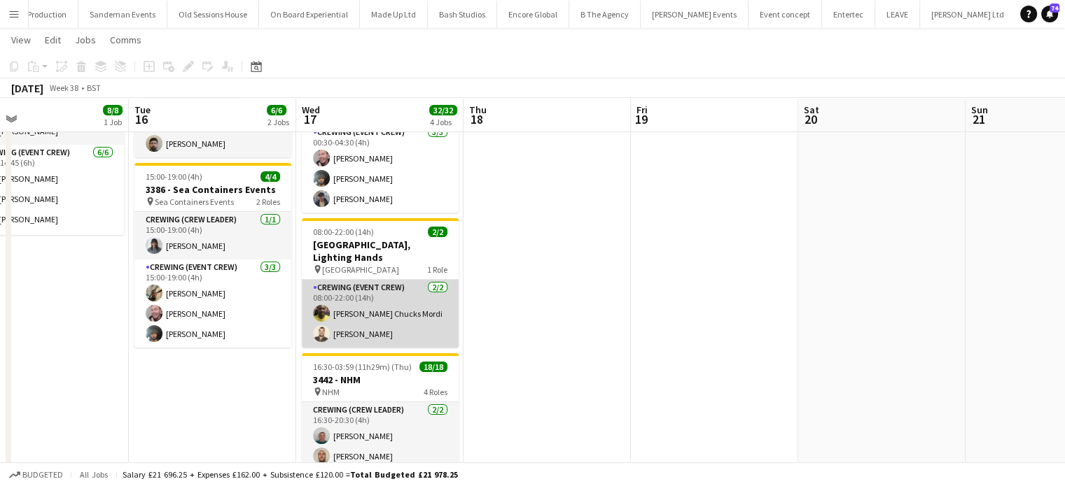
click at [394, 328] on app-card-role "Crewing (Event Crew) 2/2 08:00-22:00 (14h) Alphonsus Chucks Mordi Christopher L…" at bounding box center [380, 314] width 157 height 68
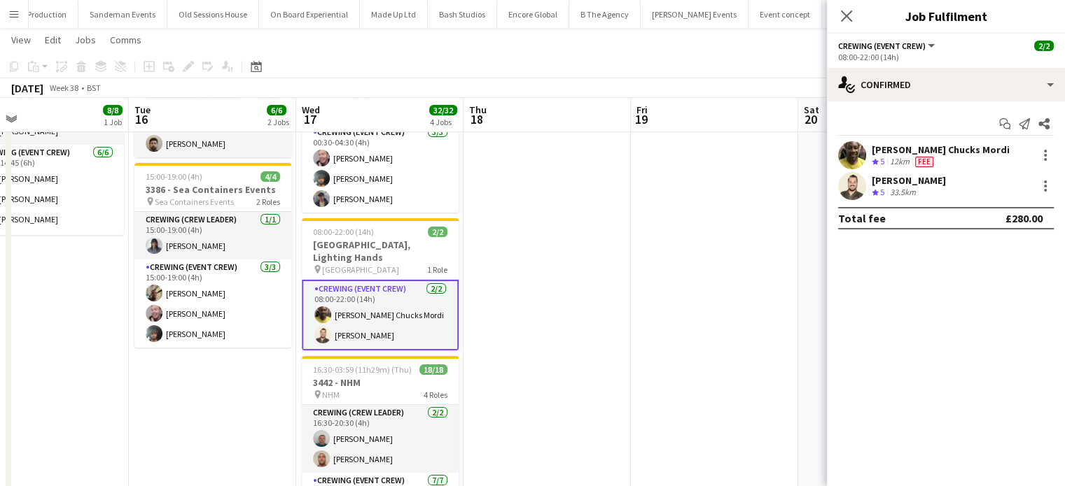
click at [998, 199] on div "Christopher Lane Crew rating 5 33.5km" at bounding box center [946, 186] width 238 height 28
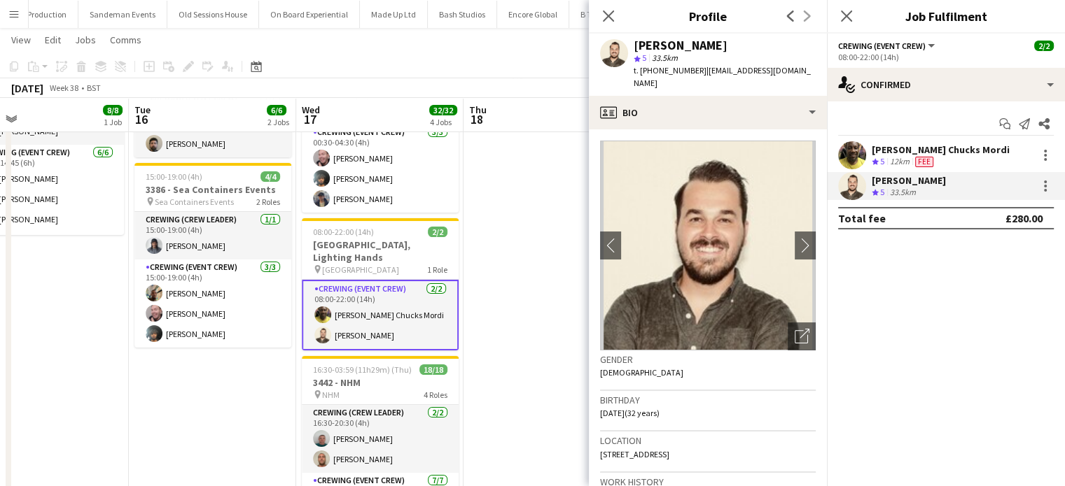
click at [696, 69] on span "t. +4407766257163" at bounding box center [669, 70] width 73 height 10
drag, startPoint x: 698, startPoint y: 69, endPoint x: 640, endPoint y: 72, distance: 57.5
click at [640, 72] on span "t. +4407766257163" at bounding box center [669, 70] width 73 height 10
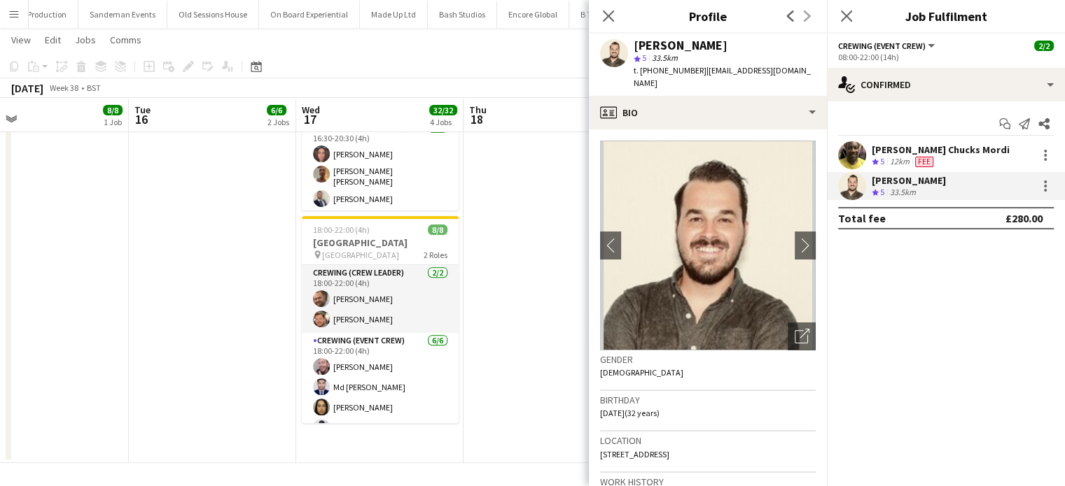
scroll to position [487, 0]
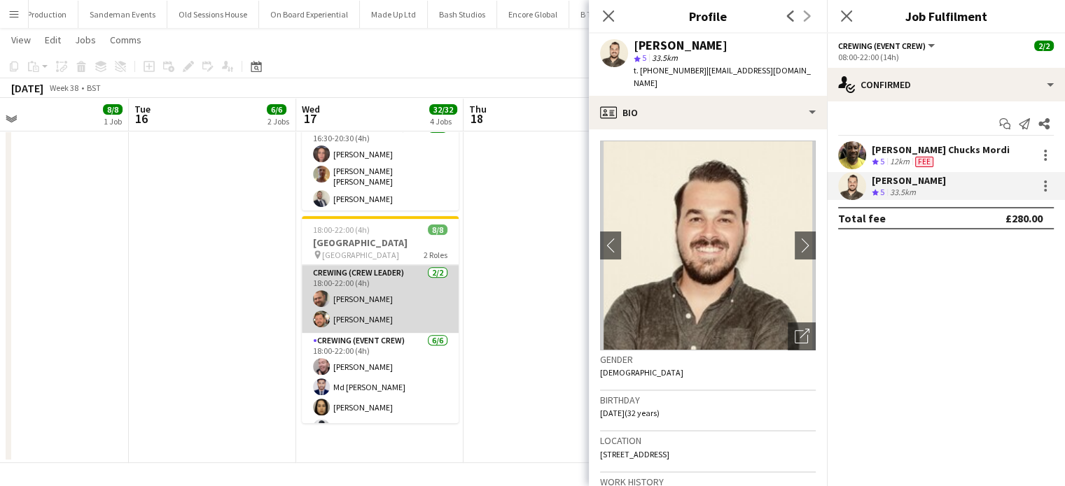
click at [415, 304] on app-card-role "Crewing (Crew Leader) 2/2 18:00-22:00 (4h) Ben Turner Adam McCarter" at bounding box center [380, 299] width 157 height 68
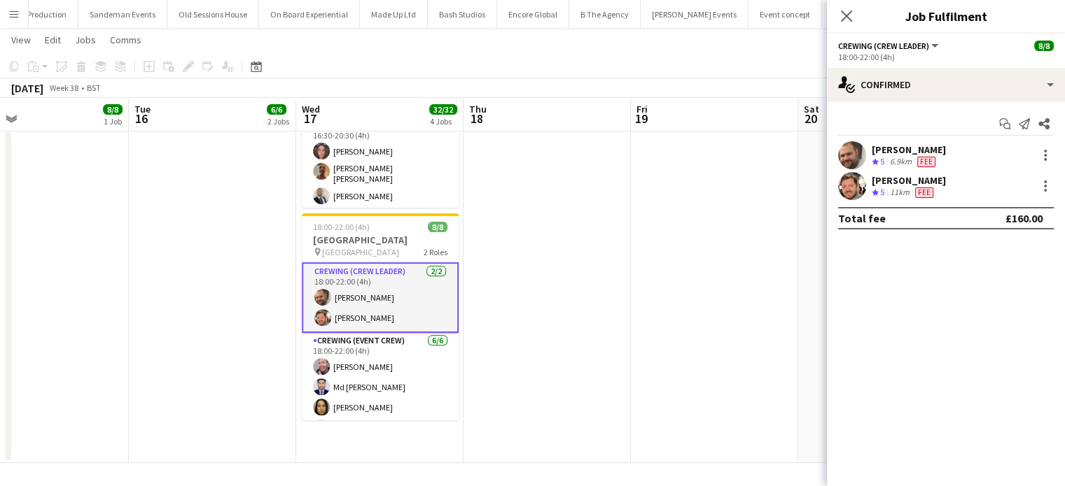
click at [941, 159] on div "Ben Turner Crew rating 5 6.9km Fee" at bounding box center [946, 155] width 238 height 28
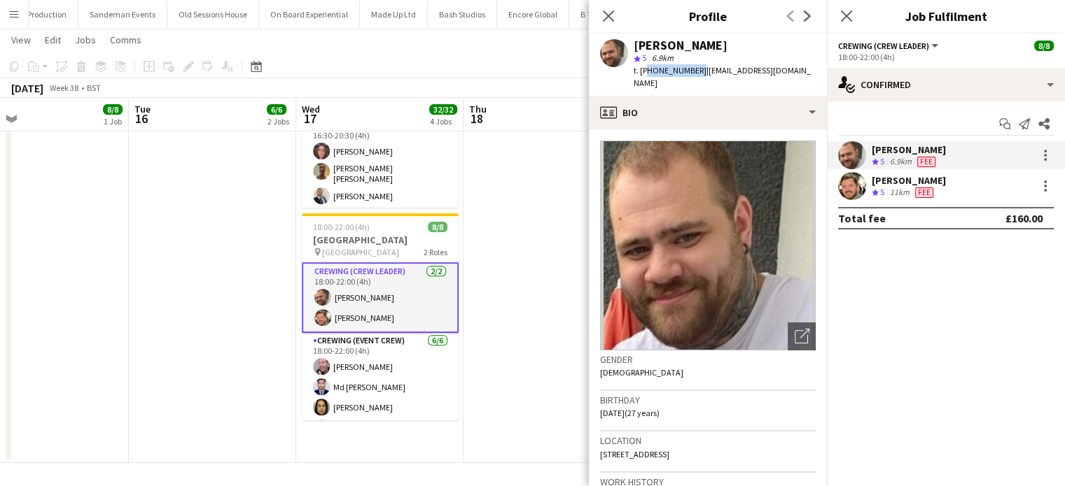
drag, startPoint x: 694, startPoint y: 67, endPoint x: 642, endPoint y: 69, distance: 52.5
click at [642, 69] on span "t. +447907802000" at bounding box center [669, 70] width 73 height 10
click at [640, 70] on span "t. +447907802000" at bounding box center [669, 70] width 73 height 10
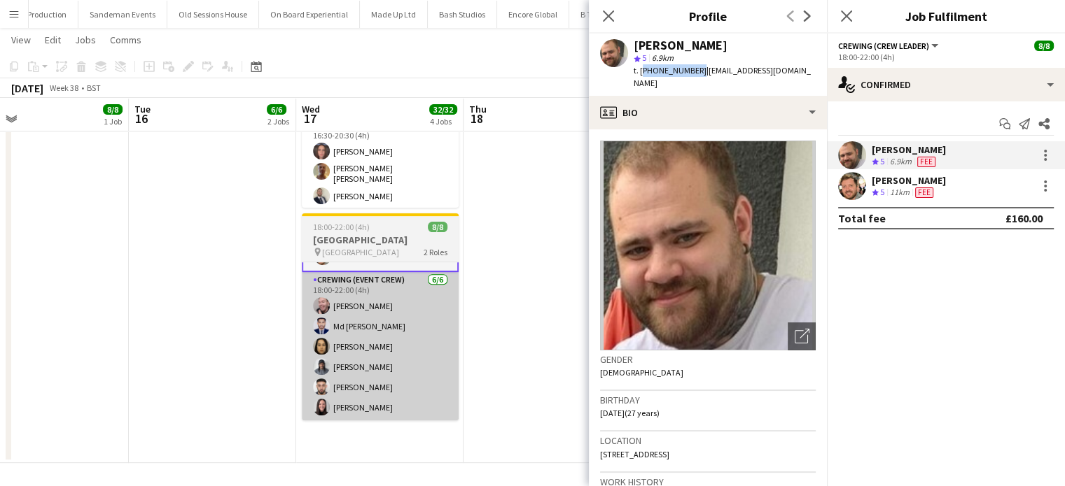
click at [412, 329] on app-card-role "Crewing (Event Crew) 6/6 18:00-22:00 (4h) Eldon Taylor Md Mosabbit Hridoy Ludmi…" at bounding box center [380, 346] width 157 height 149
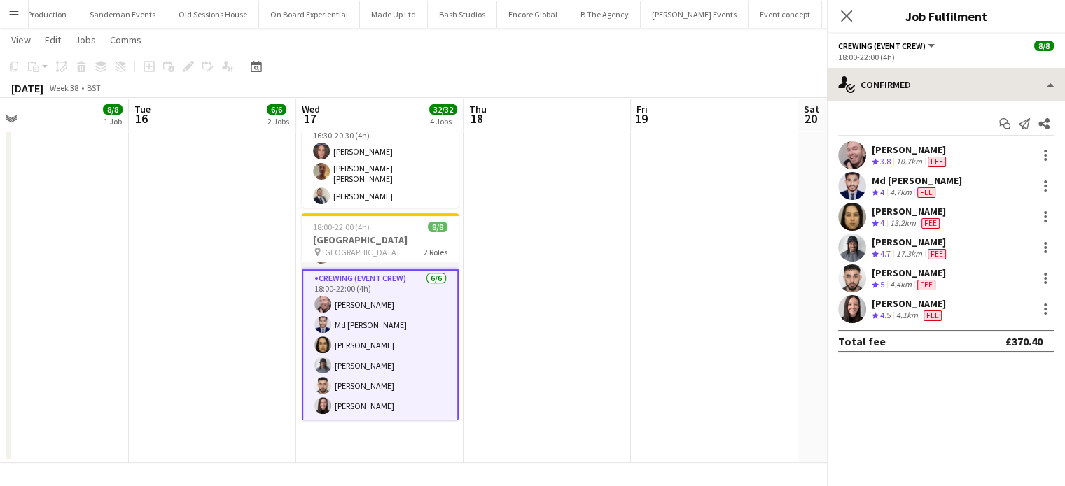
scroll to position [59, 0]
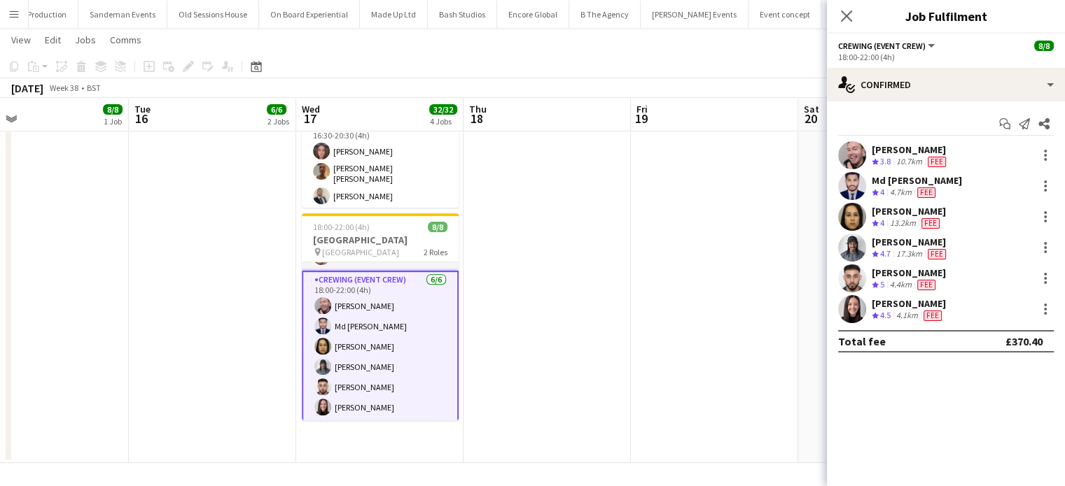
click at [918, 181] on div "Md Mosabbit Hridoy" at bounding box center [916, 180] width 90 height 13
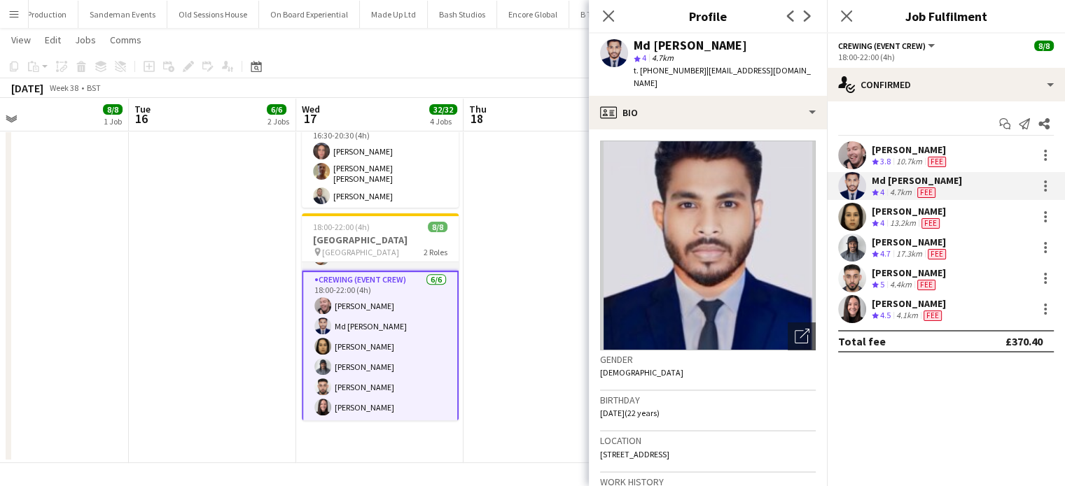
click at [700, 41] on div "Md Mosabbit Hridoy" at bounding box center [689, 45] width 113 height 13
click at [920, 219] on div "Fee" at bounding box center [930, 224] width 24 height 12
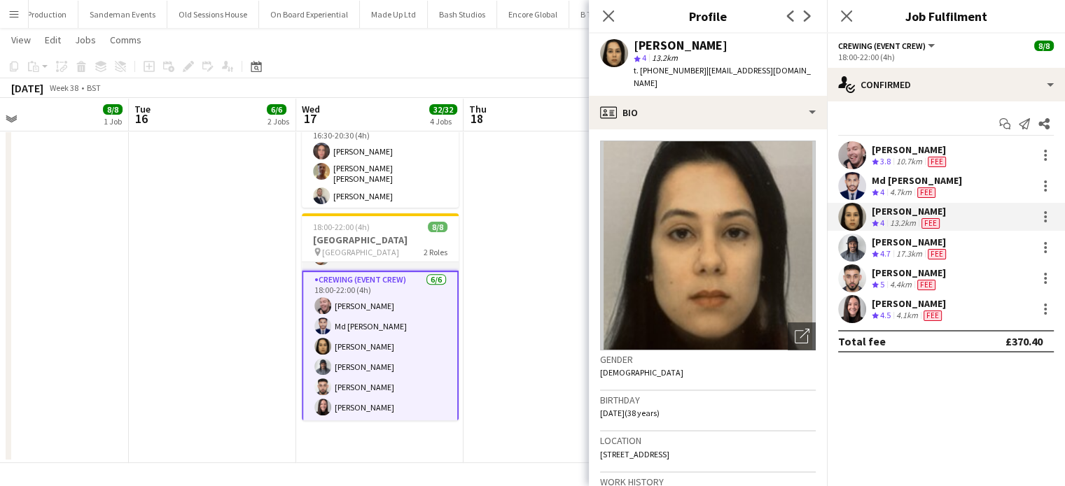
click at [668, 41] on div "Ludmila Silveira" at bounding box center [680, 45] width 94 height 13
drag, startPoint x: 699, startPoint y: 70, endPoint x: 640, endPoint y: 80, distance: 59.6
click at [640, 80] on div "Ludmila Silveira star 4 13.2km t. +4407377342566 | ludmilajsilveira@gmail.com" at bounding box center [708, 65] width 238 height 62
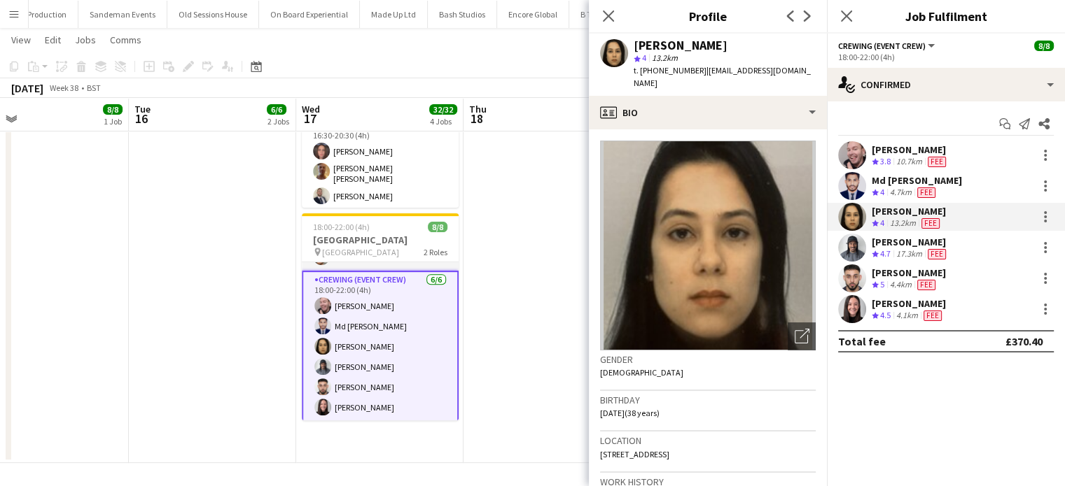
click at [962, 176] on div "Md Mosabbit Hridoy Crew rating 4 4.7km Fee" at bounding box center [946, 186] width 238 height 28
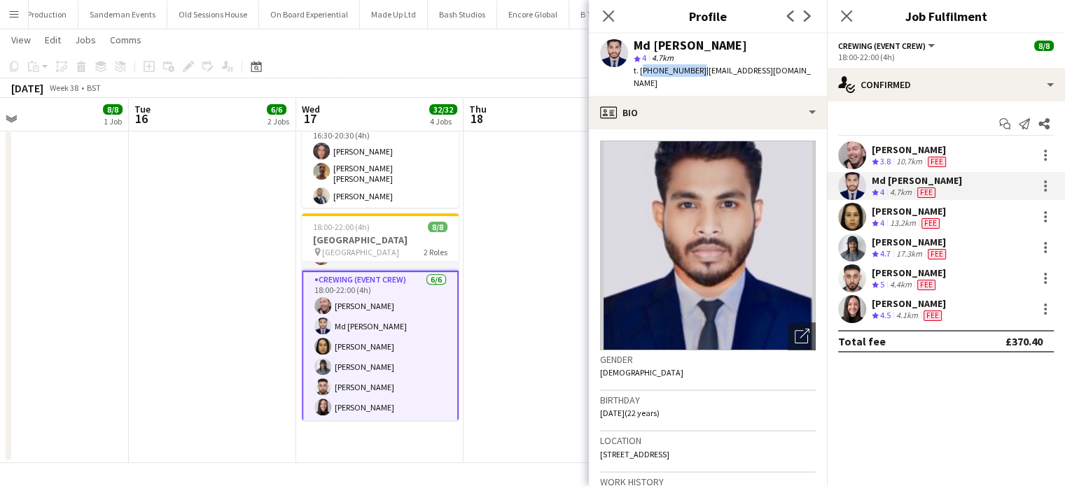
drag, startPoint x: 693, startPoint y: 71, endPoint x: 640, endPoint y: 77, distance: 53.6
click at [640, 77] on div "t. +447940749875 | mosabbithridoy22@gmail.com" at bounding box center [724, 76] width 182 height 25
click at [924, 250] on div "17.3km" at bounding box center [908, 254] width 31 height 12
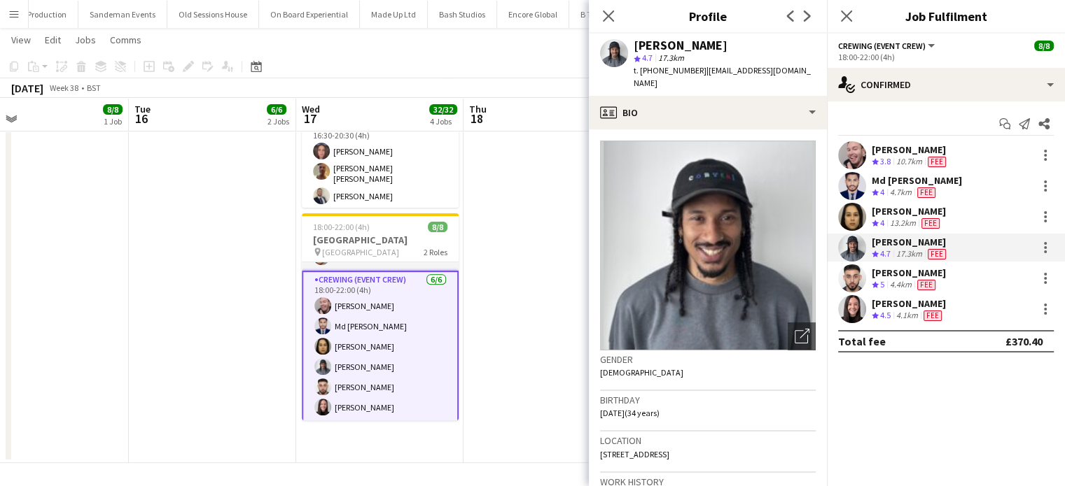
drag, startPoint x: 697, startPoint y: 72, endPoint x: 642, endPoint y: 75, distance: 55.4
click at [642, 75] on span "t. +4407507381322" at bounding box center [669, 70] width 73 height 10
click at [640, 73] on span "t. +4407507381322" at bounding box center [669, 70] width 73 height 10
click at [914, 272] on div "Caleb Caffoor" at bounding box center [908, 273] width 74 height 13
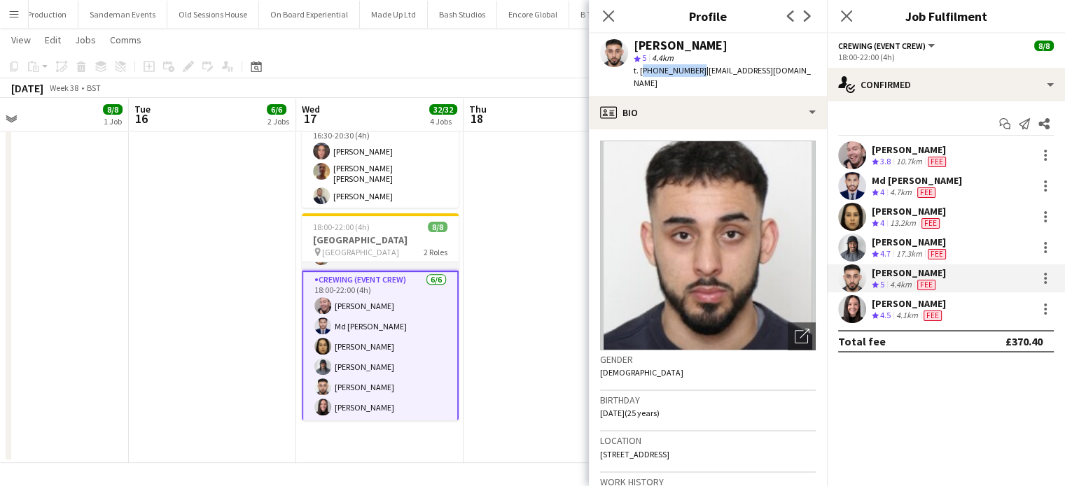
drag, startPoint x: 692, startPoint y: 67, endPoint x: 640, endPoint y: 72, distance: 52.0
click at [640, 72] on span "t. +447842598387" at bounding box center [669, 70] width 73 height 10
click at [915, 307] on div "Chloe Robinson" at bounding box center [908, 303] width 74 height 13
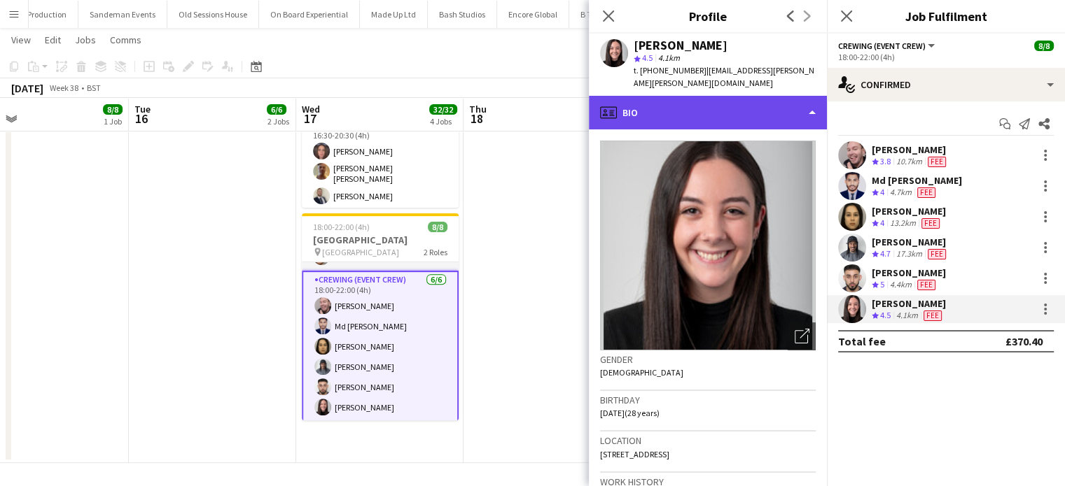
click at [710, 96] on div "profile Bio" at bounding box center [708, 113] width 238 height 34
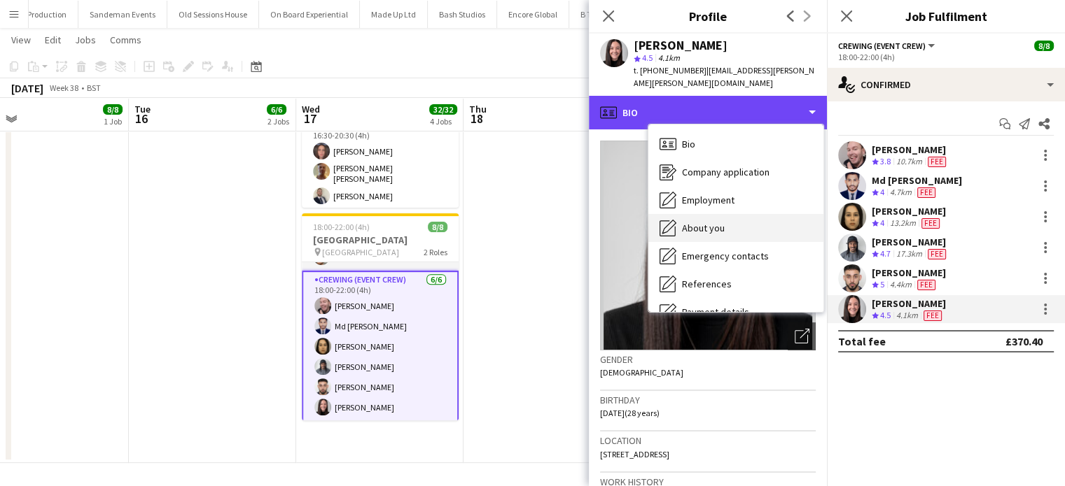
scroll to position [300, 0]
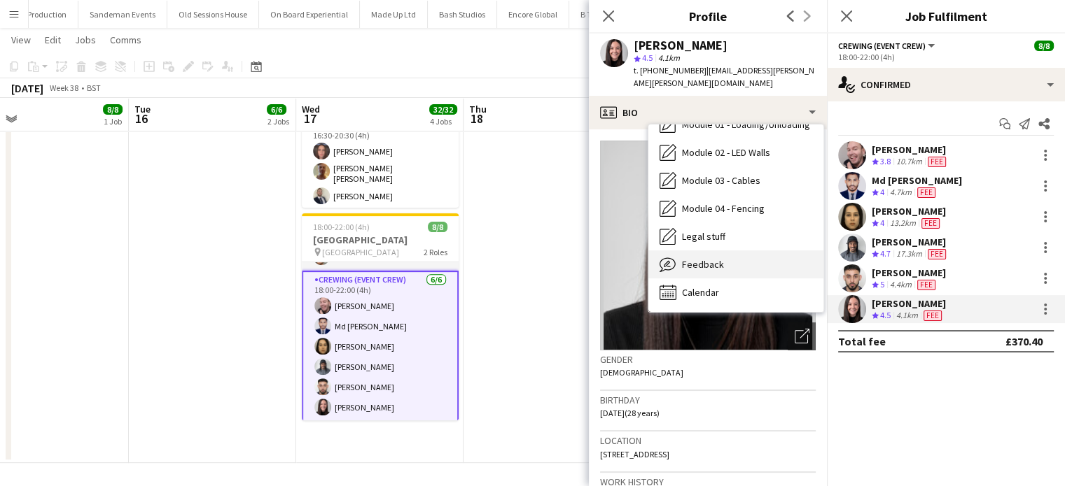
click at [697, 258] on span "Feedback" at bounding box center [703, 264] width 42 height 13
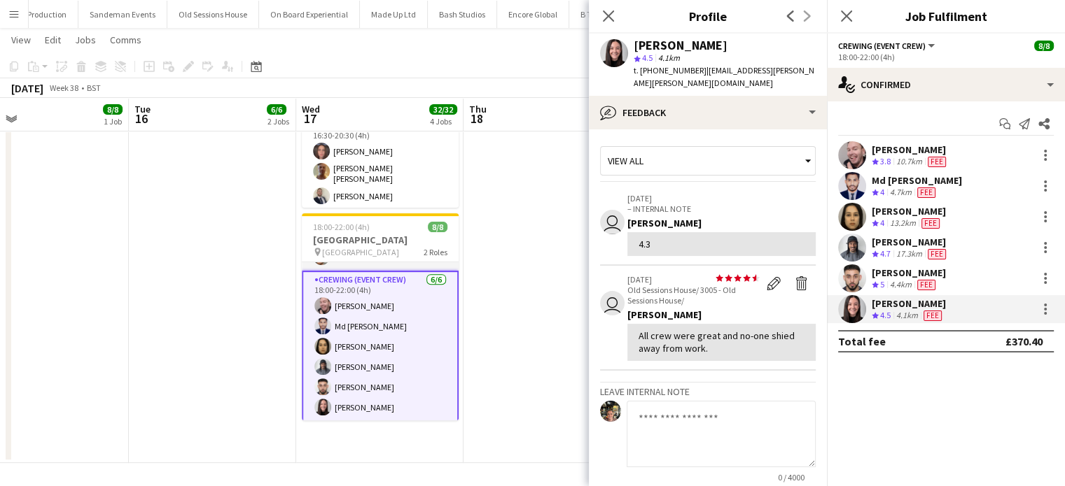
click at [693, 69] on span "t. +447774102828" at bounding box center [669, 70] width 73 height 10
drag, startPoint x: 694, startPoint y: 72, endPoint x: 641, endPoint y: 74, distance: 52.5
click at [641, 74] on span "t. +447774102828" at bounding box center [669, 70] width 73 height 10
click at [921, 157] on div "10.7km" at bounding box center [908, 162] width 31 height 12
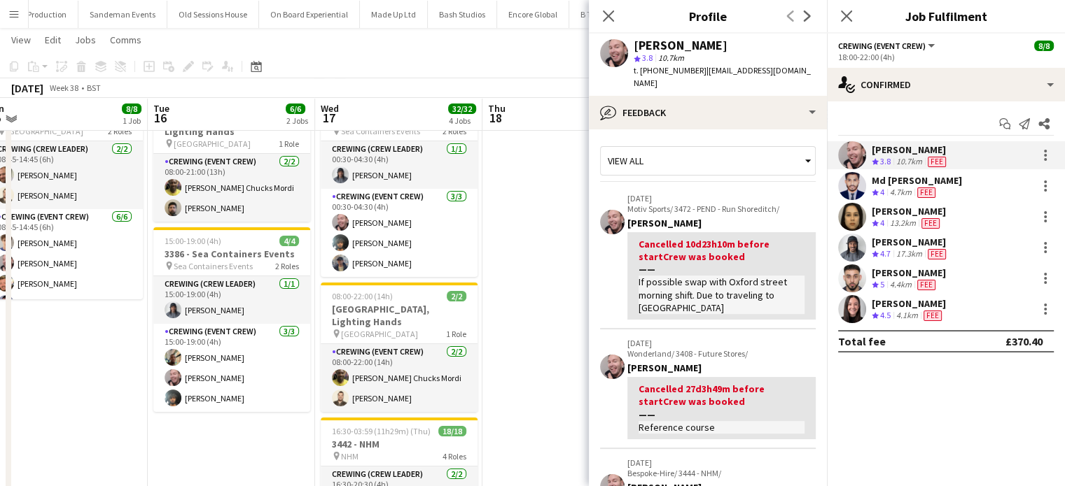
scroll to position [67, 0]
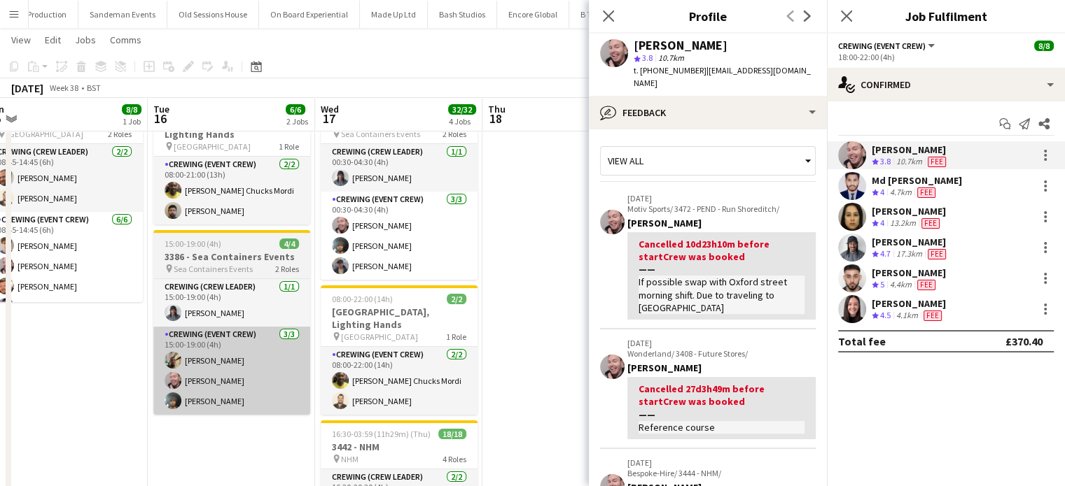
click at [258, 373] on app-card-role "Crewing (Event Crew) 3/3 15:00-19:00 (4h) Stephon Johnson Eldon Taylor Kian Cha…" at bounding box center [231, 371] width 157 height 88
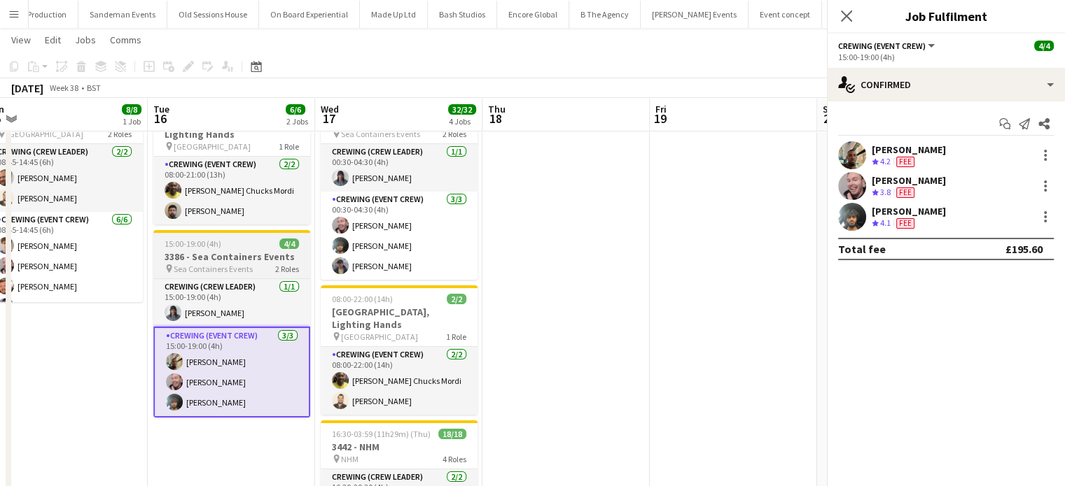
scroll to position [59, 0]
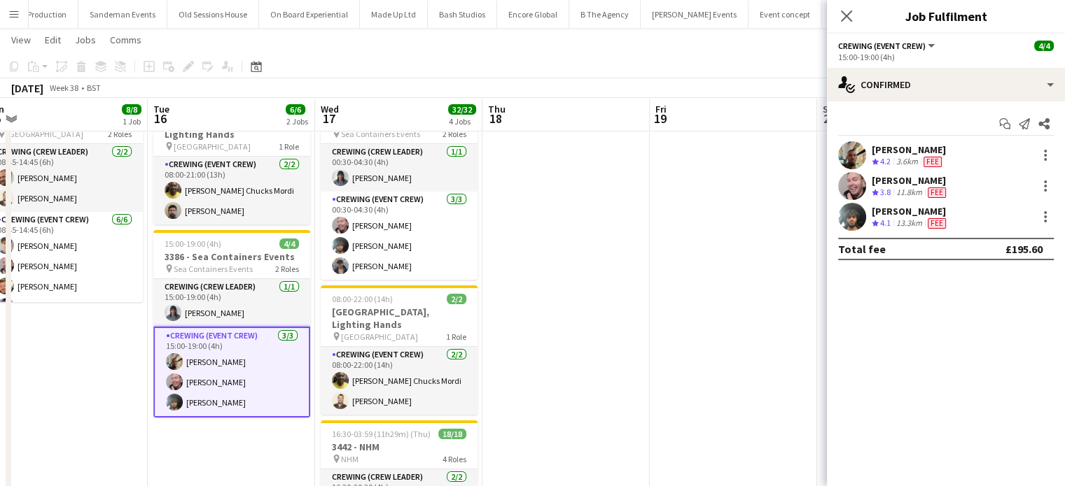
click at [986, 155] on div "Stephon Johnson Crew rating 4.2 3.6km Fee" at bounding box center [946, 155] width 238 height 28
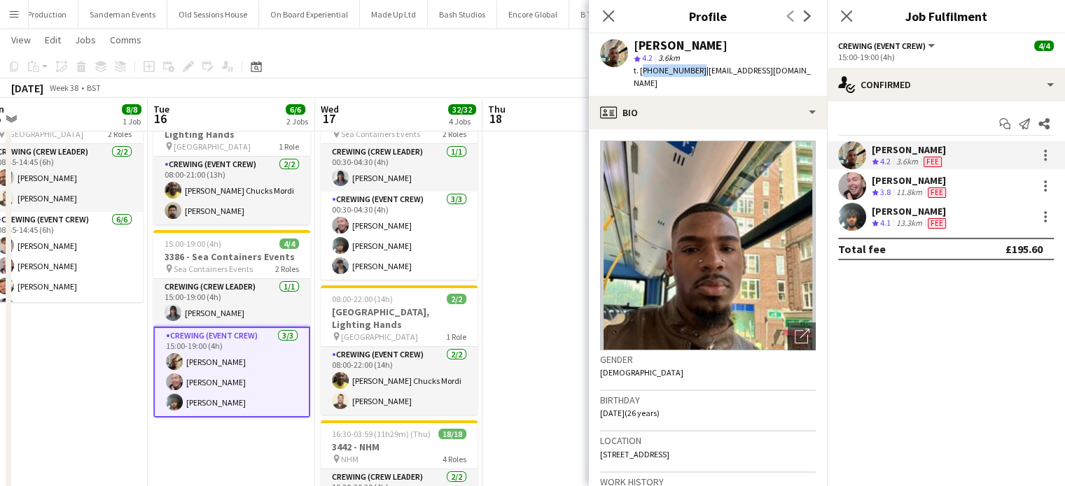
drag, startPoint x: 693, startPoint y: 69, endPoint x: 639, endPoint y: 69, distance: 53.9
click at [639, 69] on span "t. +447951879132" at bounding box center [669, 70] width 73 height 10
click at [890, 195] on span "3.8" at bounding box center [885, 192] width 10 height 10
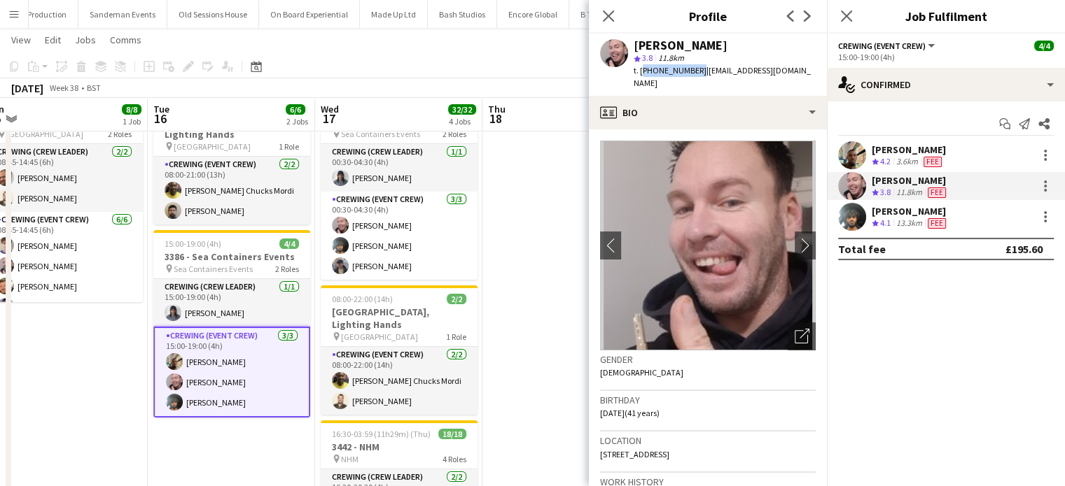
drag, startPoint x: 694, startPoint y: 75, endPoint x: 640, endPoint y: 80, distance: 54.1
click at [640, 80] on div "Eldon Taylor star 3.8 11.8km t. +447853246368 | eldonalexandre@yahoo.com" at bounding box center [708, 65] width 238 height 62
click at [894, 218] on div "13.3km" at bounding box center [908, 224] width 31 height 12
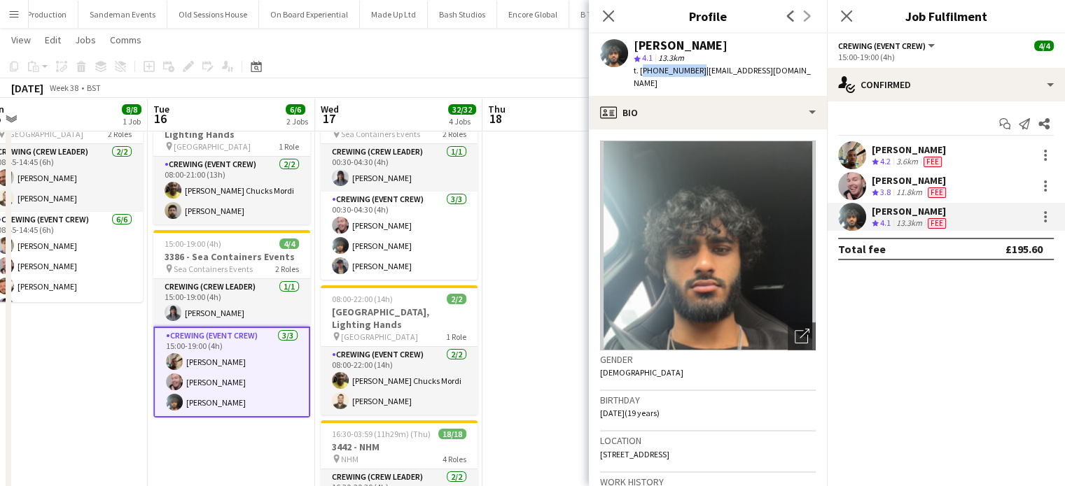
drag, startPoint x: 694, startPoint y: 69, endPoint x: 640, endPoint y: 75, distance: 54.2
click at [640, 75] on span "t. +447908972474" at bounding box center [669, 70] width 73 height 10
click at [944, 144] on div "Stephon Johnson" at bounding box center [908, 149] width 74 height 13
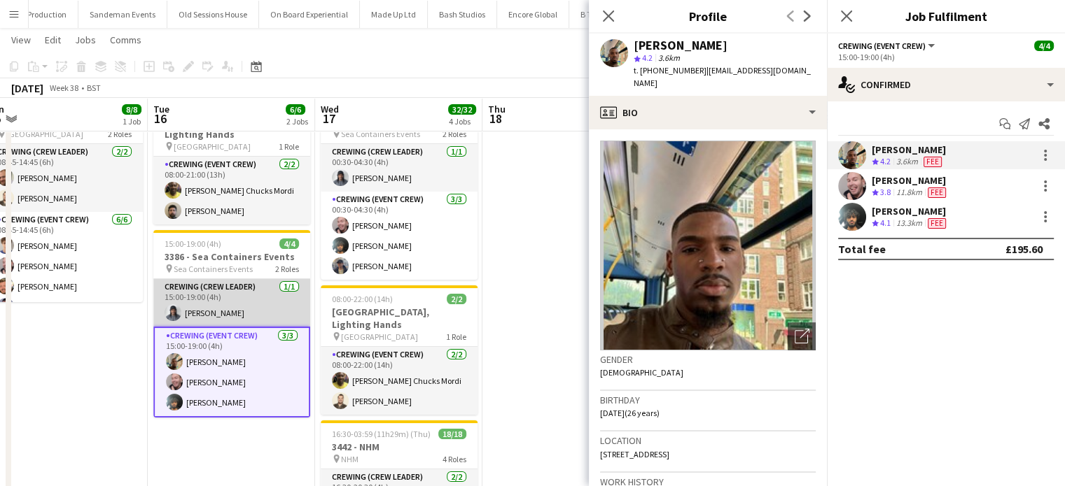
click at [255, 305] on app-card-role "Crewing (Crew Leader) 1/1 15:00-19:00 (4h) Kaine Caldeira" at bounding box center [231, 303] width 157 height 48
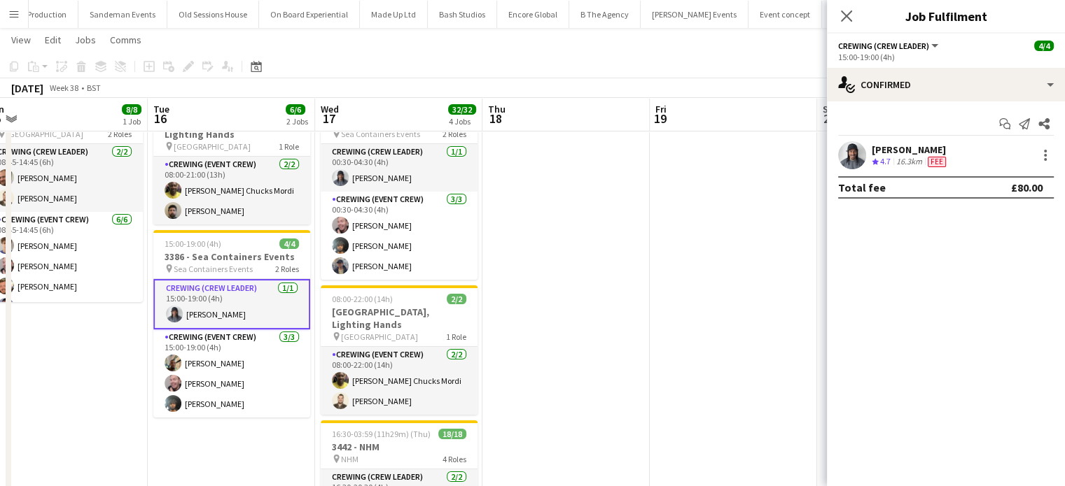
click at [909, 162] on div "16.3km" at bounding box center [908, 162] width 31 height 12
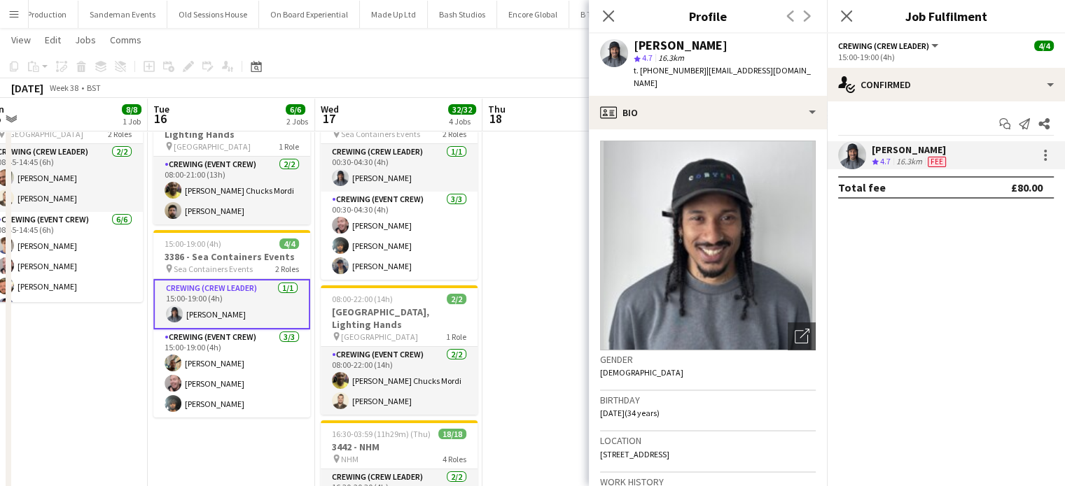
drag, startPoint x: 699, startPoint y: 69, endPoint x: 640, endPoint y: 76, distance: 58.5
click at [640, 76] on div "t. +4407507381322 | kainecaldeira@hotmail.co.uk" at bounding box center [724, 76] width 182 height 25
click at [483, 234] on app-date-cell at bounding box center [565, 487] width 167 height 794
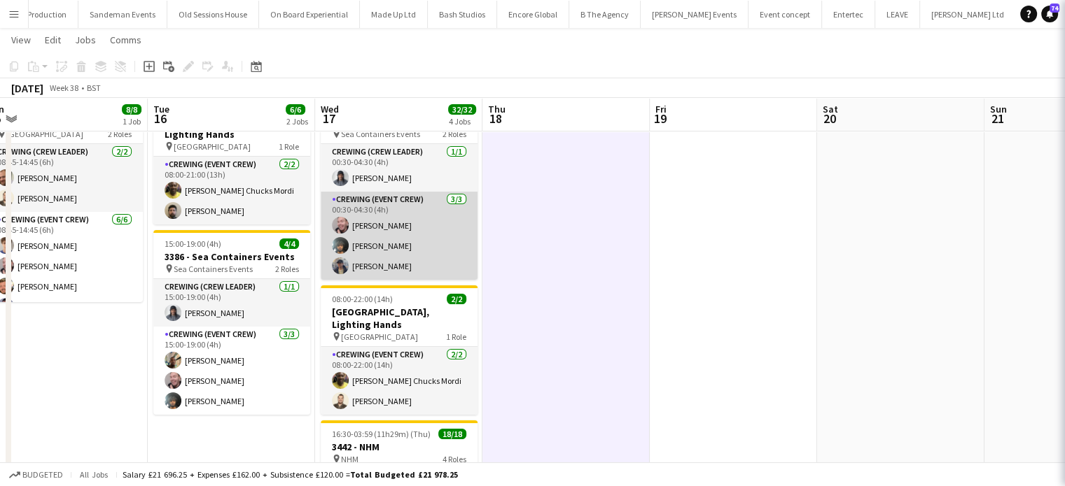
click at [428, 223] on app-card-role "Crewing (Event Crew) 3/3 00:30-04:30 (4h) Eldon Taylor Kian Chauhan William Con…" at bounding box center [399, 236] width 157 height 88
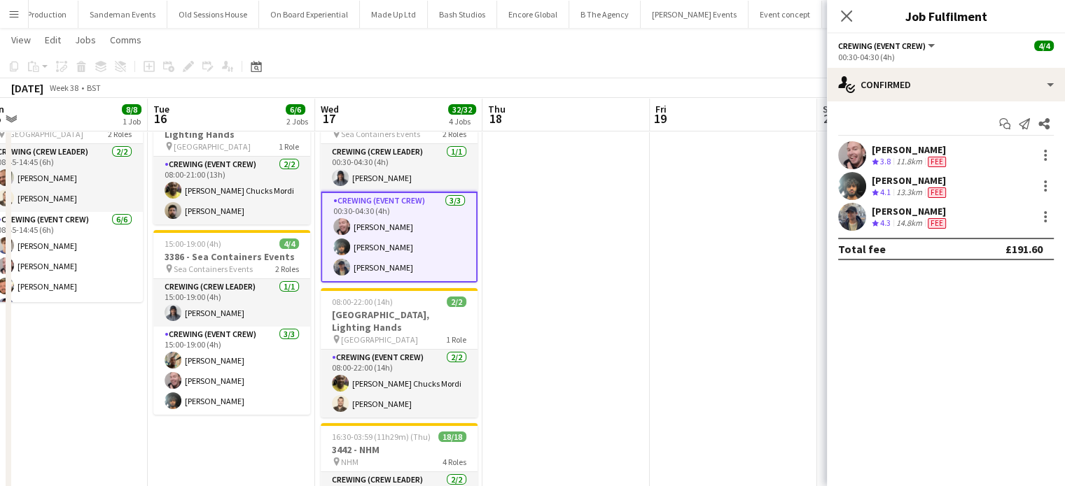
click at [986, 220] on div "William Connor Crew rating 4.3 14.8km Fee" at bounding box center [946, 217] width 238 height 28
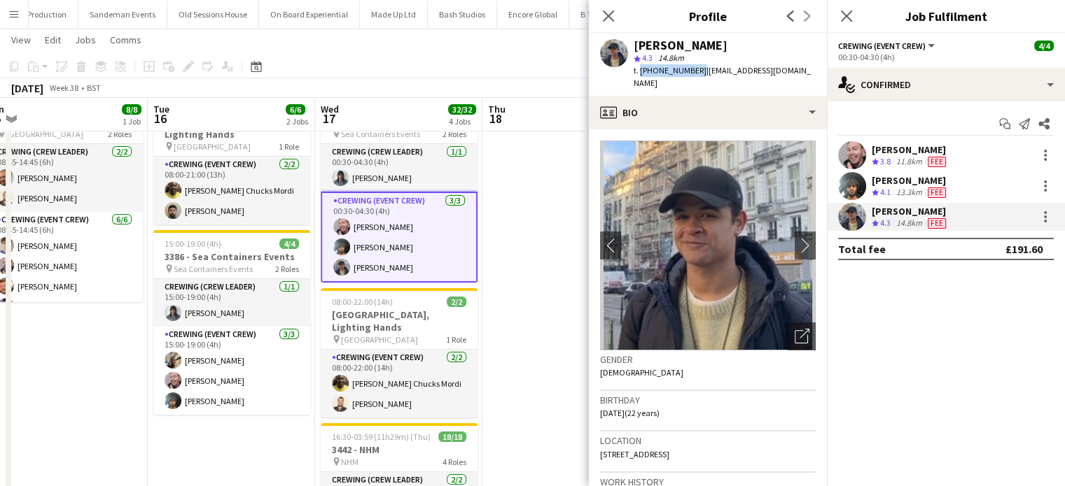
drag, startPoint x: 694, startPoint y: 69, endPoint x: 638, endPoint y: 71, distance: 56.0
click at [638, 71] on span "t. +447741467426" at bounding box center [669, 70] width 73 height 10
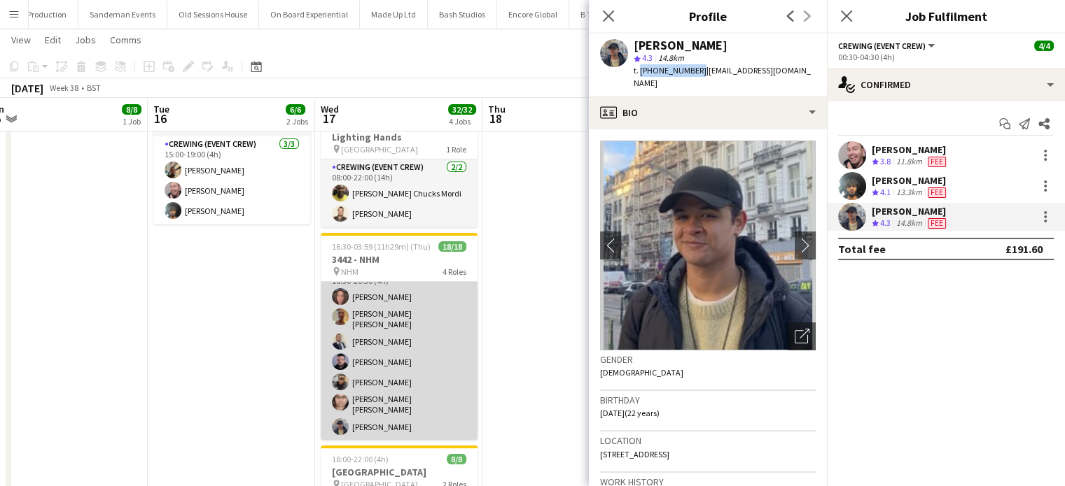
scroll to position [0, 0]
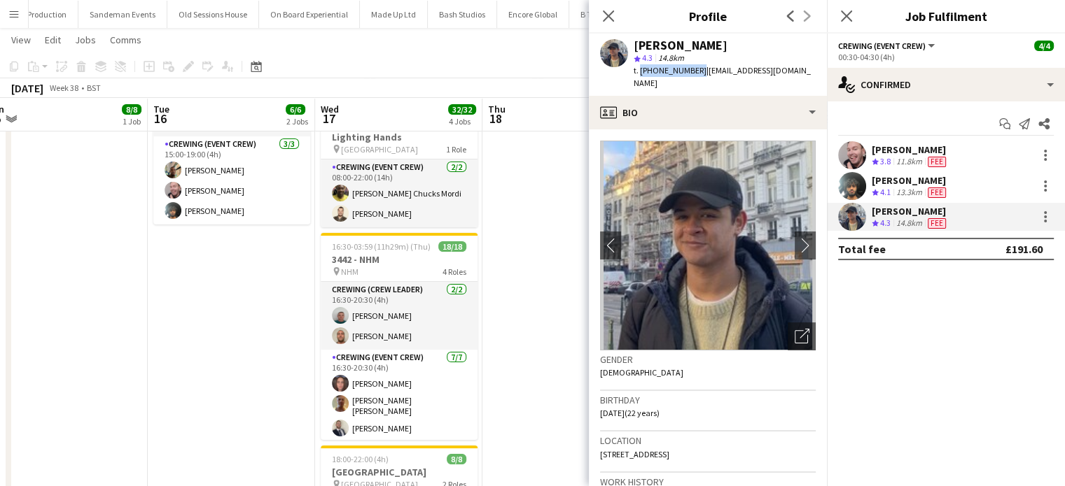
click at [492, 231] on app-date-cell at bounding box center [565, 296] width 167 height 794
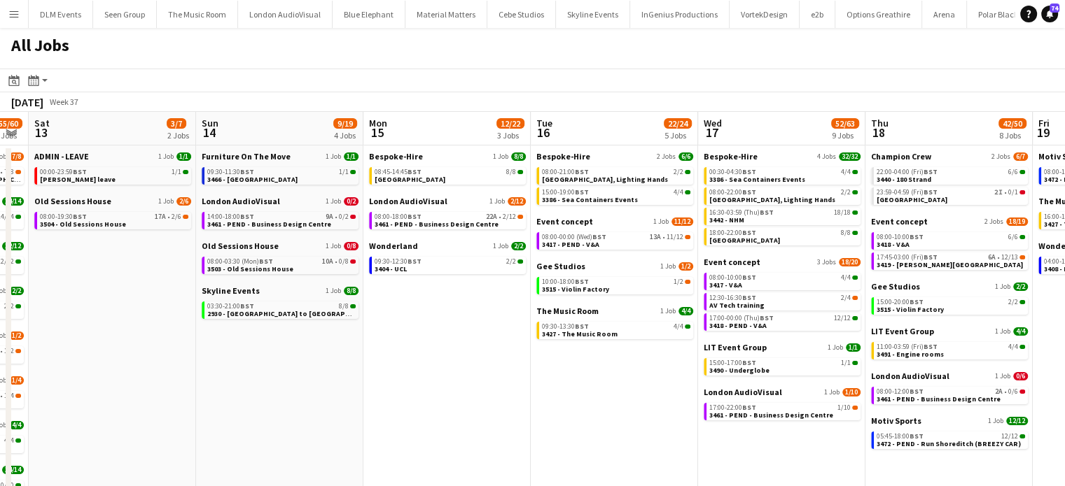
scroll to position [0, 481]
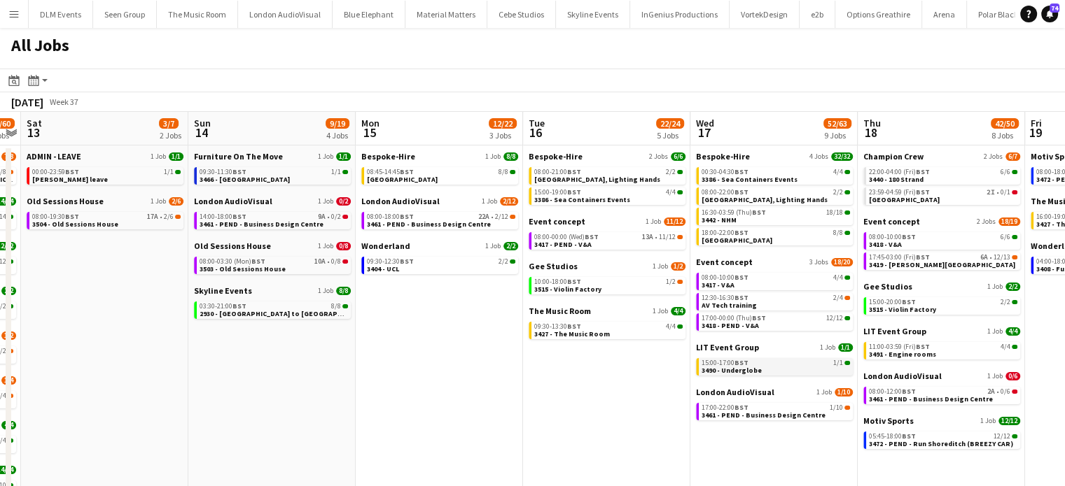
click at [797, 363] on div "15:00-17:00 BST 1/1" at bounding box center [775, 363] width 148 height 7
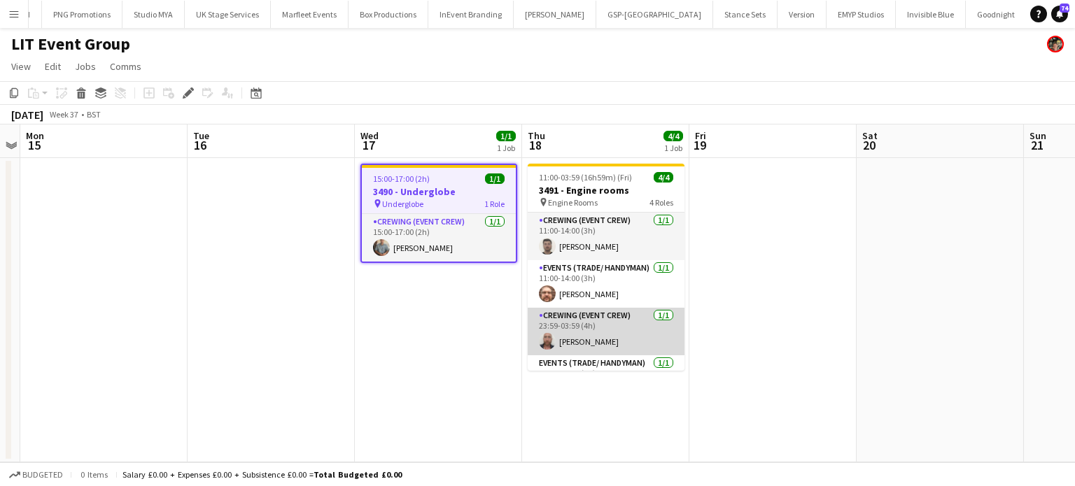
scroll to position [31, 0]
